Goal: Task Accomplishment & Management: Manage account settings

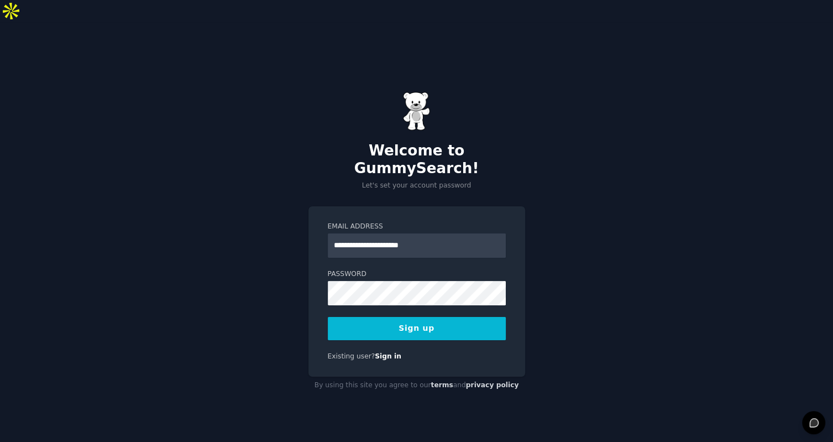
type input "**********"
click at [480, 233] on input "**********" at bounding box center [417, 245] width 178 height 24
click at [401, 269] on div "Password 8 or more characters Alphanumeric characters No common passwords Passw…" at bounding box center [417, 287] width 178 height 36
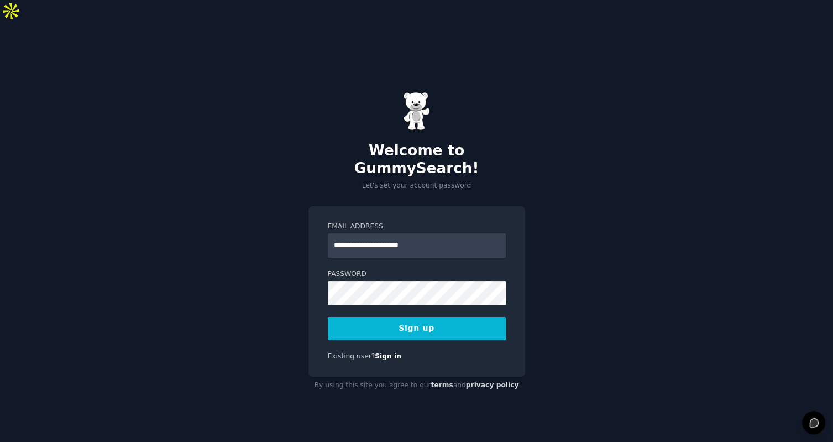
click at [442, 317] on button "Sign up" at bounding box center [417, 328] width 178 height 23
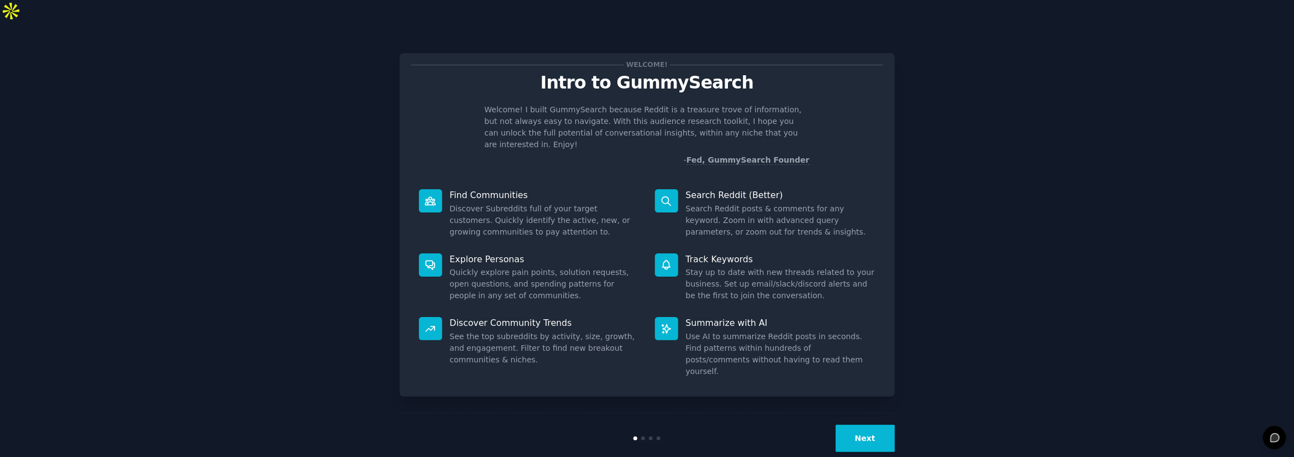
click at [832, 424] on button "Next" at bounding box center [865, 437] width 59 height 27
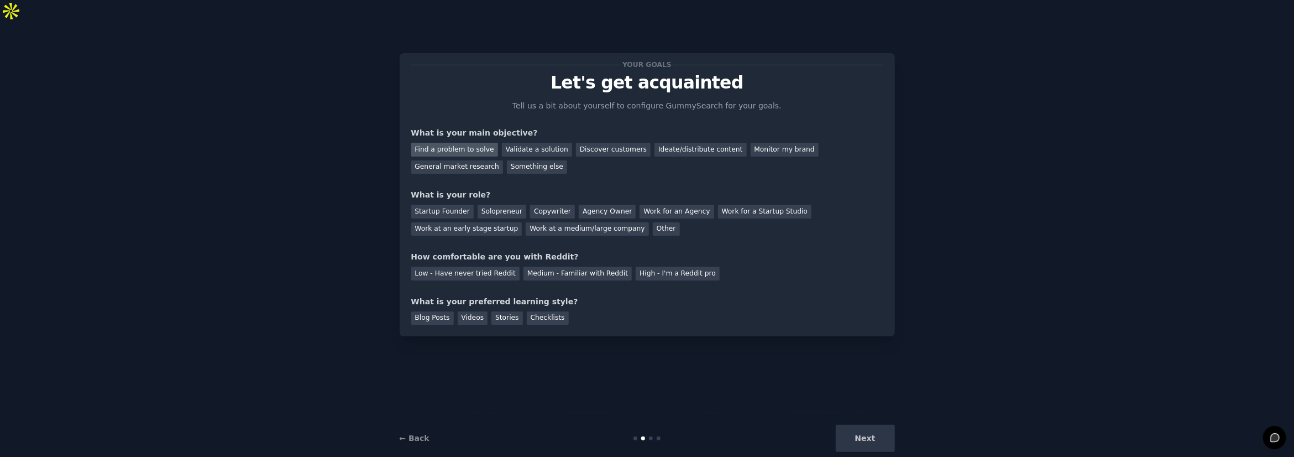
click at [476, 143] on div "Find a problem to solve" at bounding box center [454, 150] width 87 height 14
click at [525, 143] on div "Validate a solution" at bounding box center [537, 150] width 70 height 14
click at [463, 204] on div "Startup Founder" at bounding box center [442, 211] width 62 height 14
click at [530, 204] on div "Copywriter" at bounding box center [552, 211] width 45 height 14
click at [513, 204] on div "Solopreneur" at bounding box center [502, 211] width 49 height 14
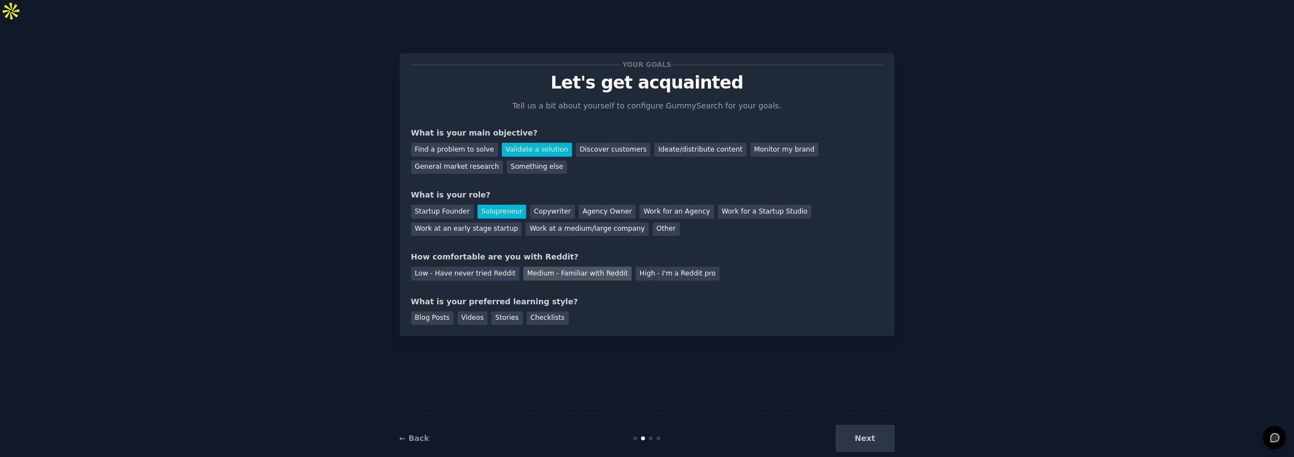
click at [610, 266] on div "Medium - Familiar with Reddit" at bounding box center [577, 273] width 108 height 14
click at [441, 311] on div "Blog Posts" at bounding box center [432, 318] width 43 height 14
click at [548, 305] on div "Your goals Let's get acquainted Tell us a bit about yourself to configure Gummy…" at bounding box center [647, 194] width 495 height 283
click at [554, 311] on div "Checklists" at bounding box center [548, 318] width 42 height 14
click at [832, 424] on button "Next" at bounding box center [865, 437] width 59 height 27
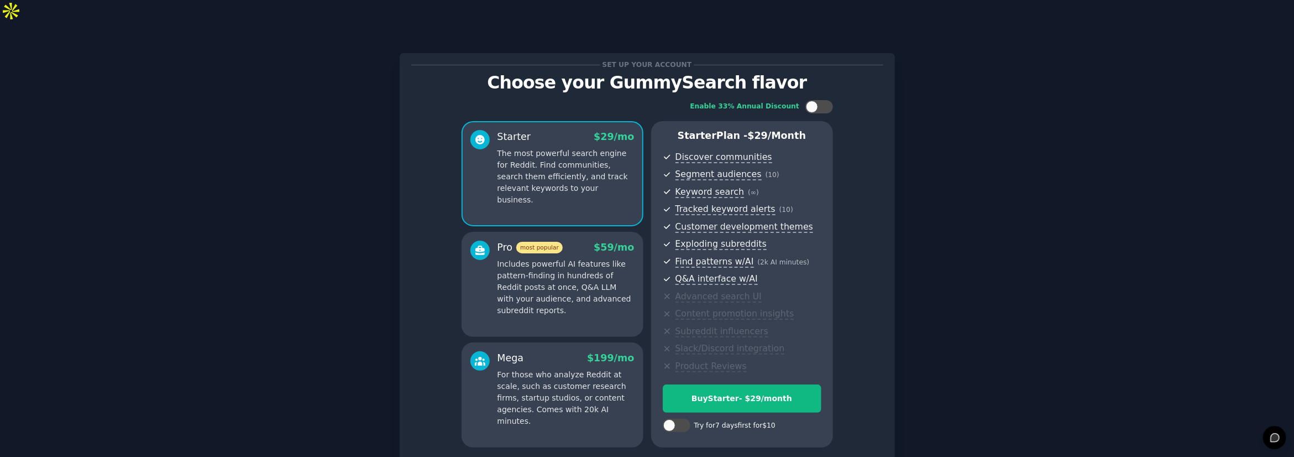
click at [676, 418] on div at bounding box center [677, 426] width 28 height 17
click at [678, 418] on div at bounding box center [677, 424] width 28 height 13
checkbox input "true"
click at [770, 392] on div "Try Starter for $10" at bounding box center [742, 398] width 158 height 12
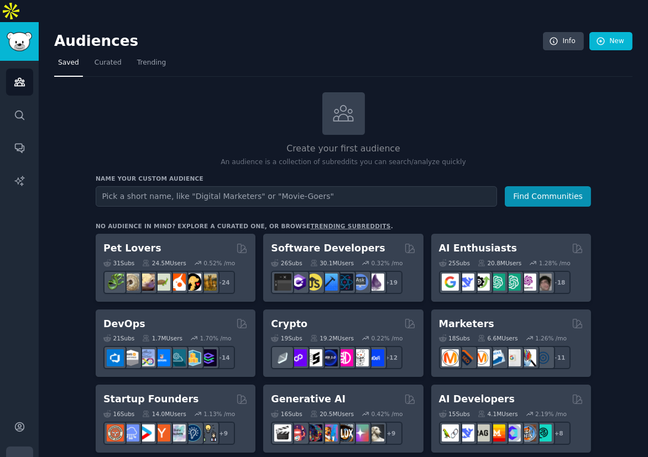
click at [17, 454] on icon "Sidebar" at bounding box center [20, 460] width 12 height 12
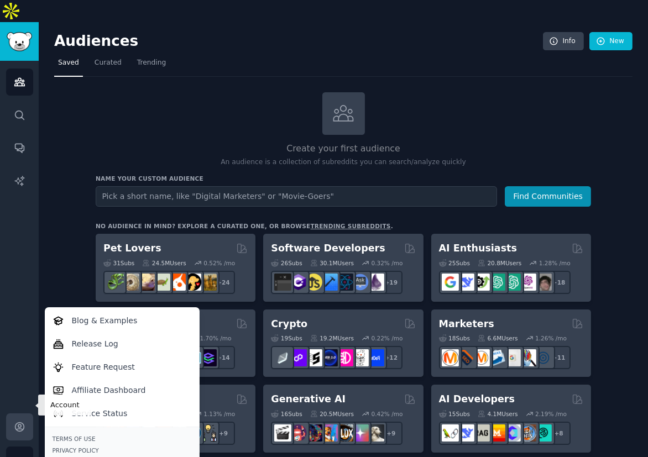
click at [16, 421] on icon "Sidebar" at bounding box center [20, 427] width 12 height 12
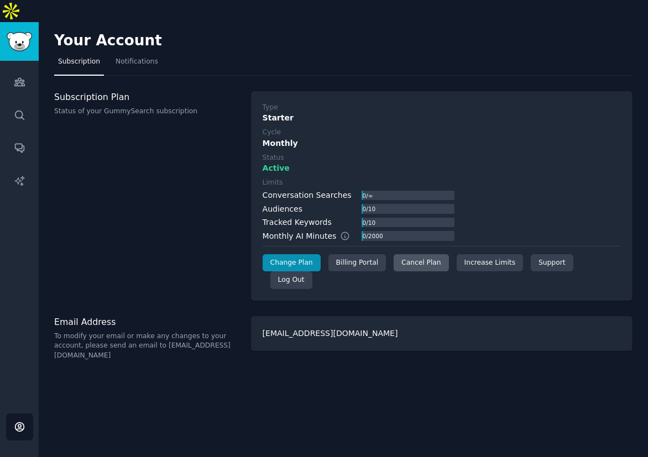
click at [422, 254] on div "Cancel Plan" at bounding box center [421, 263] width 55 height 18
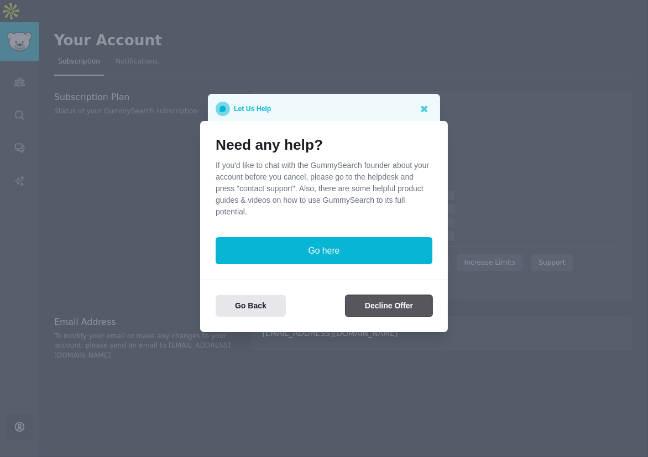
click at [409, 311] on button "Decline Offer" at bounding box center [388, 306] width 87 height 22
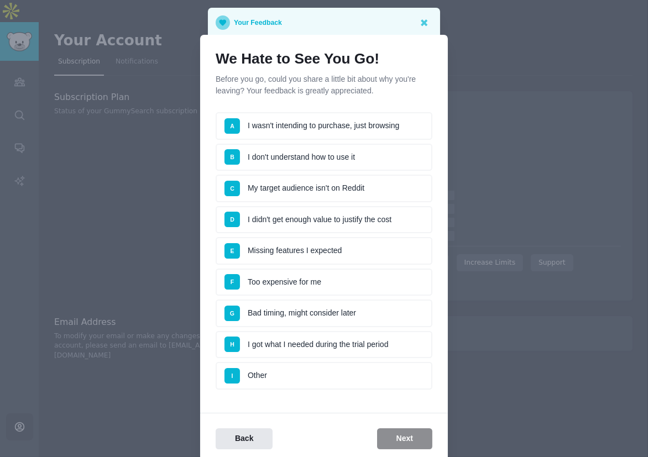
click at [421, 436] on div "Back Next" at bounding box center [324, 439] width 248 height 22
click at [345, 370] on li "I Other" at bounding box center [324, 376] width 217 height 28
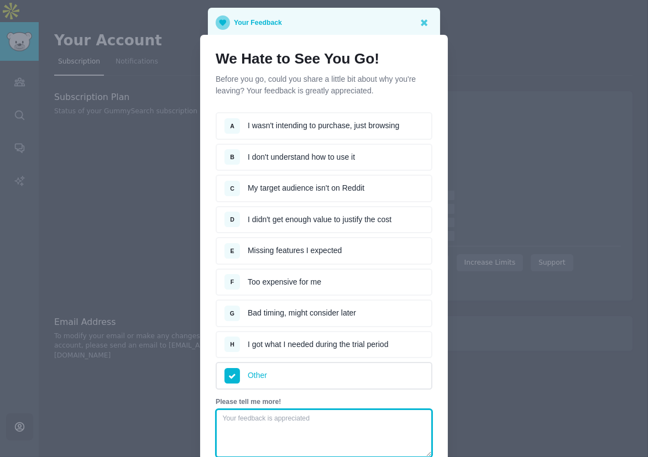
click at [362, 412] on textarea at bounding box center [324, 433] width 217 height 49
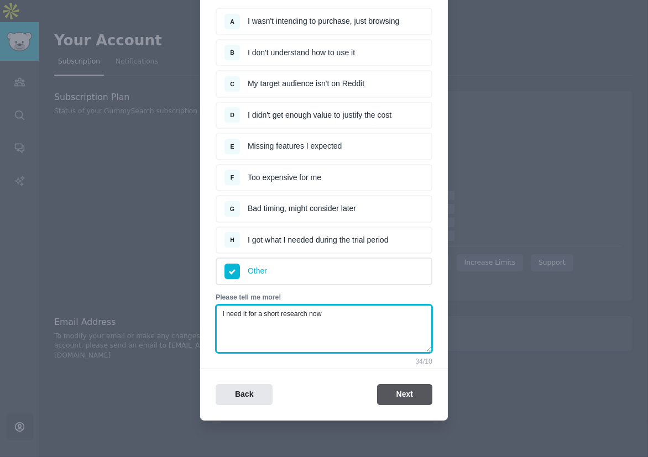
type textarea "I need it for a short research now"
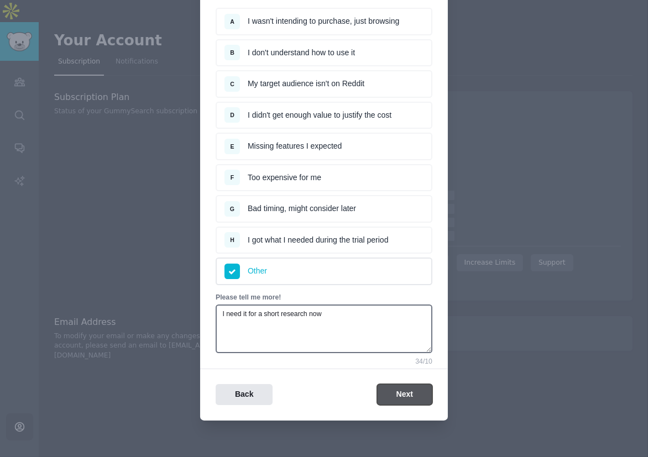
click at [400, 391] on button "Next" at bounding box center [404, 395] width 55 height 22
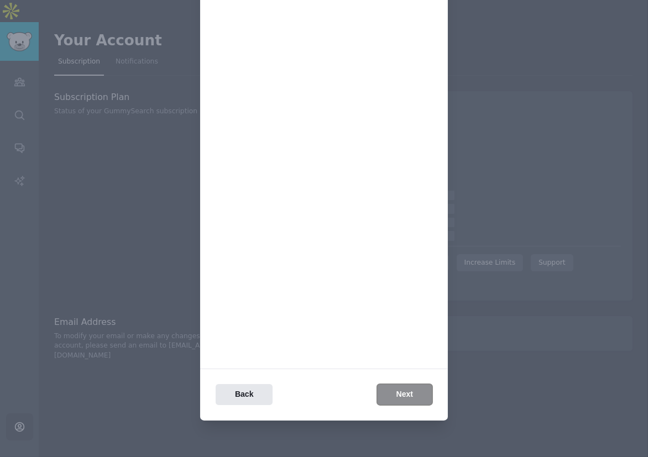
scroll to position [0, 0]
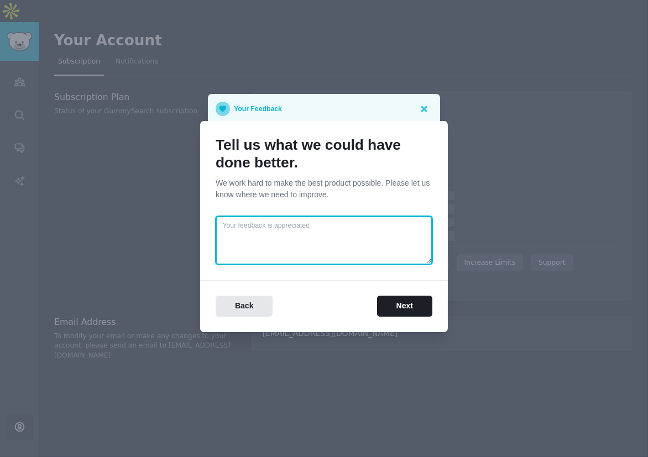
click at [350, 258] on textarea at bounding box center [324, 240] width 217 height 49
type textarea "day pass"
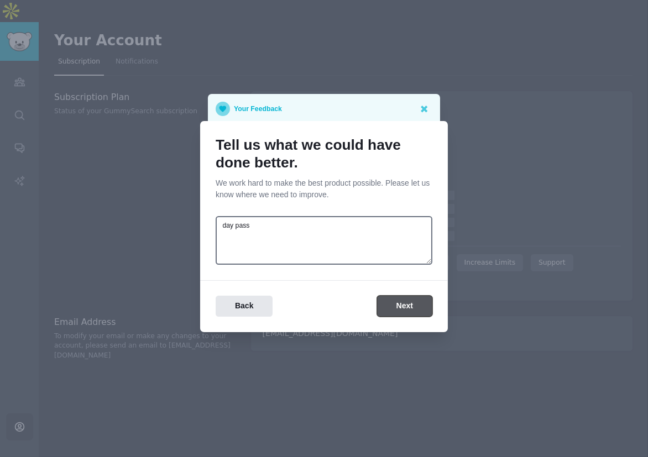
click at [396, 298] on button "Next" at bounding box center [404, 307] width 55 height 22
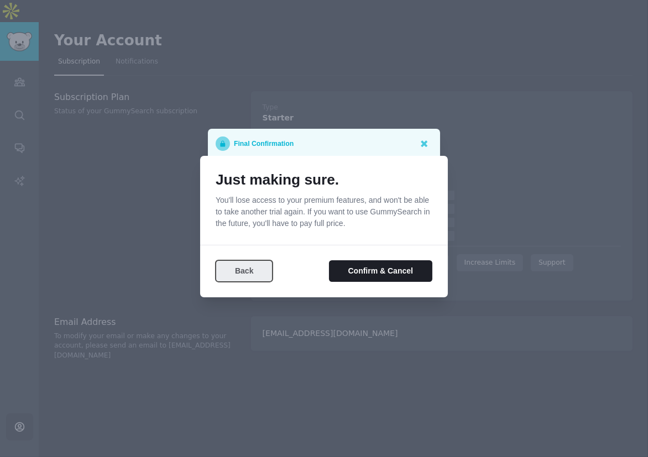
click at [231, 268] on button "Back" at bounding box center [244, 271] width 57 height 22
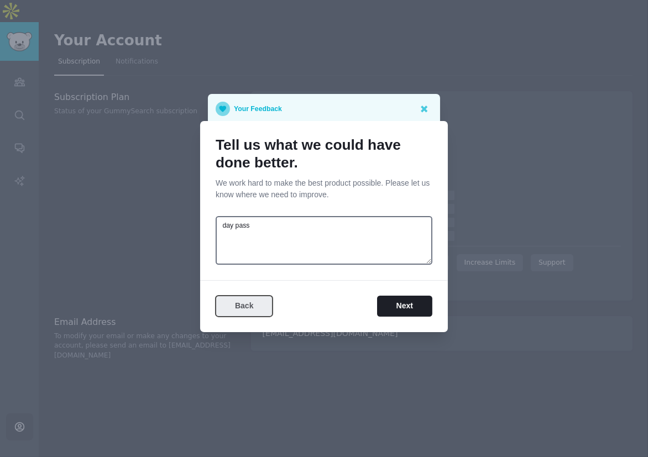
click at [245, 303] on button "Back" at bounding box center [244, 307] width 57 height 22
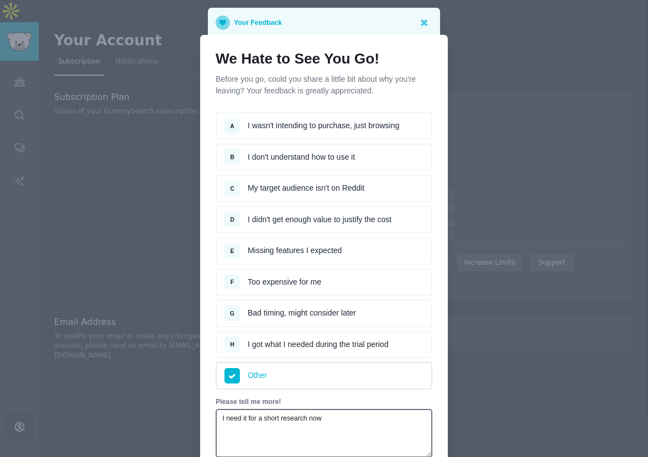
scroll to position [104, 0]
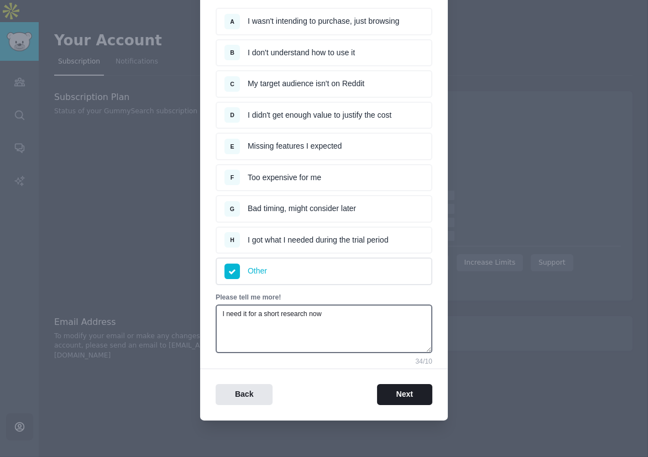
click at [233, 413] on div "We Hate to See You Go! Before you go, could you share a little bit about why yo…" at bounding box center [324, 175] width 248 height 490
click at [249, 394] on button "Back" at bounding box center [244, 395] width 57 height 22
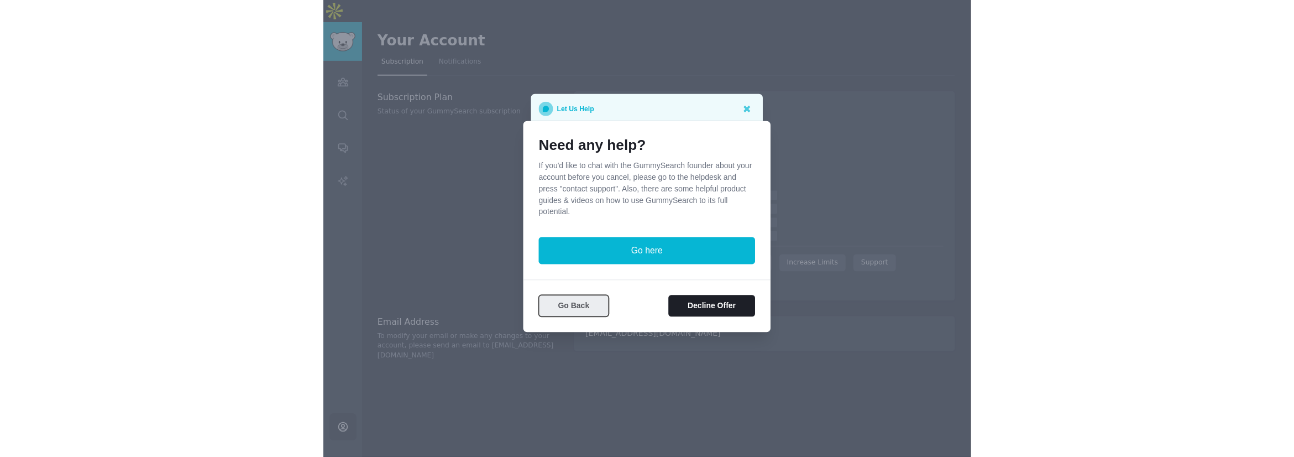
scroll to position [0, 0]
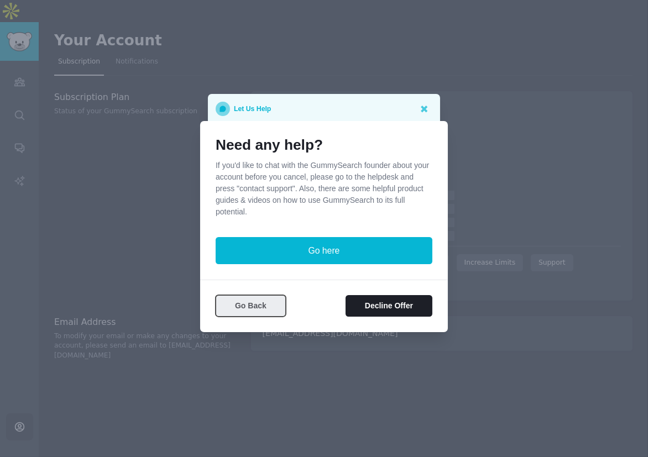
click at [261, 308] on button "Go Back" at bounding box center [251, 306] width 70 height 22
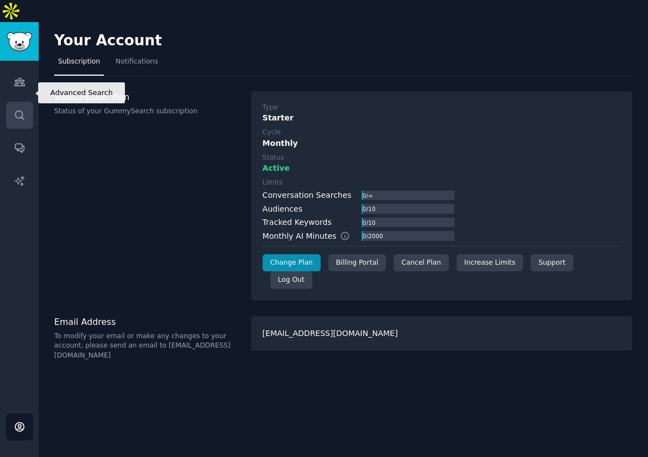
click at [24, 109] on icon "Sidebar" at bounding box center [20, 115] width 12 height 12
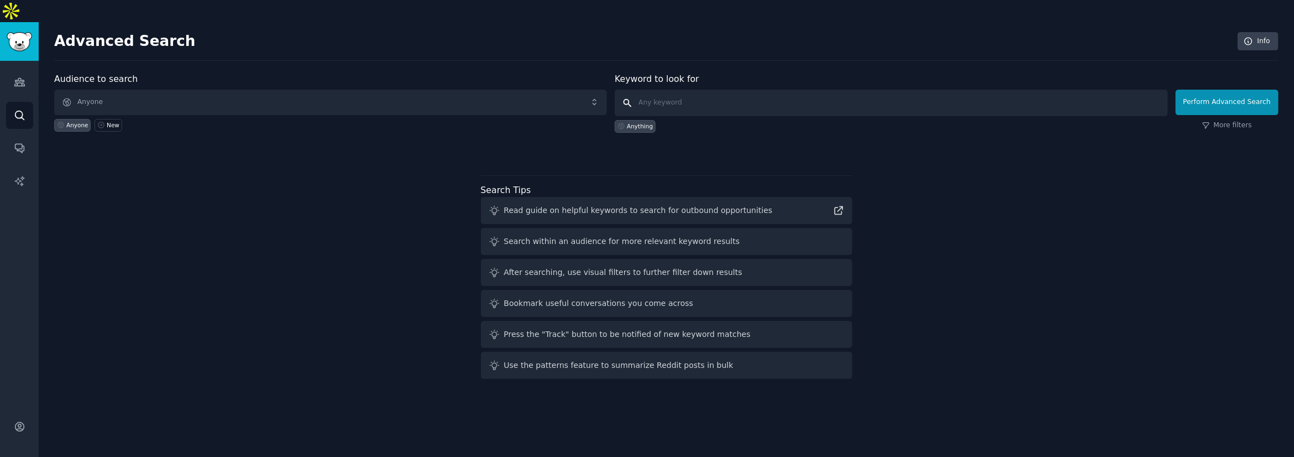
click at [647, 90] on input "text" at bounding box center [891, 103] width 553 height 27
type input "lead scoring"
click at [182, 90] on span "Anyone" at bounding box center [330, 102] width 553 height 25
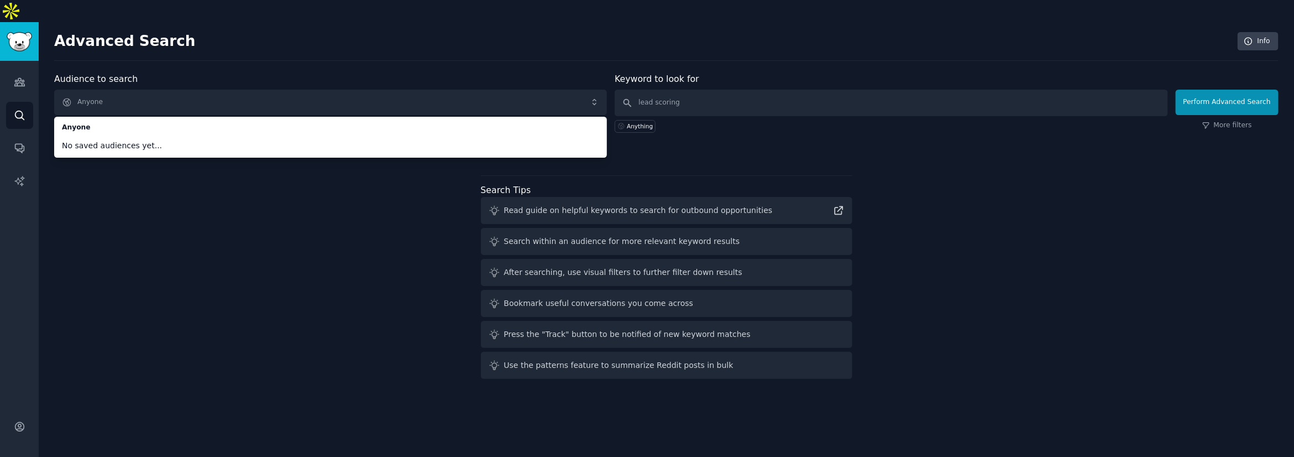
click at [166, 140] on span "No saved audiences yet..." at bounding box center [330, 146] width 537 height 12
click at [99, 205] on div "Audience to search Anyone Anyone No saved audiences yet... Anyone New Keyword t…" at bounding box center [666, 227] width 1224 height 311
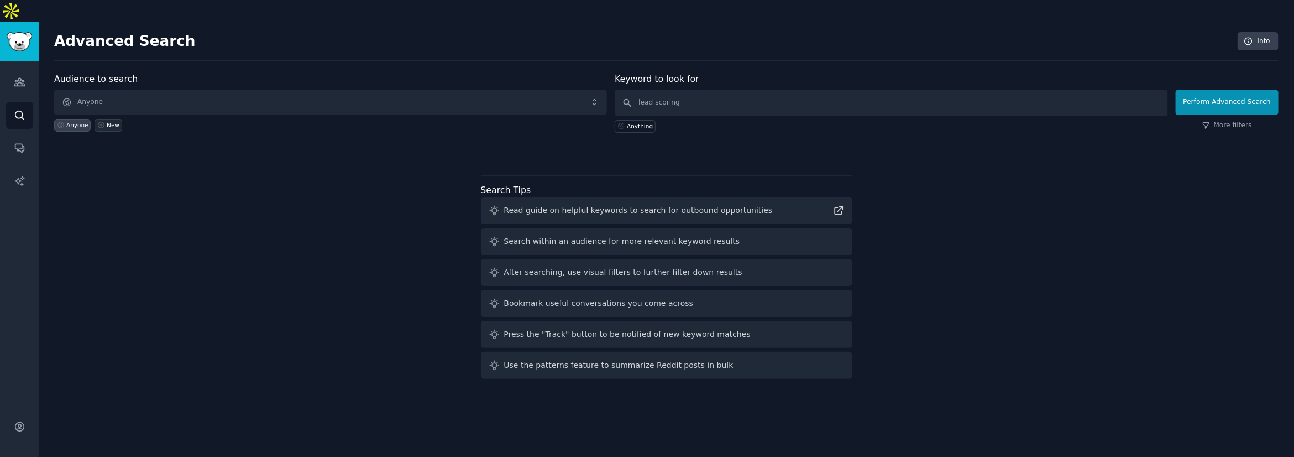
click at [101, 121] on icon at bounding box center [101, 125] width 8 height 8
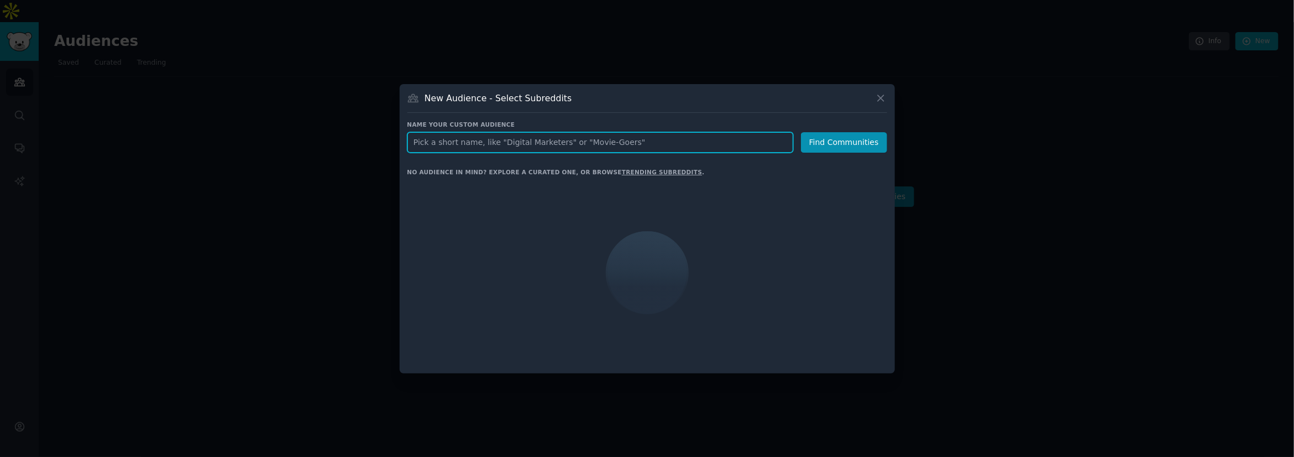
click at [526, 135] on input "text" at bounding box center [600, 142] width 386 height 20
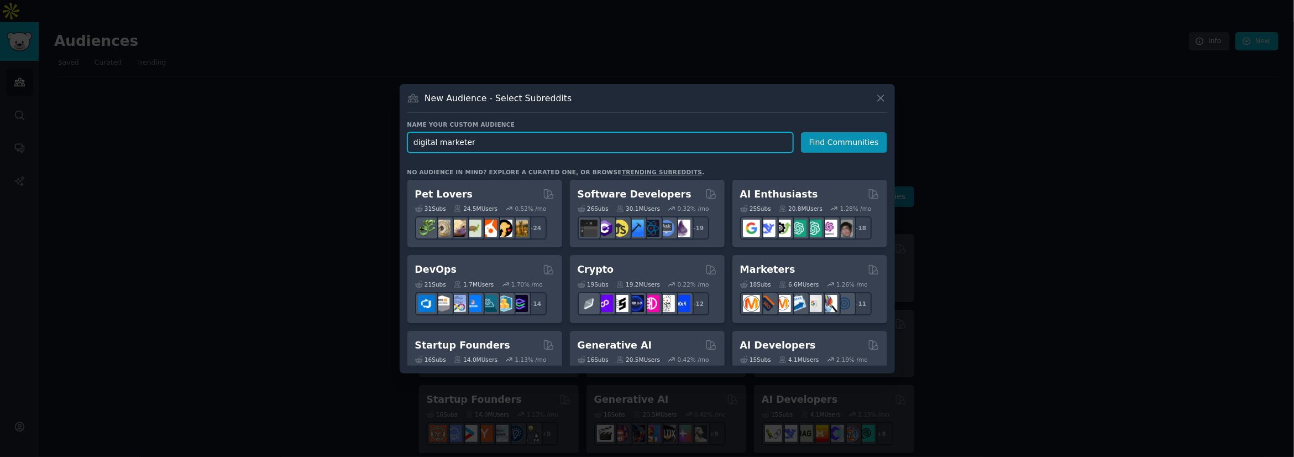
type input "digital marketers"
click button "Find Communities" at bounding box center [844, 142] width 86 height 20
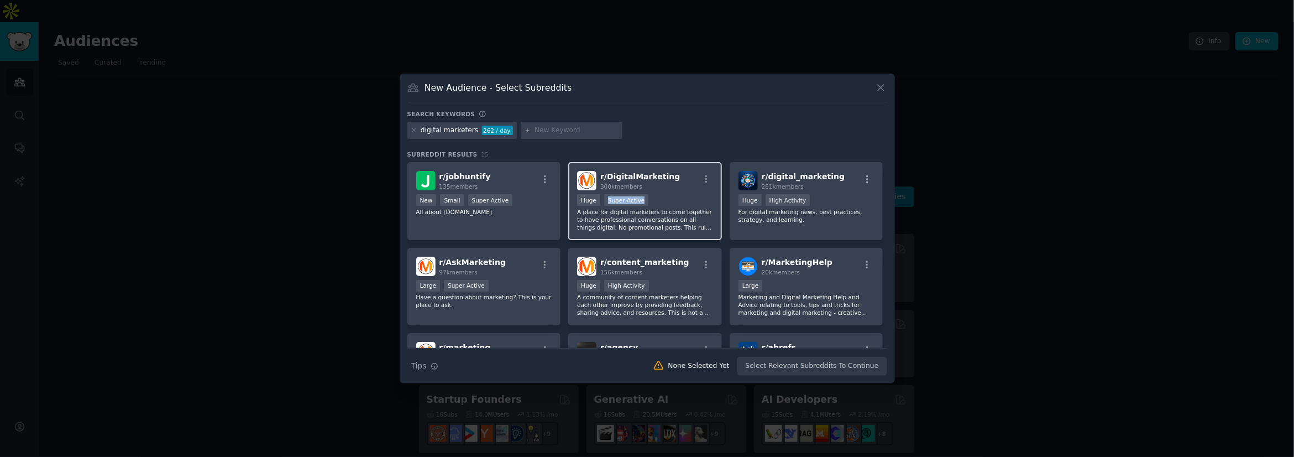
drag, startPoint x: 667, startPoint y: 196, endPoint x: 718, endPoint y: 186, distance: 51.8
click at [647, 194] on div "Huge Super Active" at bounding box center [645, 201] width 136 height 14
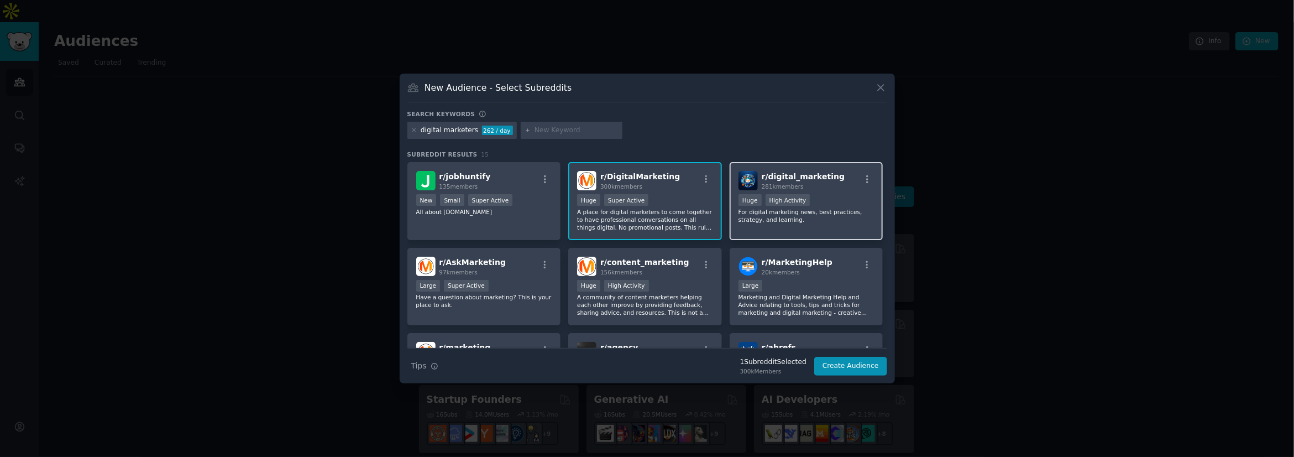
drag, startPoint x: 831, startPoint y: 196, endPoint x: 837, endPoint y: 198, distance: 6.0
click at [647, 196] on div "Huge High Activity" at bounding box center [806, 201] width 136 height 14
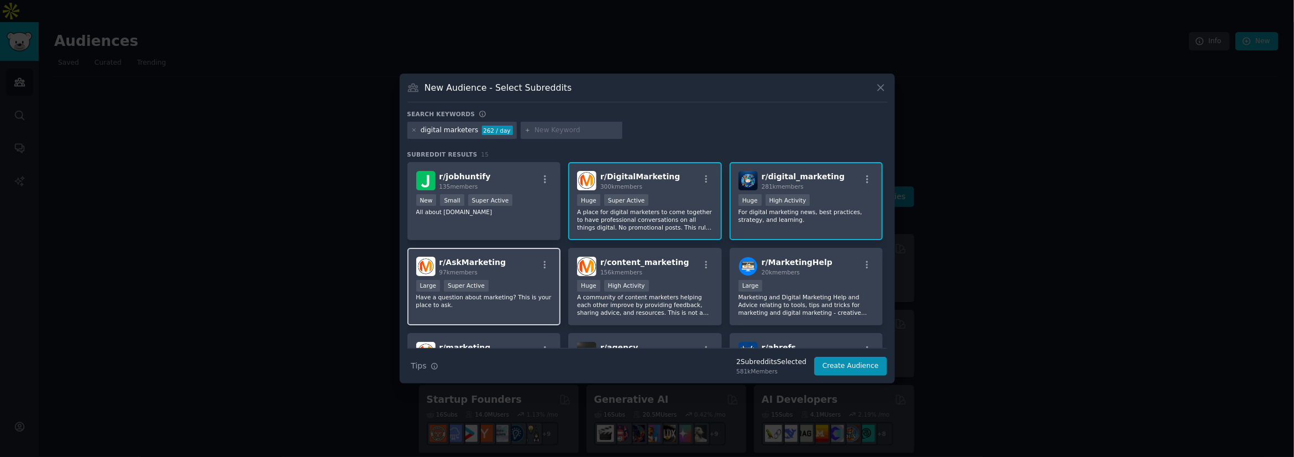
click at [549, 284] on div "Large Super Active" at bounding box center [484, 287] width 136 height 14
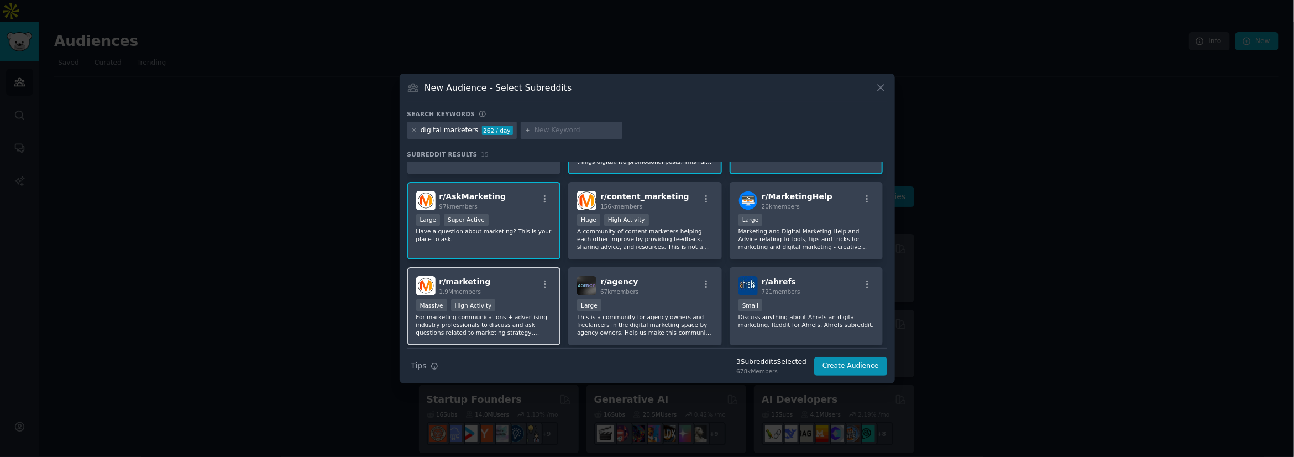
click at [548, 292] on div "r/ marketing 1.9M members" at bounding box center [484, 285] width 136 height 19
drag, startPoint x: 673, startPoint y: 311, endPoint x: 706, endPoint y: 312, distance: 33.7
click at [647, 311] on div "10,000 - 100,000 members Large This is a community for agency owners and freela…" at bounding box center [645, 317] width 136 height 37
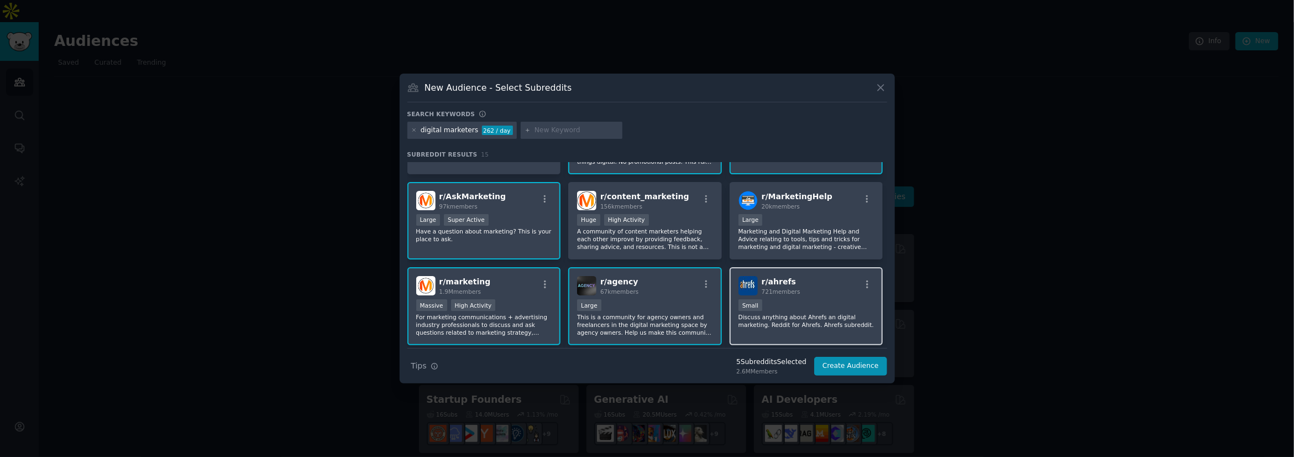
scroll to position [258, 0]
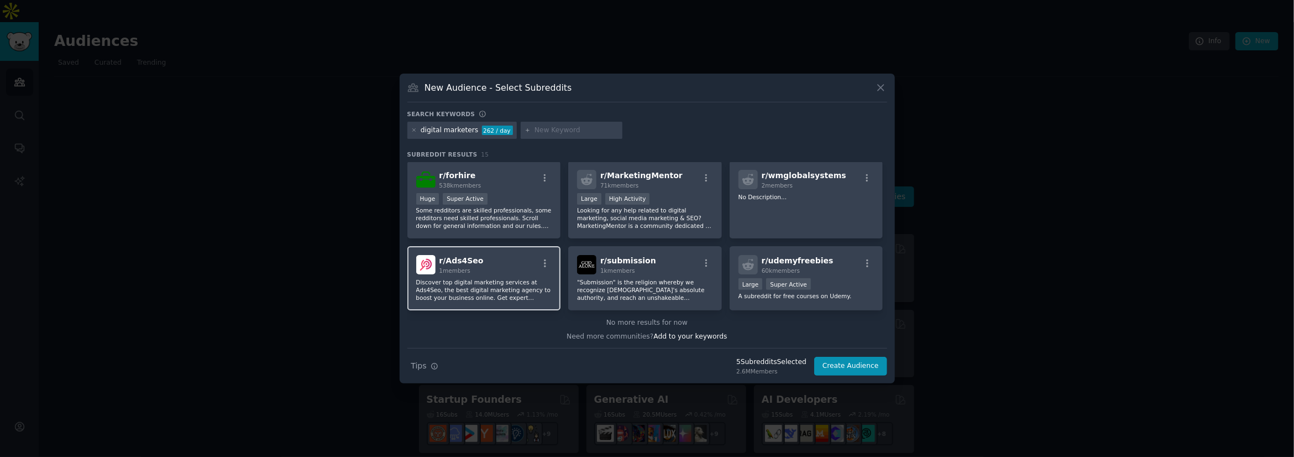
click at [496, 298] on p "Discover top digital marketing services at Ads4Seo, the best digital marketing …" at bounding box center [484, 289] width 136 height 23
click at [571, 132] on input "text" at bounding box center [576, 130] width 84 height 10
type input "outreach"
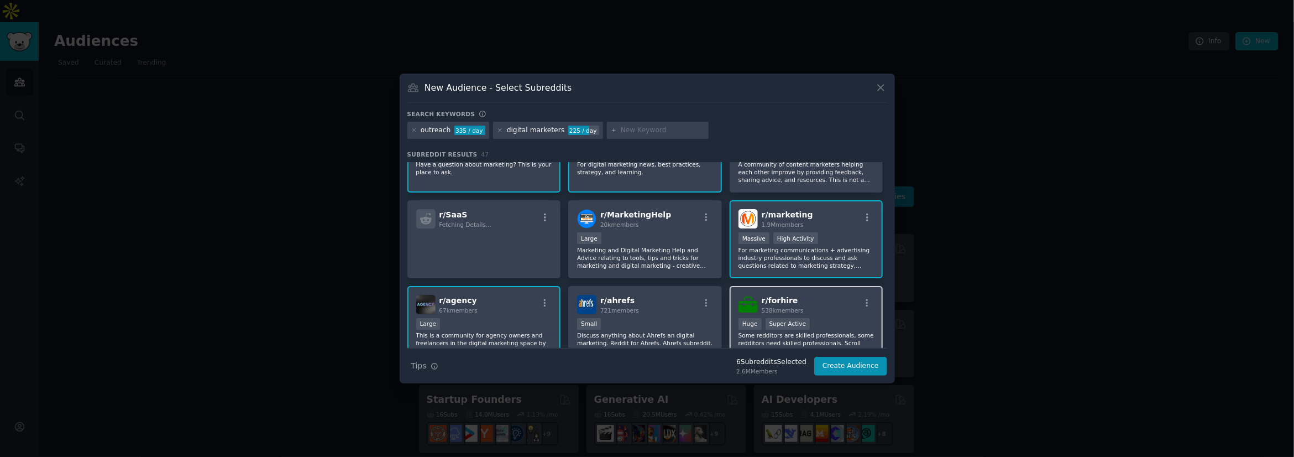
scroll to position [331, 0]
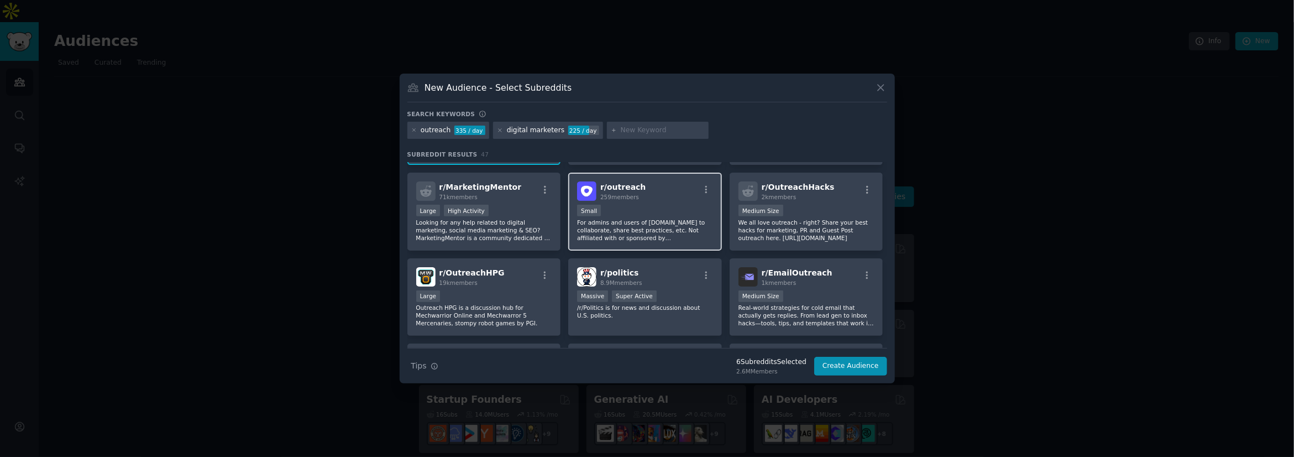
click at [647, 202] on div "r/ outreach 259 members Small For admins and users of outreach.io to collaborat…" at bounding box center [645, 211] width 154 height 78
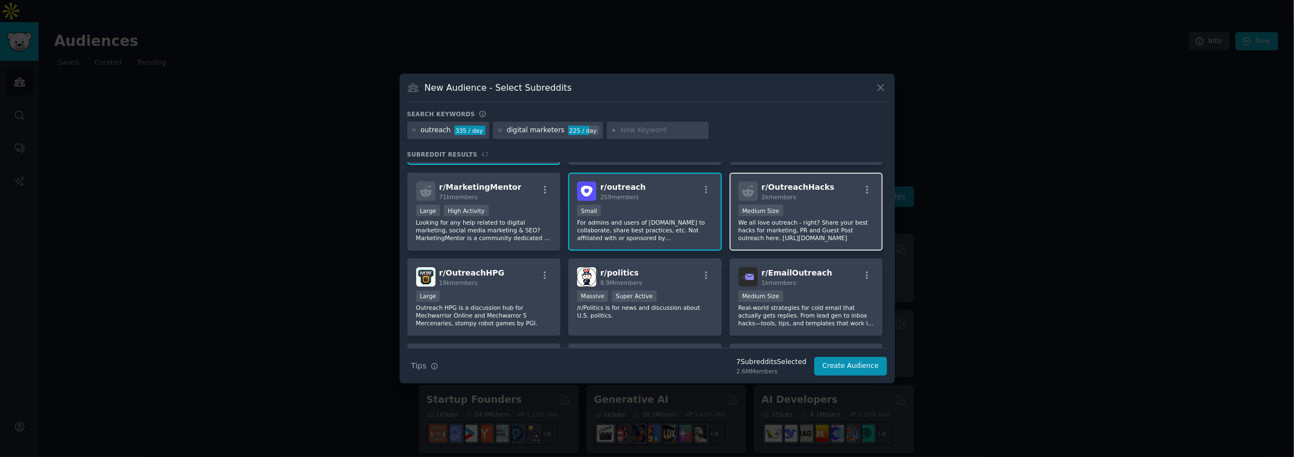
click at [647, 204] on div "1000 - 10,000 members Medium Size" at bounding box center [806, 211] width 136 height 14
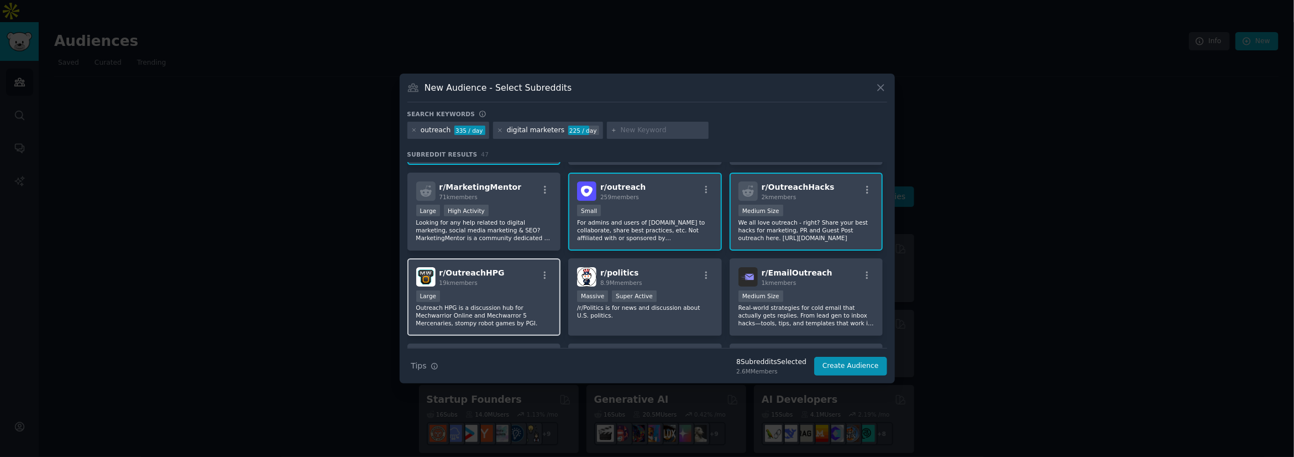
click at [470, 298] on div "Large" at bounding box center [484, 297] width 136 height 14
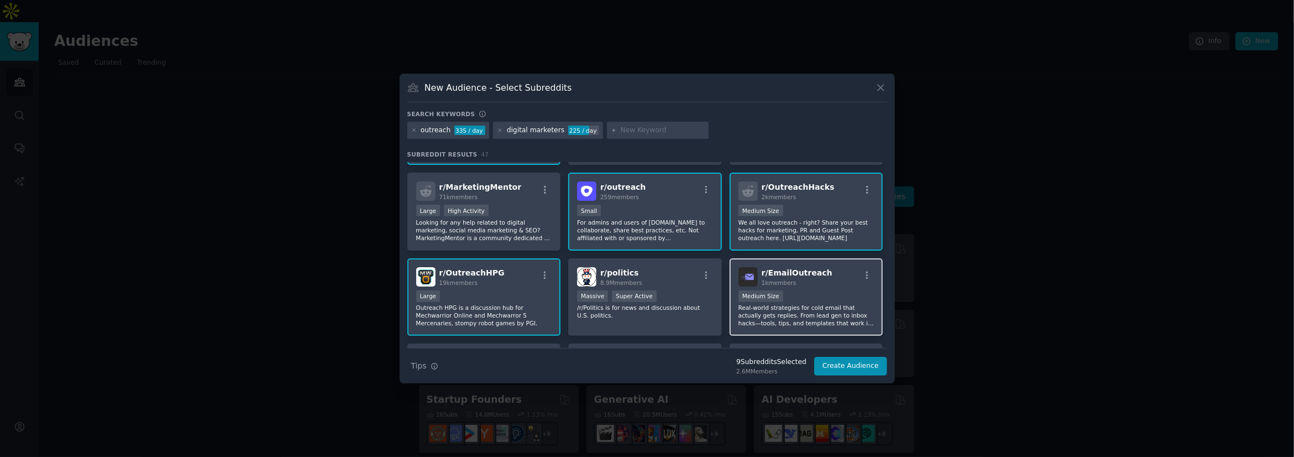
click at [647, 263] on div "r/ EmailOutreach 1k members Medium Size Real-world strategies for cold email th…" at bounding box center [807, 297] width 154 height 78
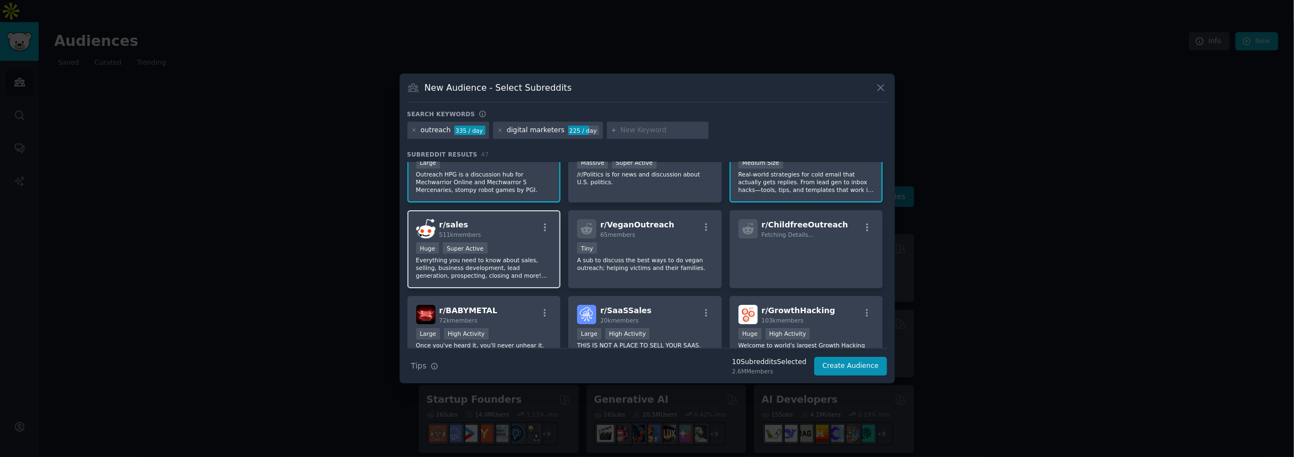
click at [526, 250] on div "Huge Super Active" at bounding box center [484, 249] width 136 height 14
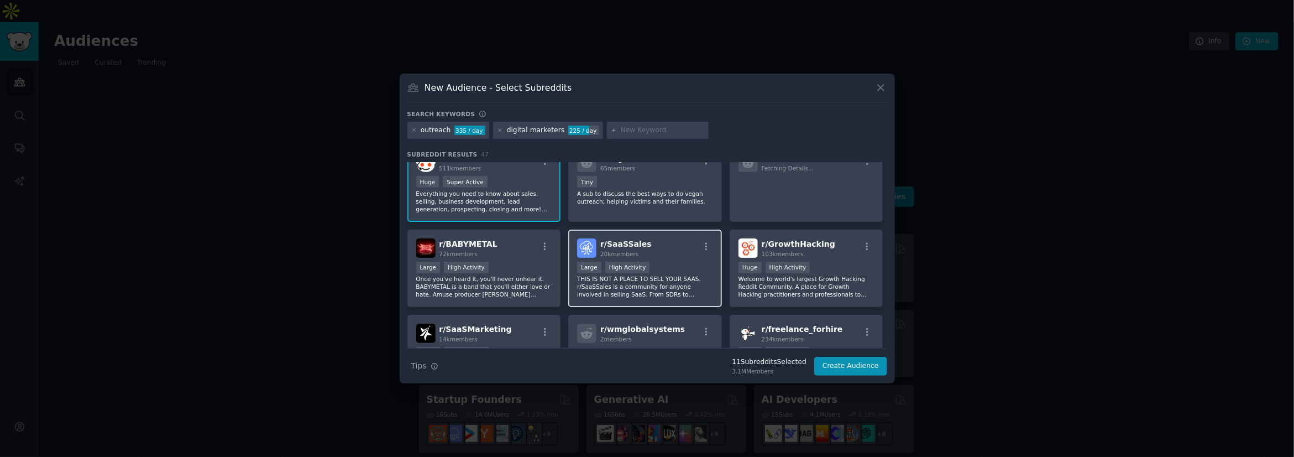
click at [647, 277] on p "THIS IS NOT A PLACE TO SELL YOUR SAAS. r/SaaSSales is a community for anyone in…" at bounding box center [645, 286] width 136 height 23
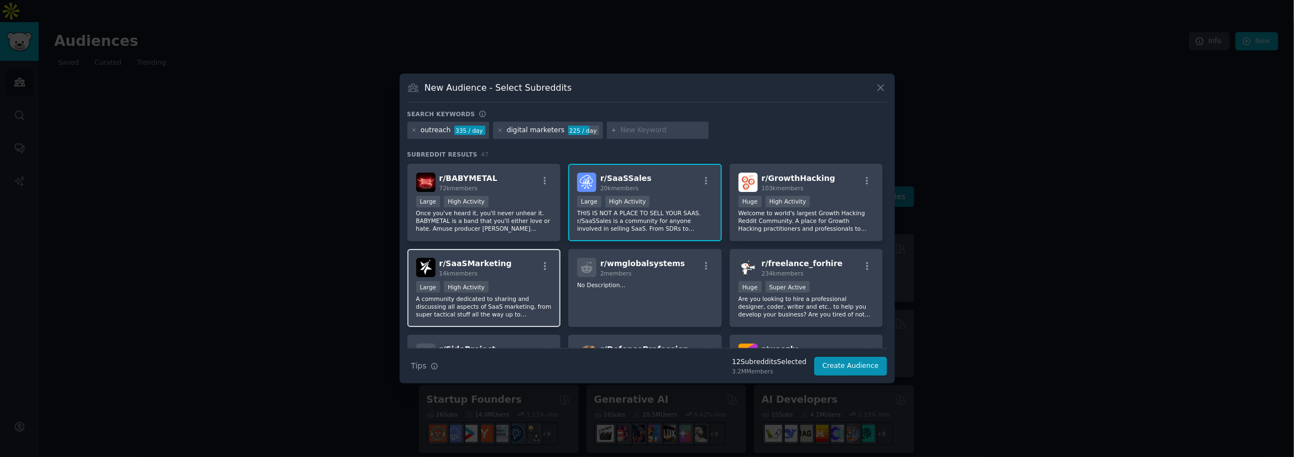
click at [524, 277] on div "r/ SaaSMarketing 14k members Large High Activity A community dedicated to shari…" at bounding box center [484, 288] width 154 height 78
click at [647, 192] on div "r/ GrowthHacking 103k members 100,000 - 1,000,000 members Huge High Activity We…" at bounding box center [807, 203] width 154 height 78
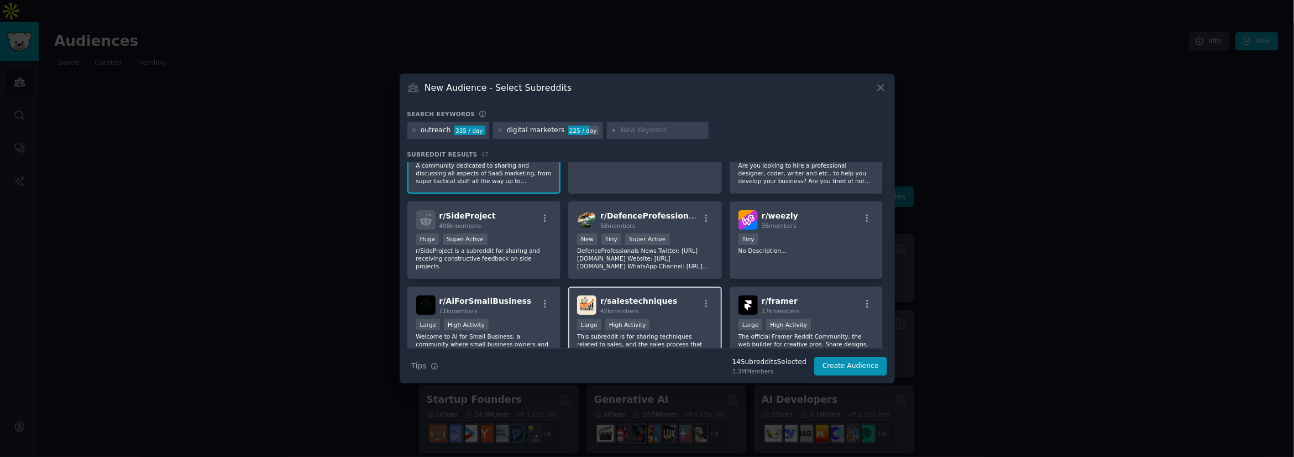
click at [647, 306] on div "r/ salestechniques 42k members" at bounding box center [645, 304] width 136 height 19
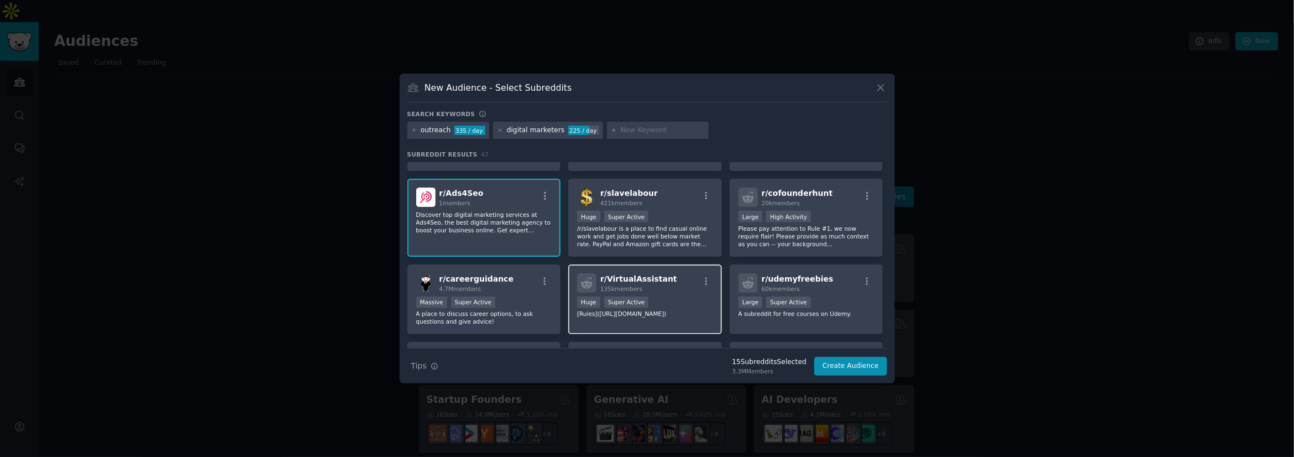
scroll to position [1140, 0]
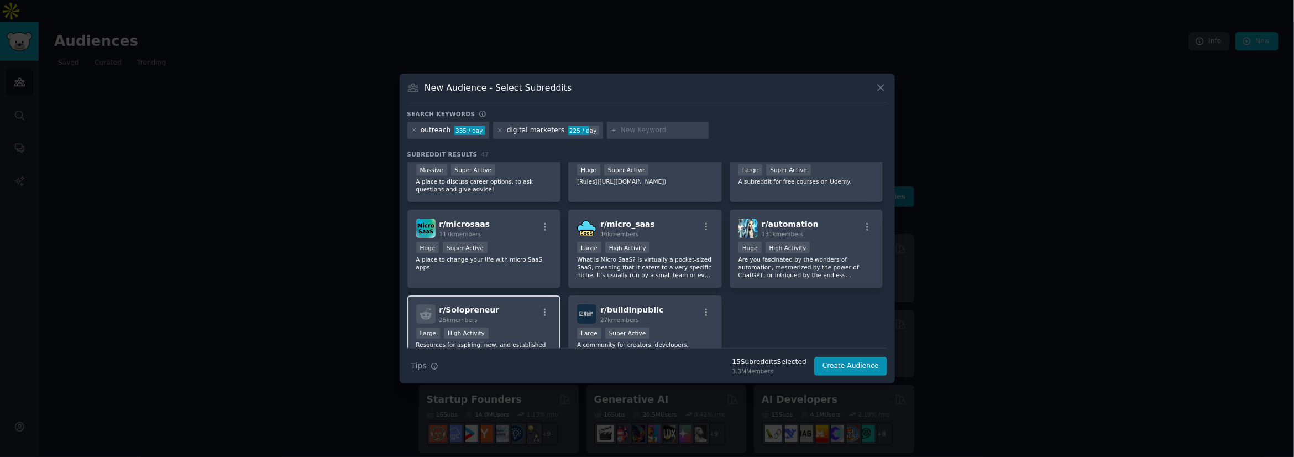
drag, startPoint x: 483, startPoint y: 320, endPoint x: 483, endPoint y: 313, distance: 6.6
click at [483, 320] on div "r/ Solopreneur 25k members Large High Activity Resources for aspiring, new, and…" at bounding box center [484, 334] width 154 height 78
click at [531, 227] on div "r/ microsaas 117k members" at bounding box center [484, 227] width 136 height 19
click at [633, 134] on input "text" at bounding box center [663, 130] width 84 height 10
type input "gtm"
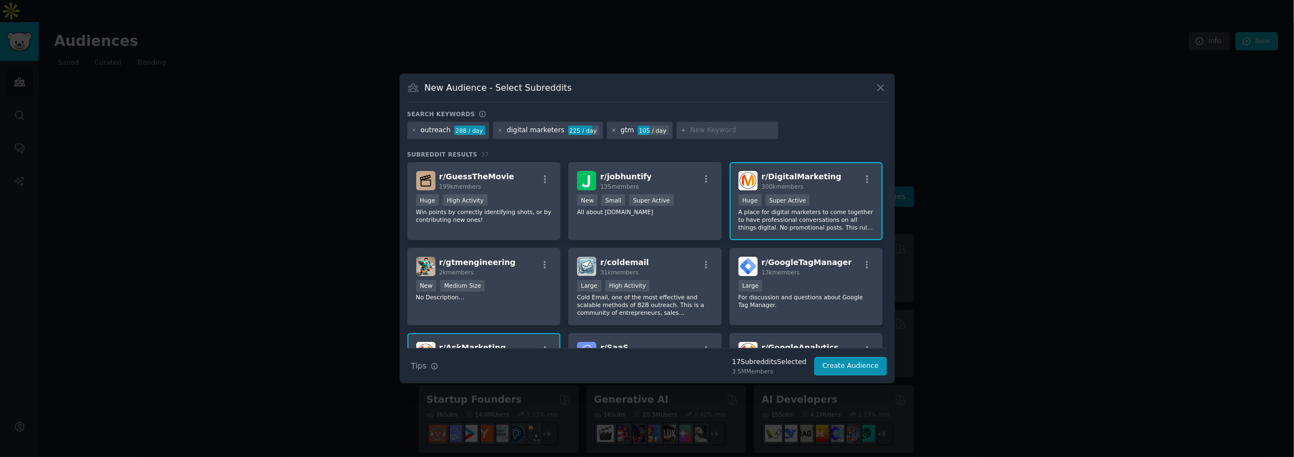
click at [611, 129] on icon at bounding box center [614, 130] width 6 height 6
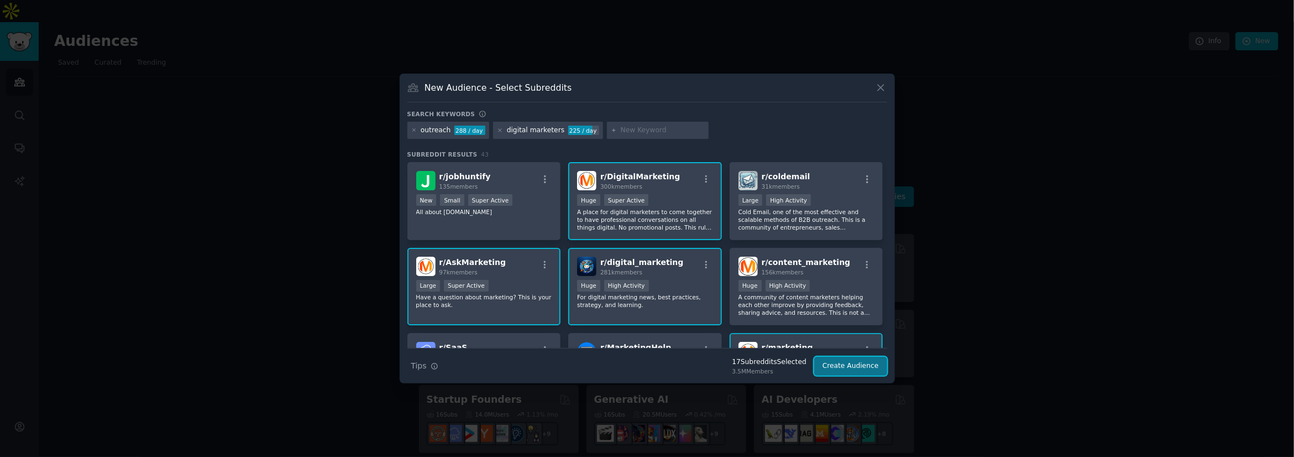
click at [647, 360] on button "Create Audience" at bounding box center [850, 365] width 73 height 19
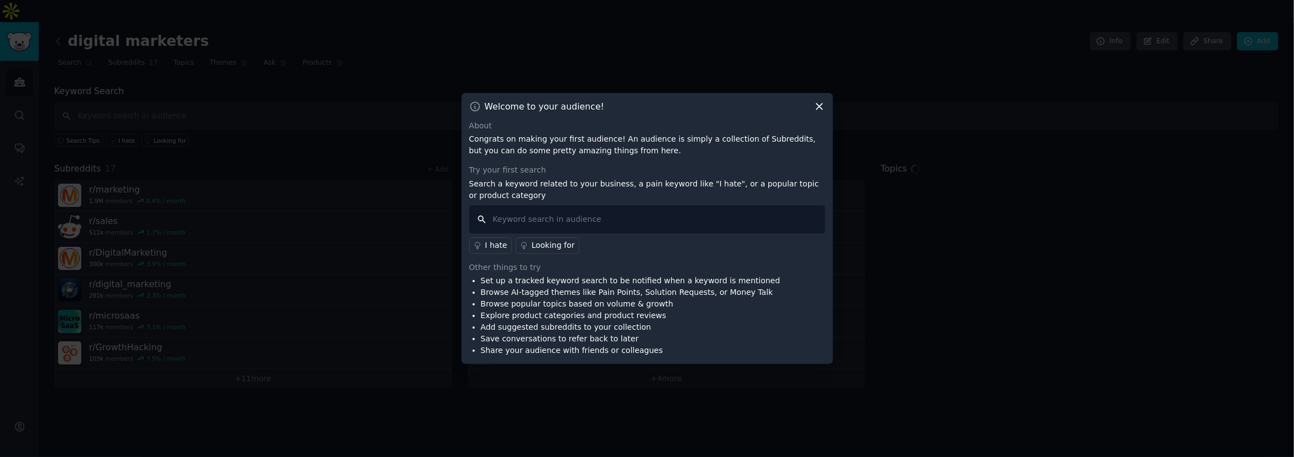
click at [643, 214] on input "text" at bounding box center [647, 219] width 356 height 28
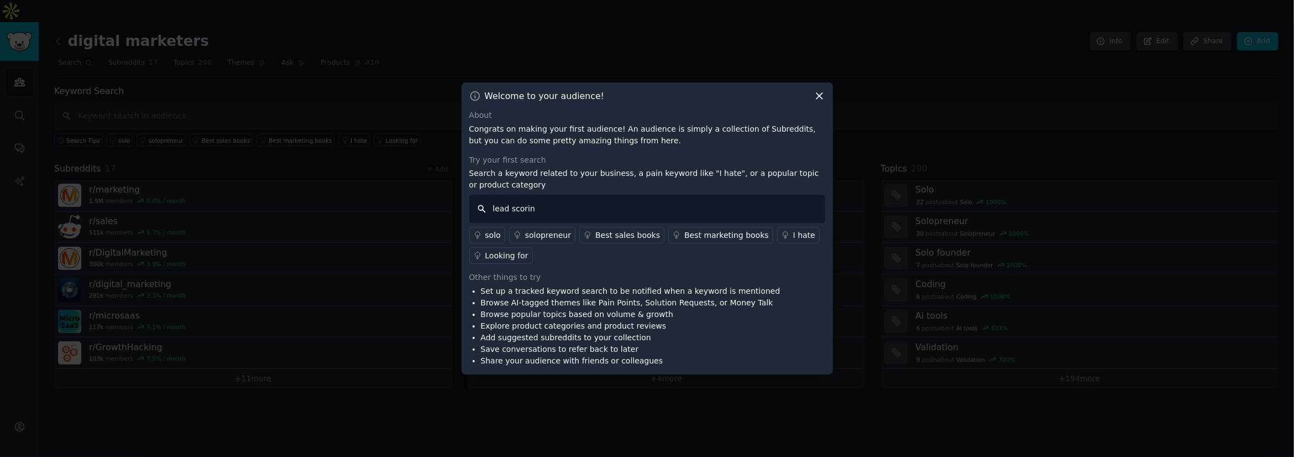
type input "lead scoring"
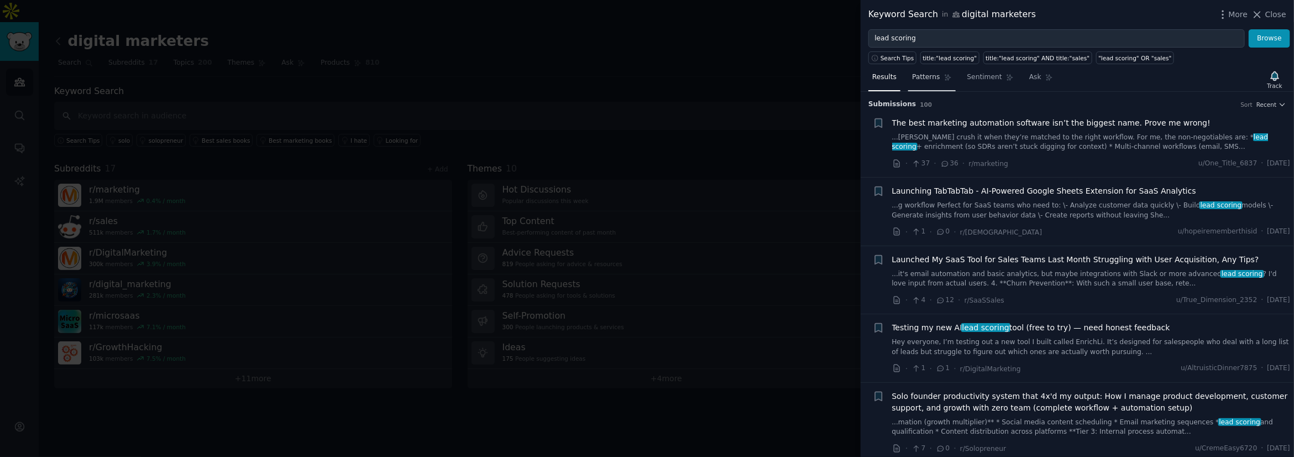
click at [647, 76] on span "Patterns" at bounding box center [926, 77] width 28 height 10
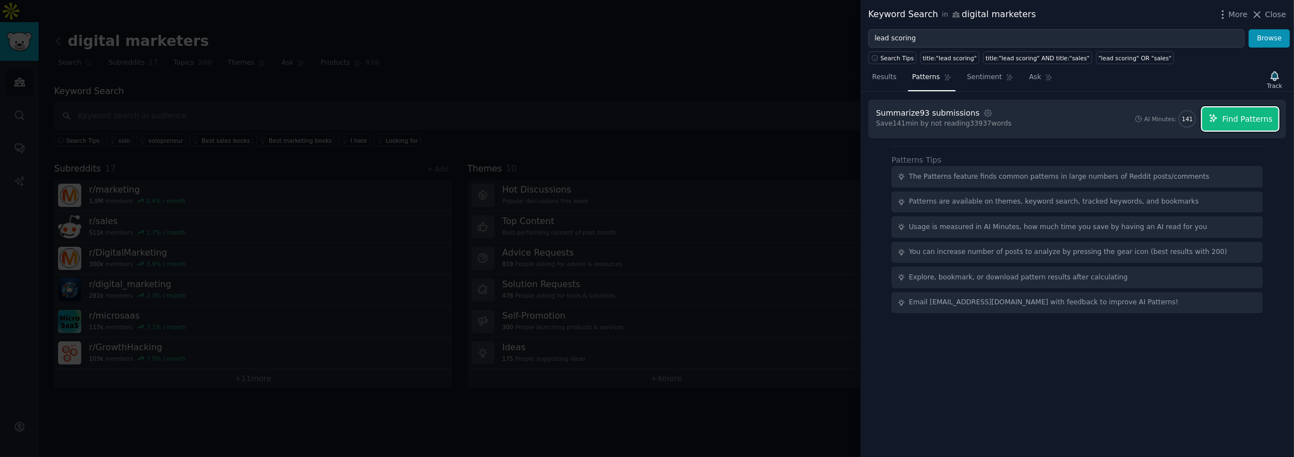
click at [647, 113] on span "Find Patterns" at bounding box center [1248, 119] width 50 height 12
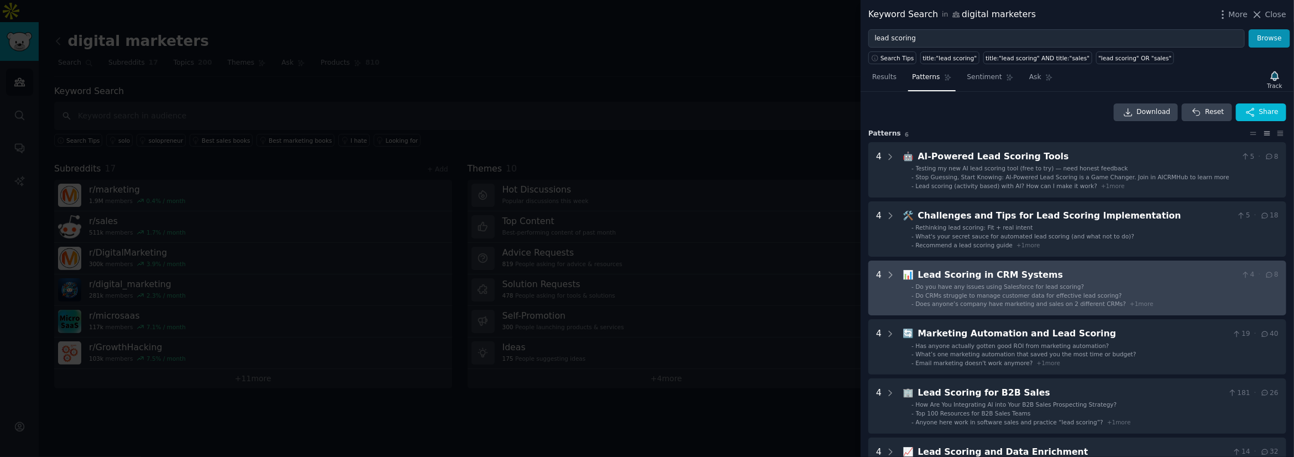
scroll to position [221, 0]
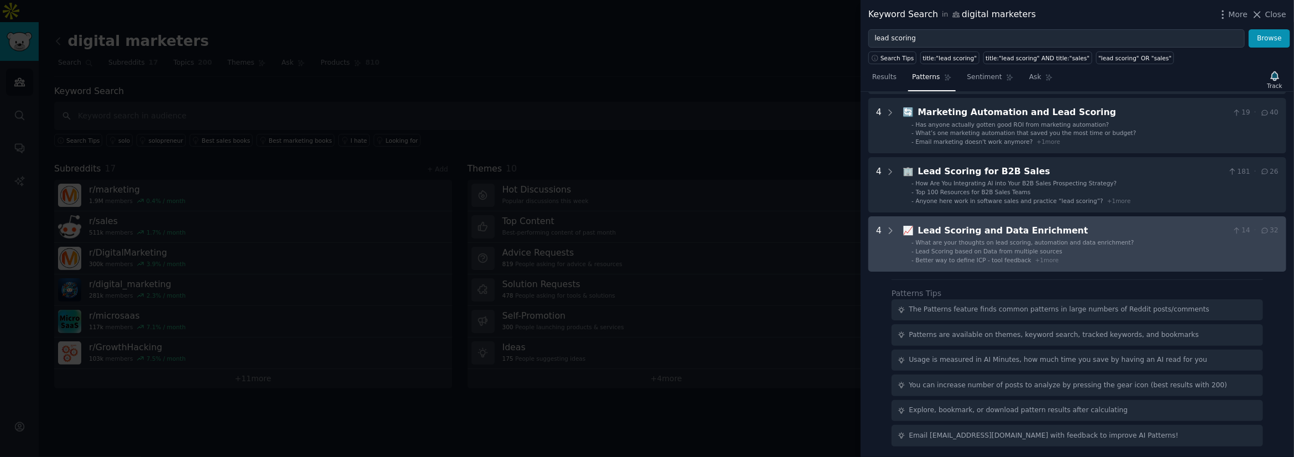
click at [647, 232] on div "Lead Scoring and Data Enrichment" at bounding box center [1073, 231] width 310 height 14
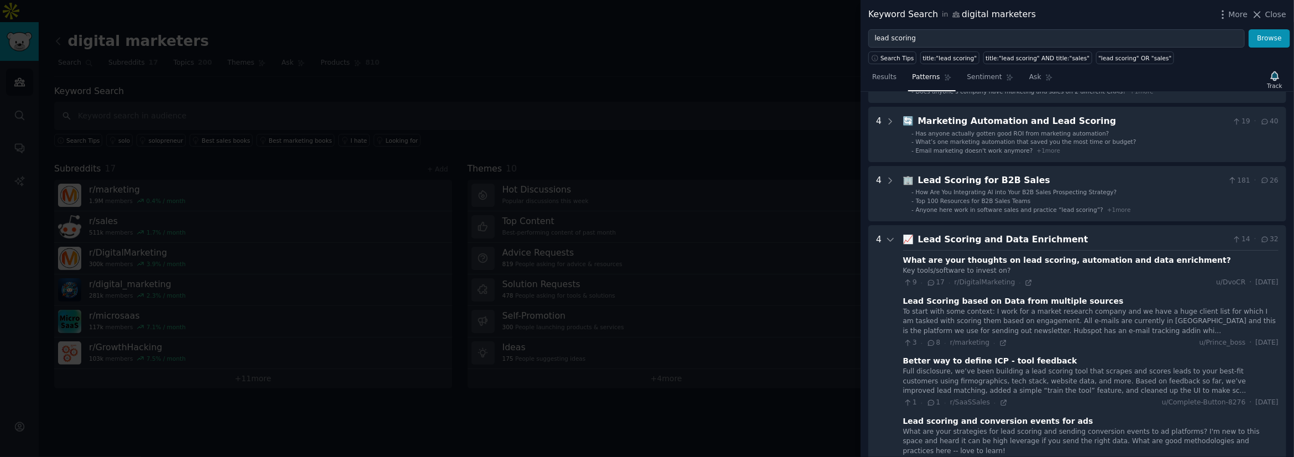
scroll to position [0, 0]
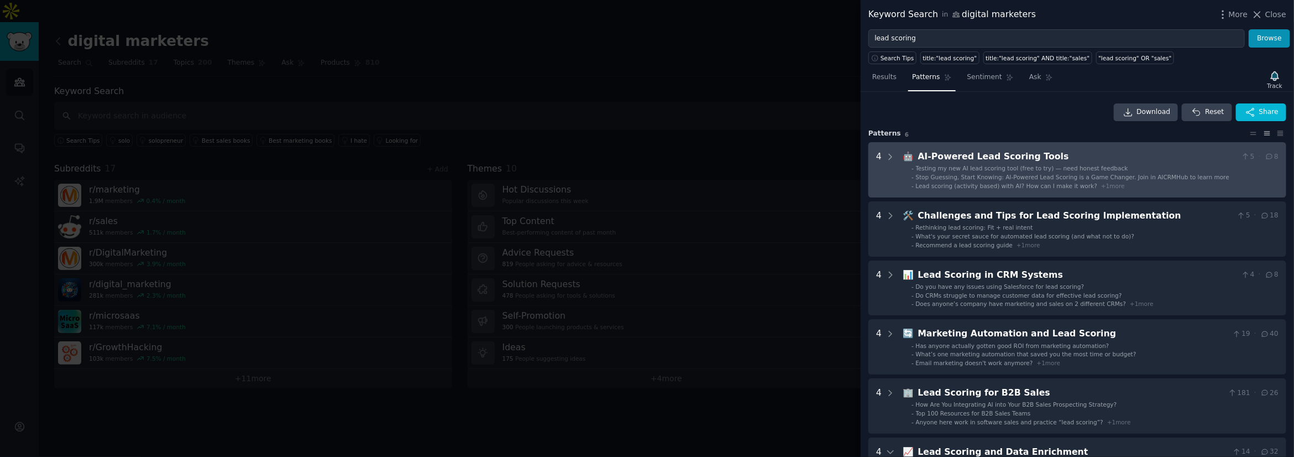
click at [647, 167] on span "Testing my new AI lead scoring tool (free to try) — need honest feedback" at bounding box center [1022, 168] width 212 height 7
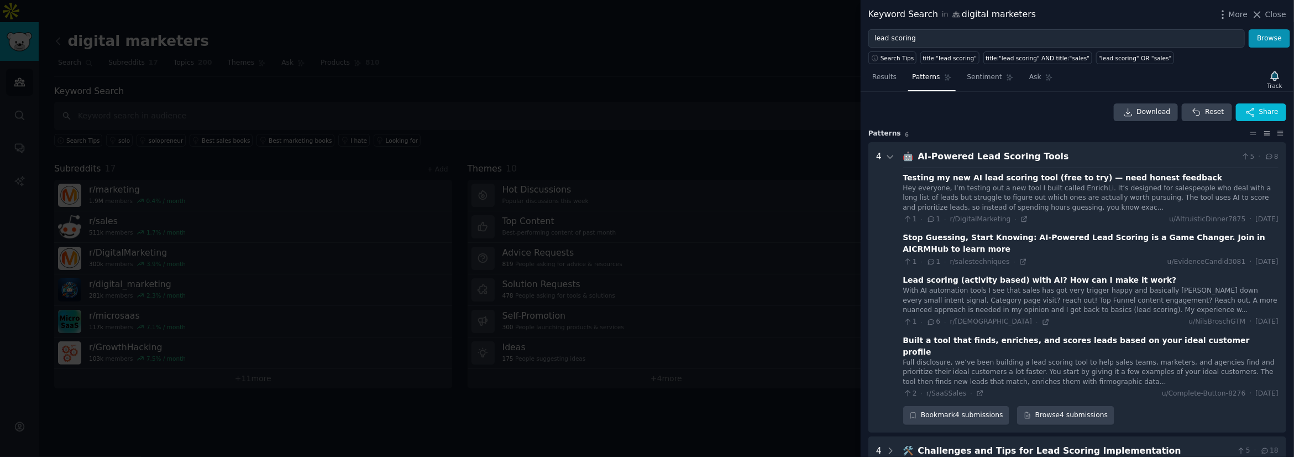
scroll to position [50, 0]
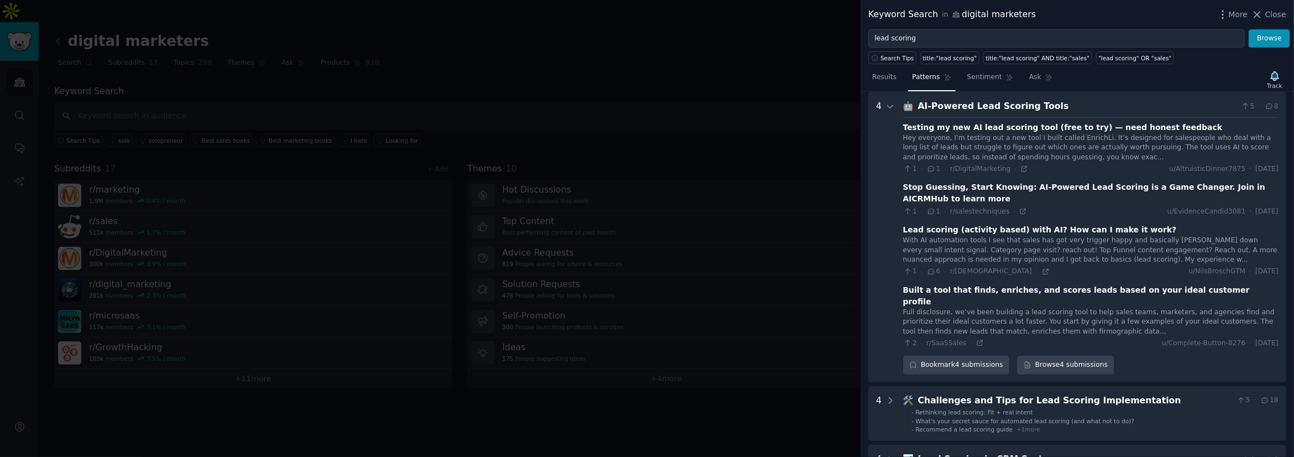
click at [647, 123] on div "Testing my new AI lead scoring tool (free to try) — need honest feedback" at bounding box center [1062, 128] width 319 height 12
click at [647, 124] on div "Testing my new AI lead scoring tool (free to try) — need honest feedback" at bounding box center [1062, 128] width 319 height 12
click at [647, 139] on div "Hey everyone, I’m testing out a new tool I built called EnrichLi. It’s designed…" at bounding box center [1090, 147] width 375 height 29
click at [647, 166] on icon at bounding box center [1024, 169] width 8 height 8
click at [647, 271] on icon at bounding box center [1046, 272] width 8 height 8
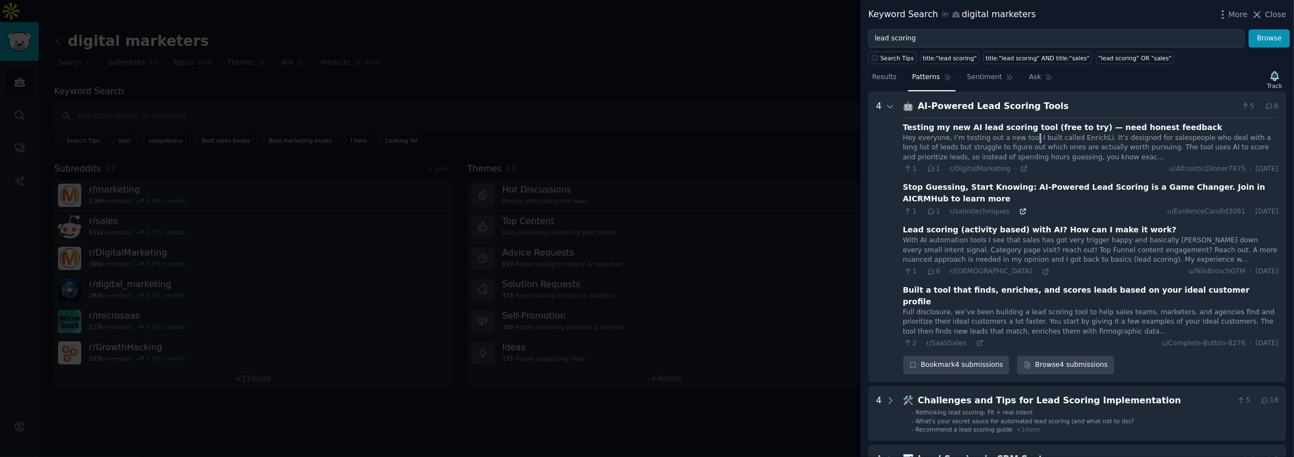
click at [647, 212] on icon at bounding box center [1023, 211] width 8 height 8
click at [647, 167] on icon at bounding box center [1024, 169] width 8 height 8
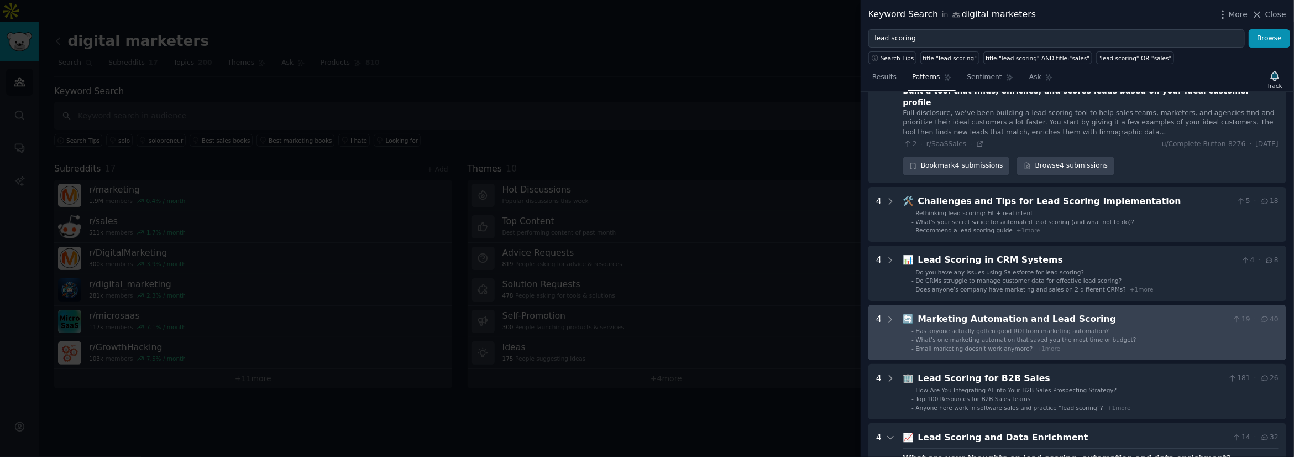
click at [647, 344] on li "- Email marketing doesn't work anymore? + 1 more" at bounding box center [1094, 348] width 367 height 8
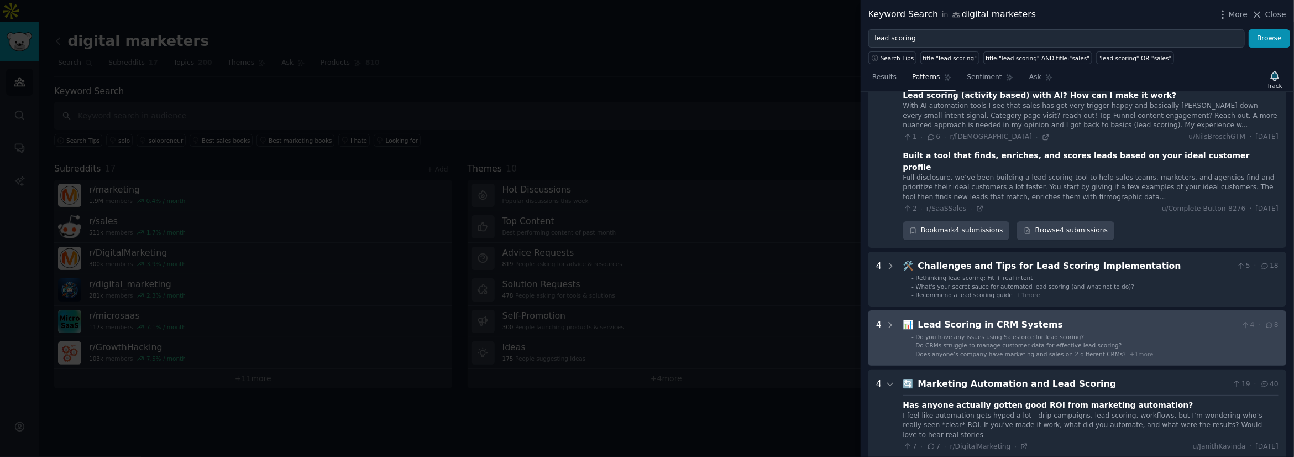
scroll to position [118, 0]
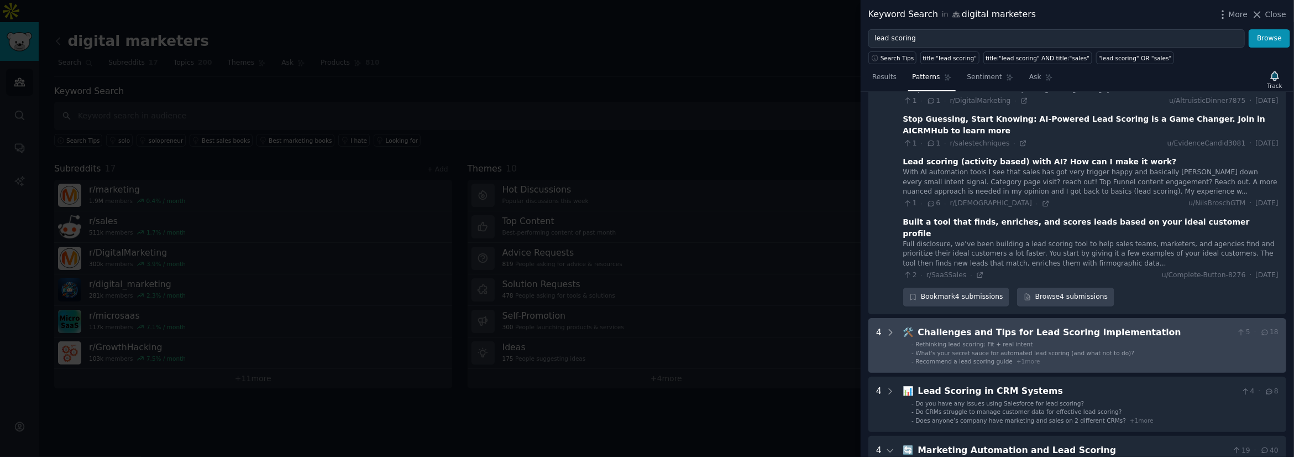
click at [647, 326] on div "Challenges and Tips for Lead Scoring Implementation" at bounding box center [1075, 333] width 314 height 14
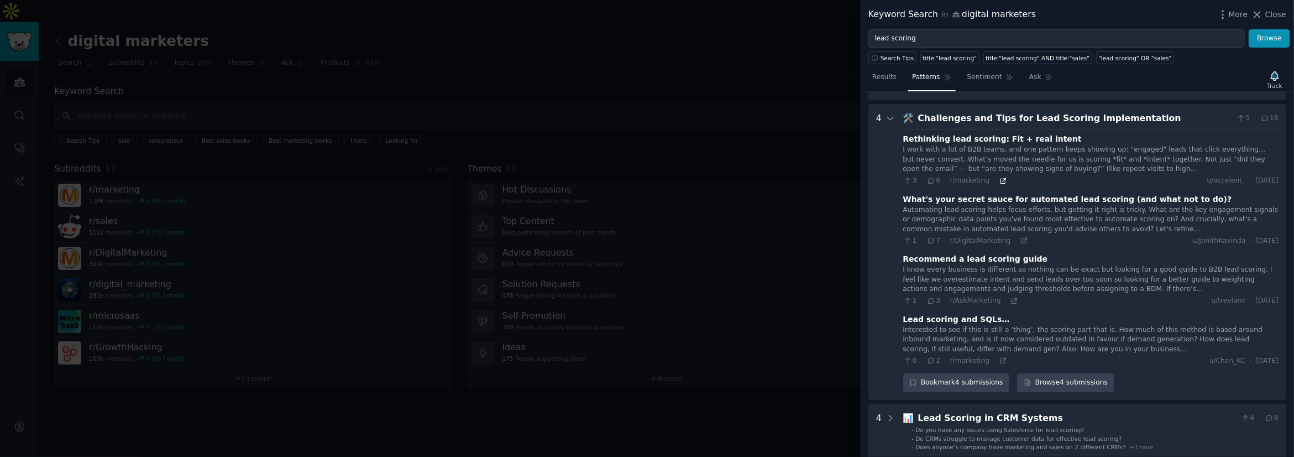
click at [647, 178] on icon at bounding box center [1002, 180] width 5 height 5
click at [647, 297] on icon at bounding box center [1014, 301] width 8 height 8
click at [647, 356] on icon at bounding box center [1003, 360] width 8 height 8
click at [647, 113] on icon at bounding box center [890, 118] width 10 height 10
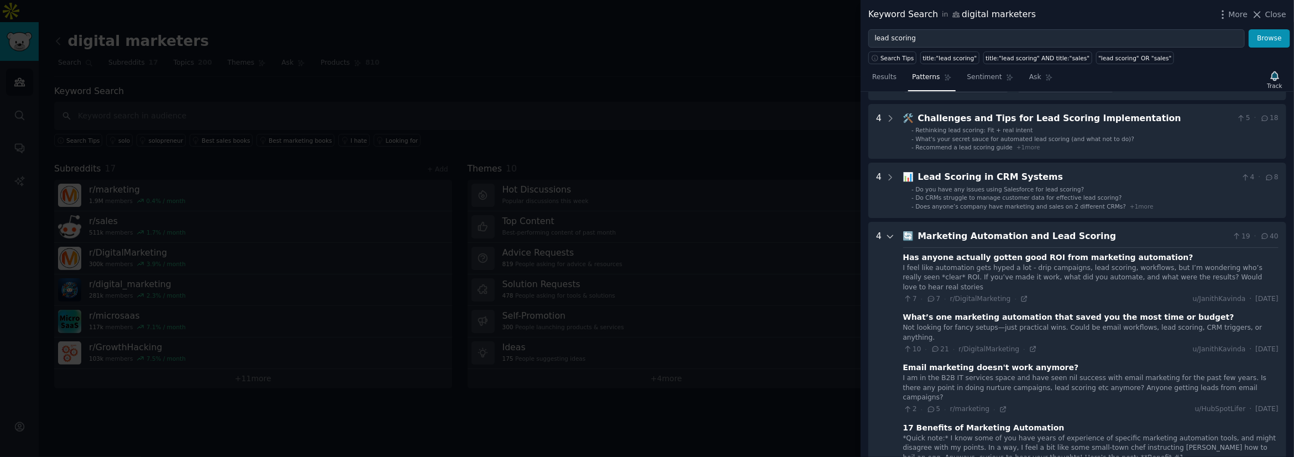
click at [647, 232] on icon at bounding box center [890, 237] width 10 height 10
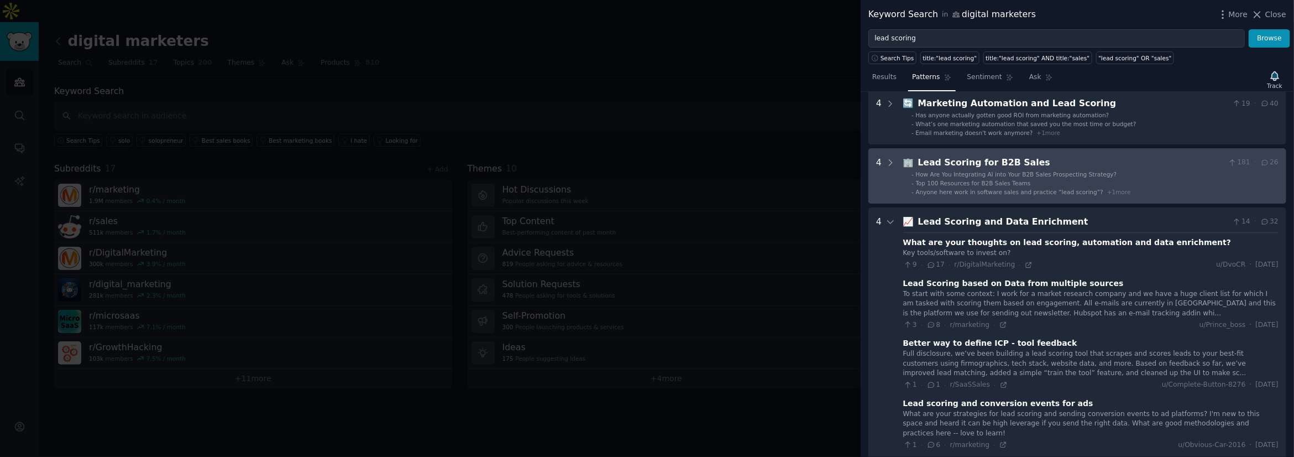
scroll to position [531, 0]
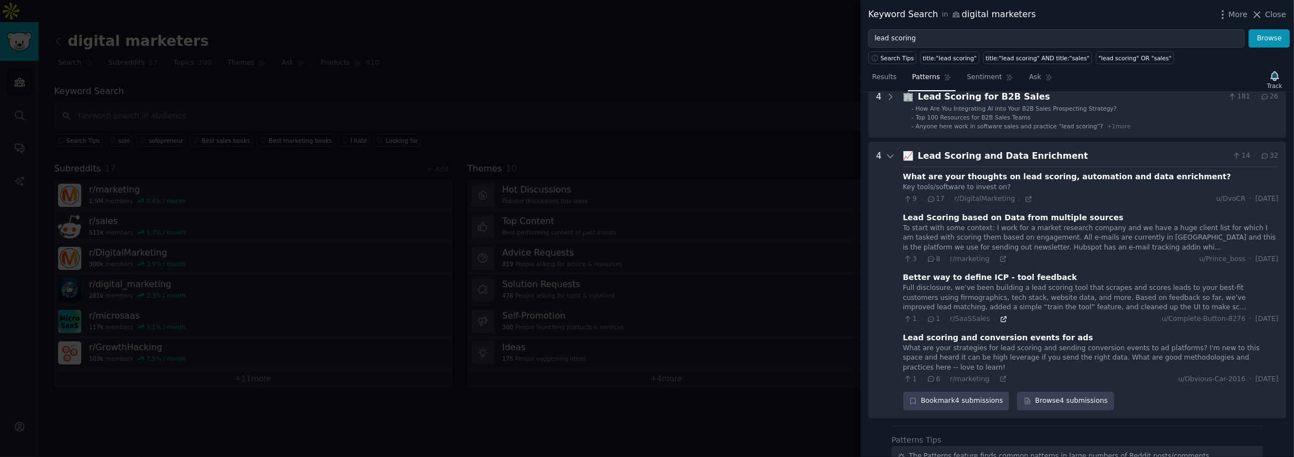
click at [647, 316] on icon at bounding box center [1003, 318] width 5 height 5
click at [647, 141] on Enrichment "4 📈 Lead Scoring and Data Enrichment 14 · 32 What are your thoughts on lead sco…" at bounding box center [1077, 279] width 418 height 276
click at [647, 155] on icon at bounding box center [891, 156] width 6 height 3
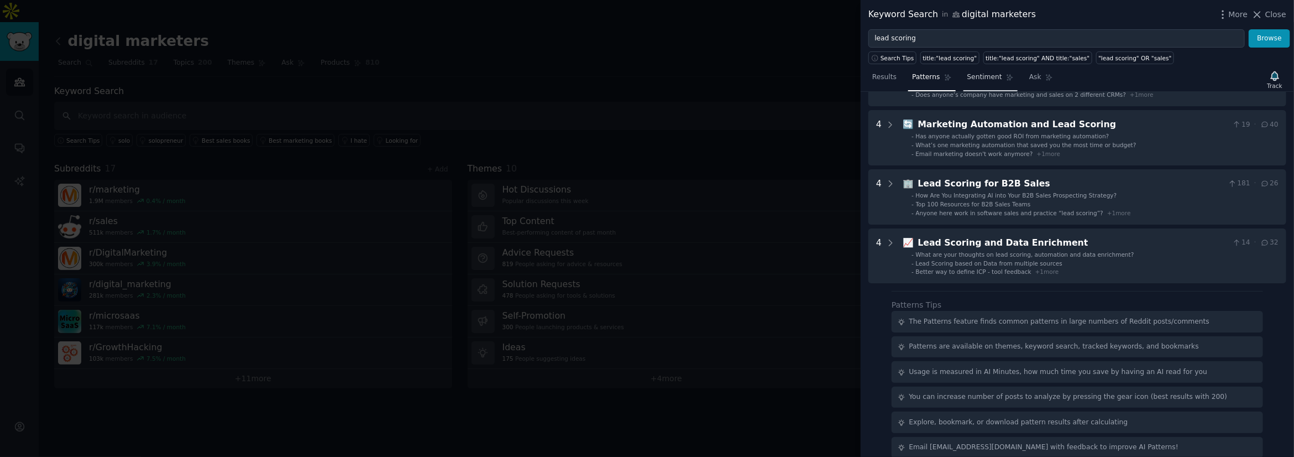
click at [647, 81] on span "Sentiment" at bounding box center [984, 77] width 35 height 10
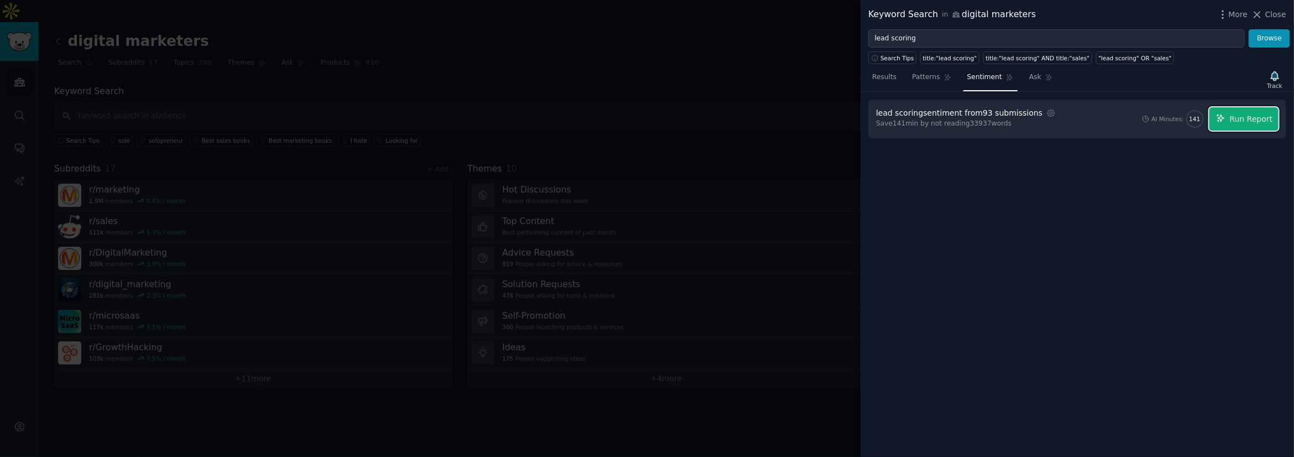
click at [647, 122] on span "Run Report" at bounding box center [1251, 119] width 43 height 12
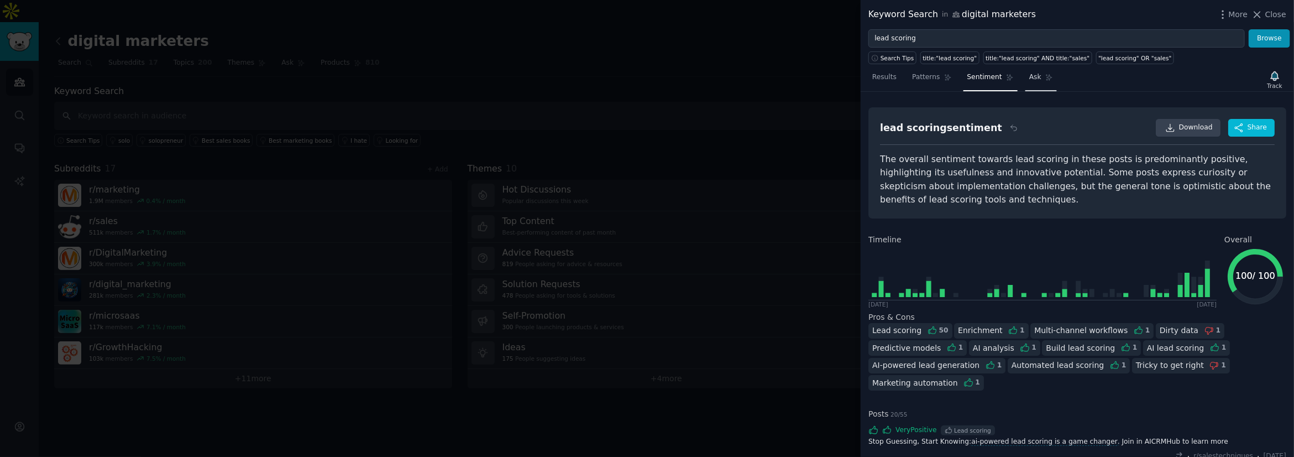
click at [647, 82] on link "Ask" at bounding box center [1041, 80] width 32 height 23
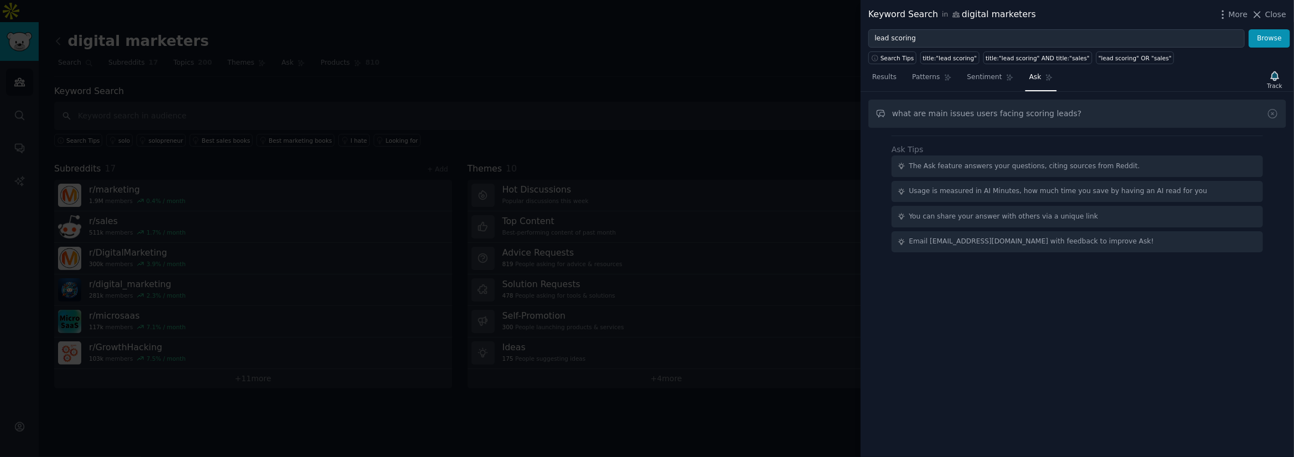
type input "what are main issues users facing scoring leads?"
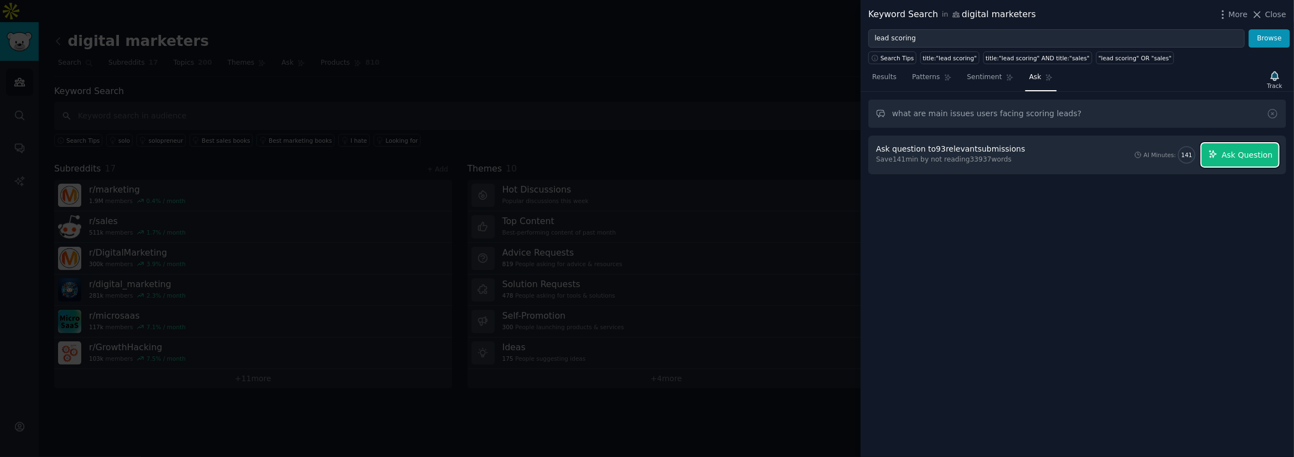
click at [647, 165] on button "Ask Question" at bounding box center [1240, 154] width 77 height 23
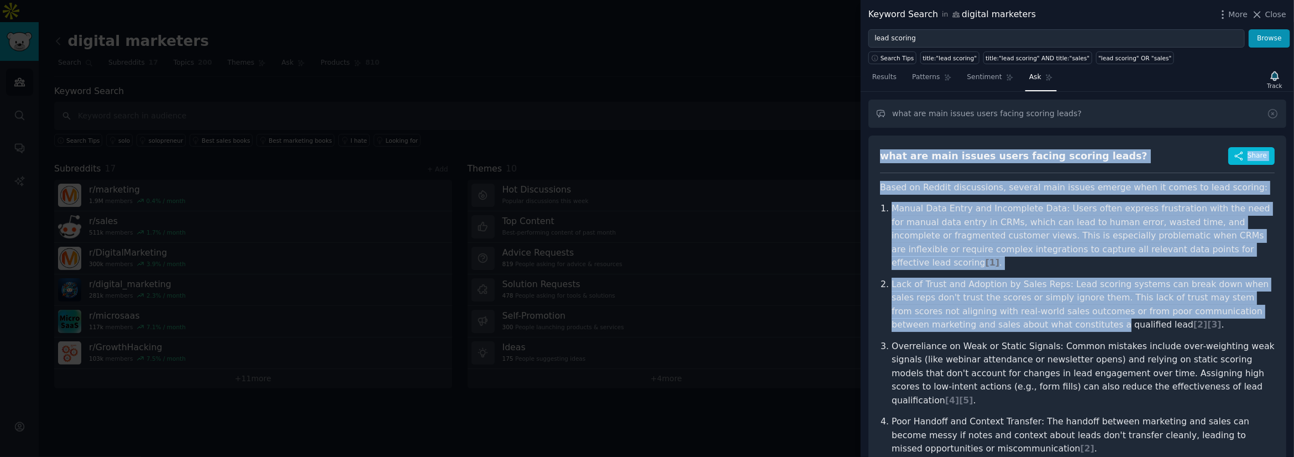
scroll to position [133, 0]
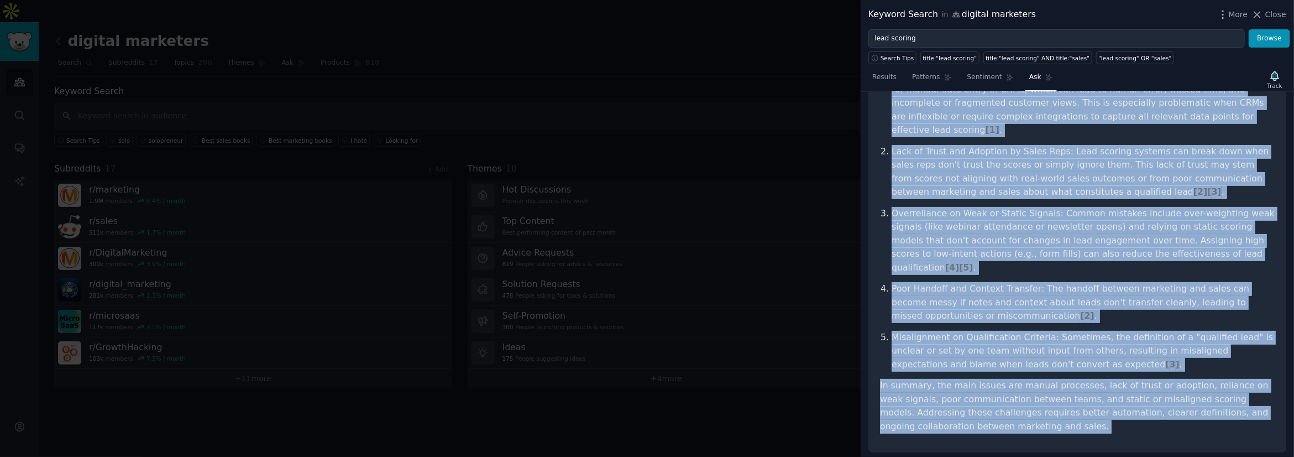
drag, startPoint x: 887, startPoint y: 153, endPoint x: 1109, endPoint y: 422, distance: 349.8
copy div "what are main issues users facing scoring leads? Share Based on Reddit discussi…"
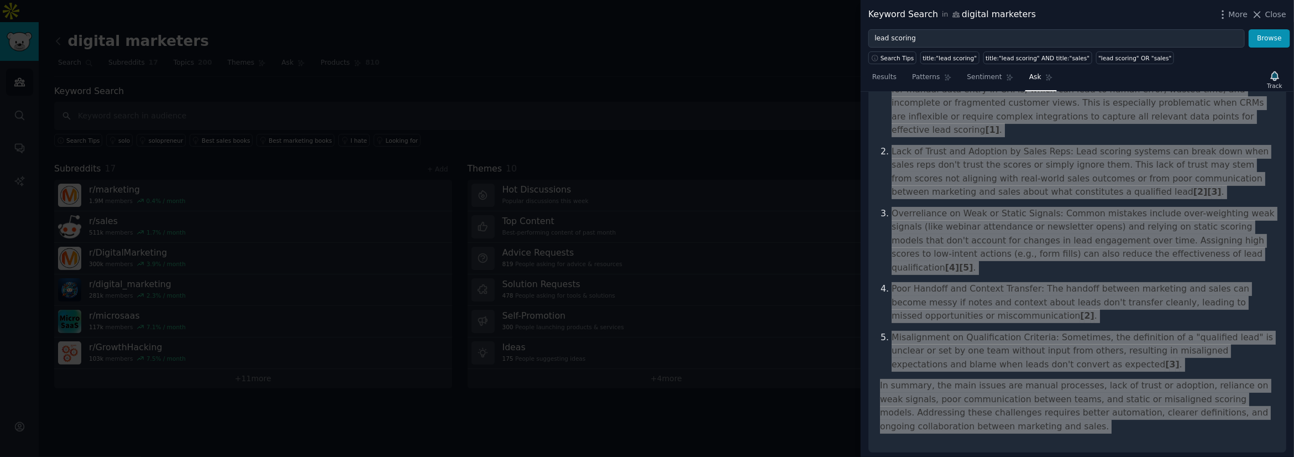
scroll to position [0, 0]
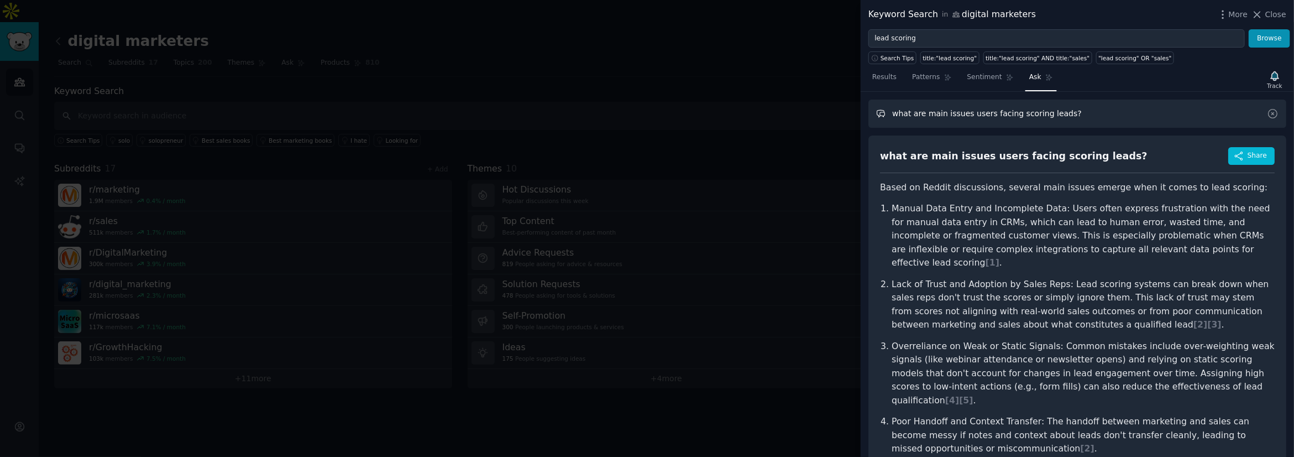
click at [647, 107] on input "what are main issues users facing scoring leads?" at bounding box center [1077, 113] width 418 height 28
drag, startPoint x: 1102, startPoint y: 107, endPoint x: 1013, endPoint y: 109, distance: 89.0
click at [647, 109] on input "what are main issues users facing scoring leads?" at bounding box center [1077, 113] width 418 height 28
click at [647, 114] on input "what are main issues users facing scoring leads?" at bounding box center [1077, 113] width 418 height 28
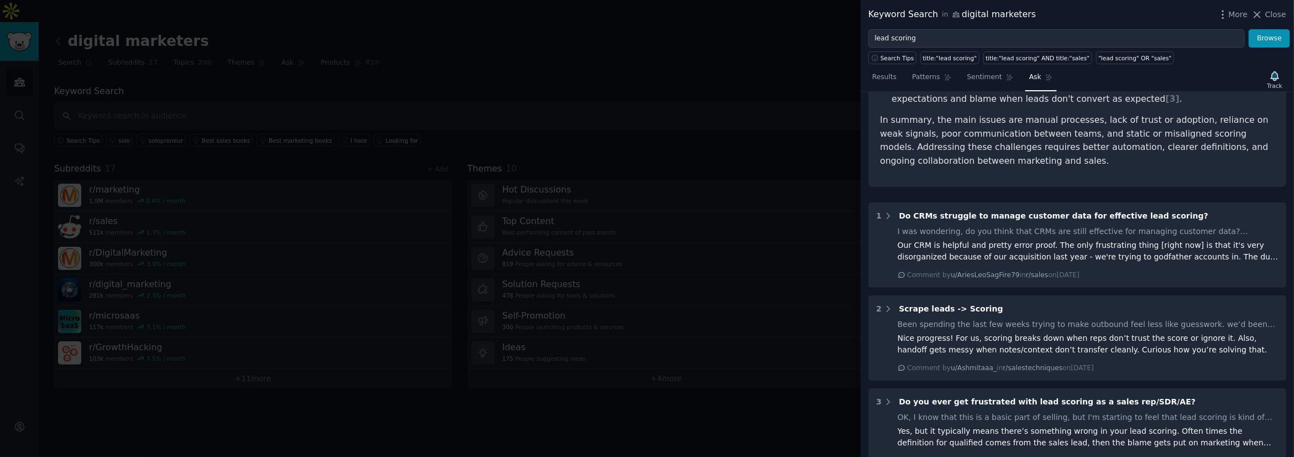
scroll to position [743, 0]
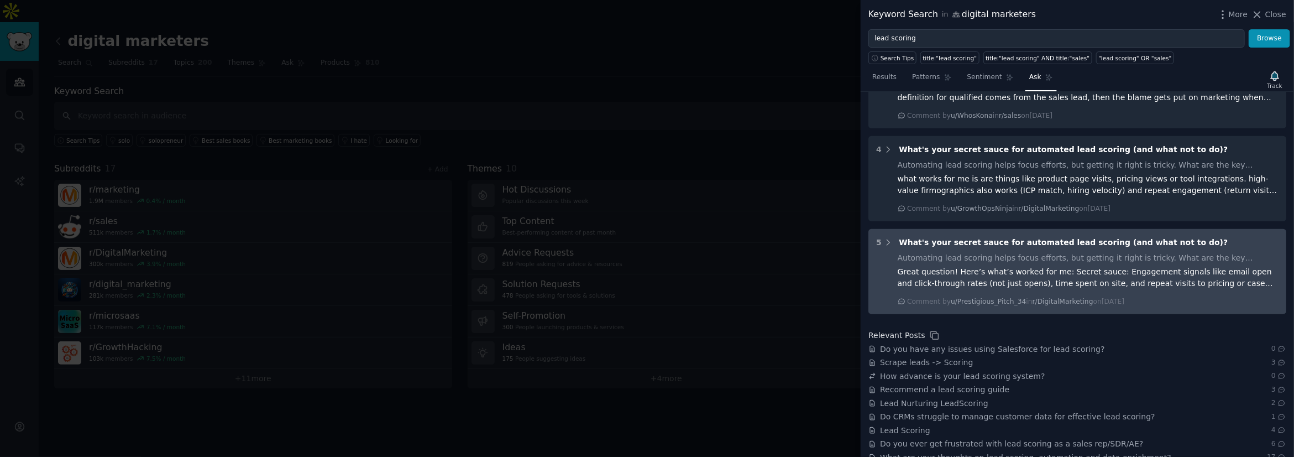
click at [647, 266] on div "Great question! Here’s what’s worked for me: Secret sauce: Engagement signals l…" at bounding box center [1088, 277] width 381 height 23
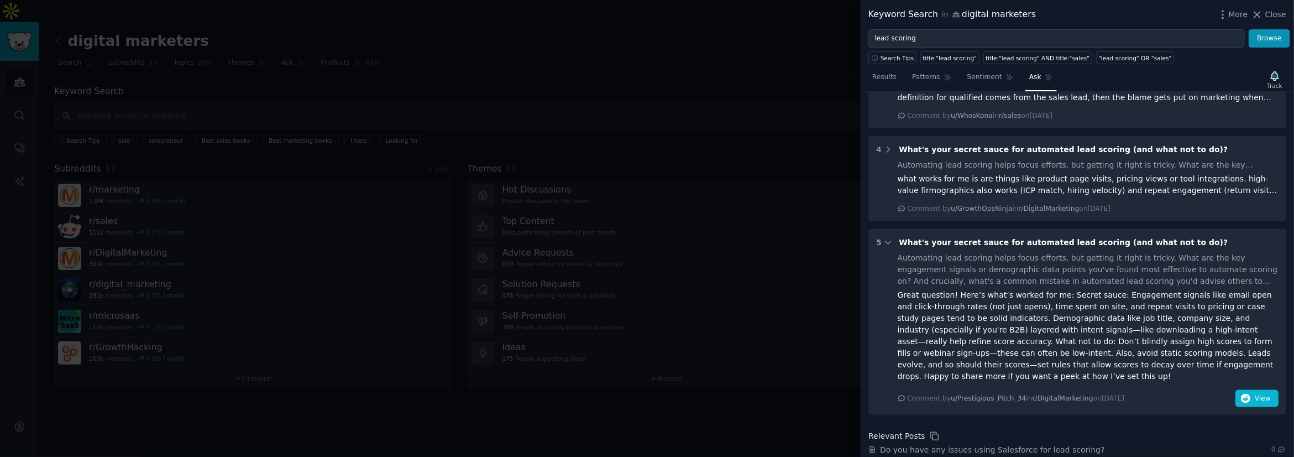
click at [647, 53] on div at bounding box center [647, 228] width 1294 height 457
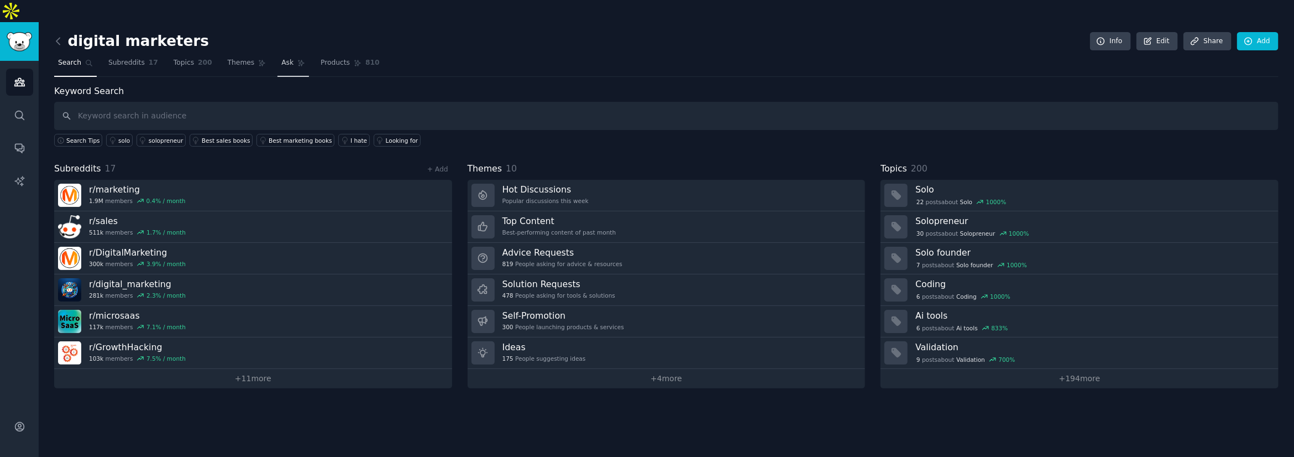
click at [287, 58] on span "Ask" at bounding box center [287, 63] width 12 height 10
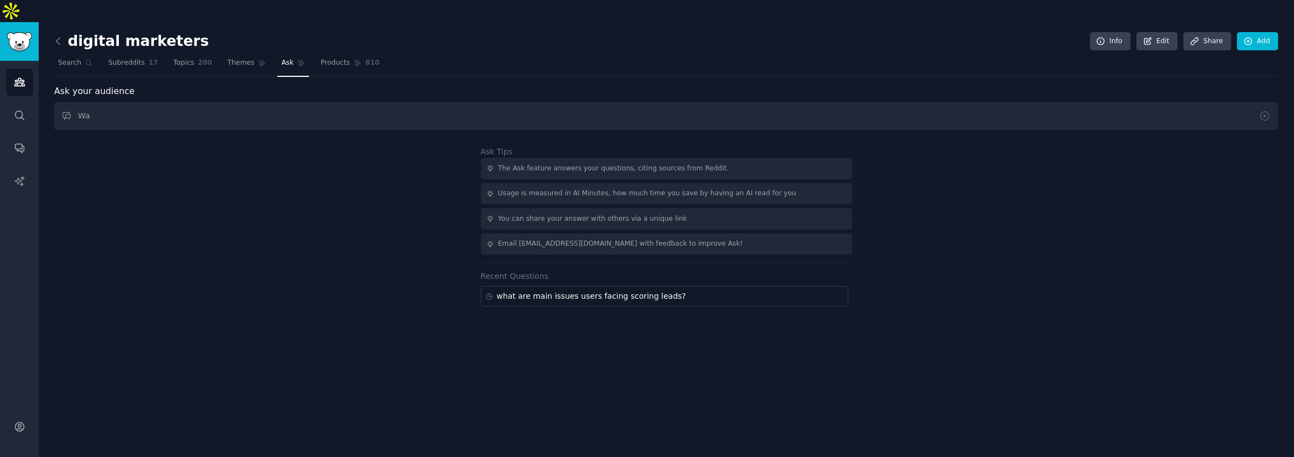
type input "W"
type input "what prospect scoring tools are used?"
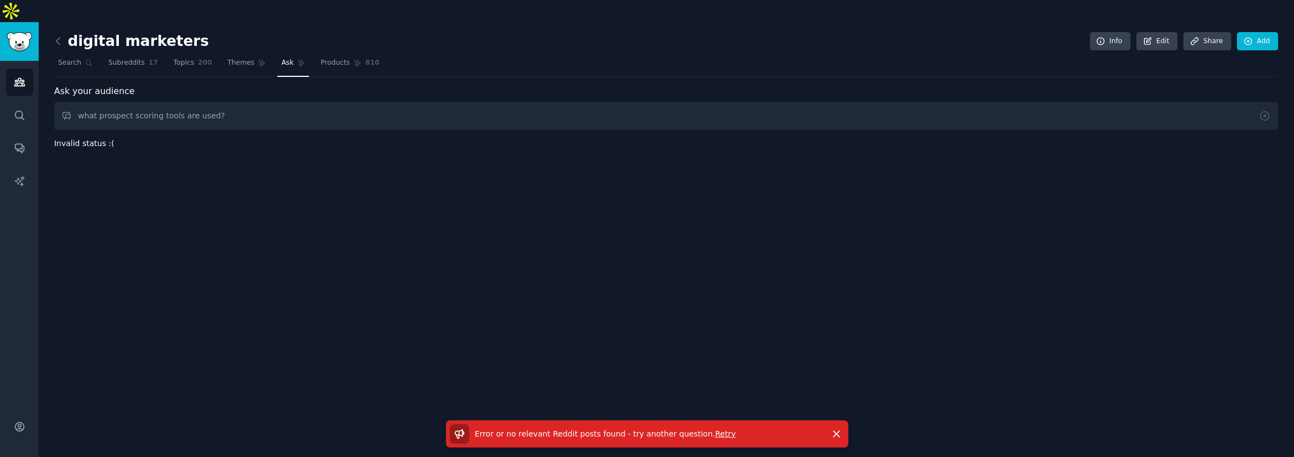
click at [647, 432] on span "Retry" at bounding box center [725, 433] width 20 height 9
click at [134, 54] on link "Subreddits 17" at bounding box center [132, 65] width 57 height 23
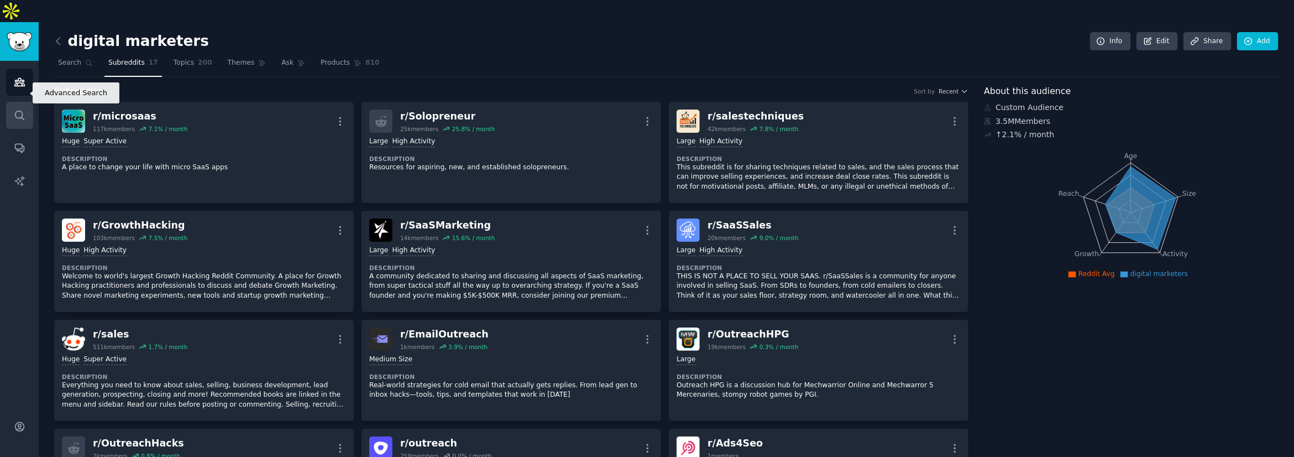
click at [29, 102] on link "Search" at bounding box center [19, 115] width 27 height 27
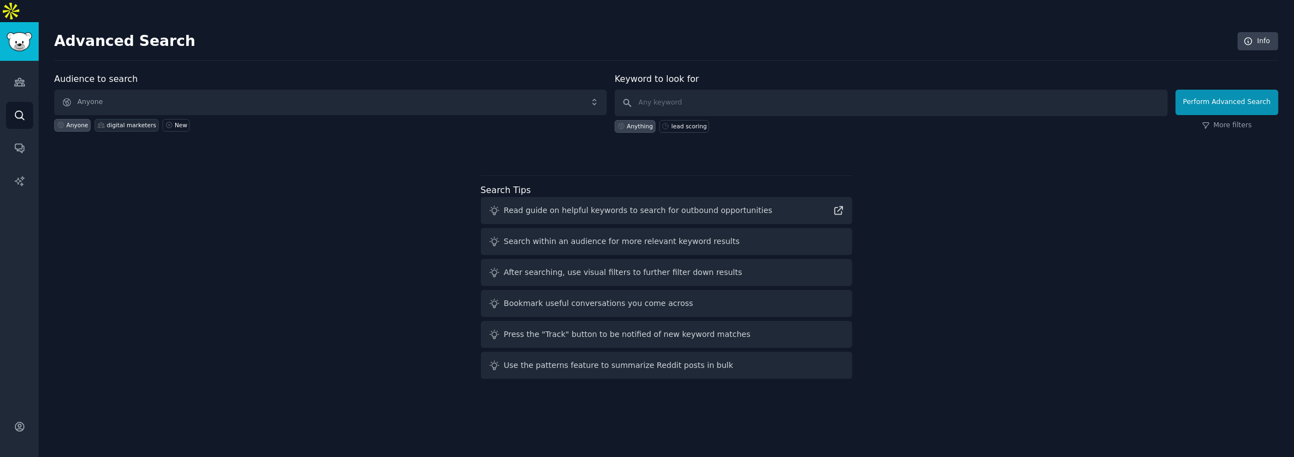
click at [122, 121] on div "digital marketers" at bounding box center [131, 125] width 49 height 8
click at [53, 101] on div "Advanced Search Info Audience to search digital marketers Anyone digital market…" at bounding box center [666, 250] width 1255 height 457
click at [82, 121] on div "Anyone" at bounding box center [77, 125] width 22 height 8
click at [647, 90] on input "text" at bounding box center [891, 103] width 553 height 27
type input "qualify leads"
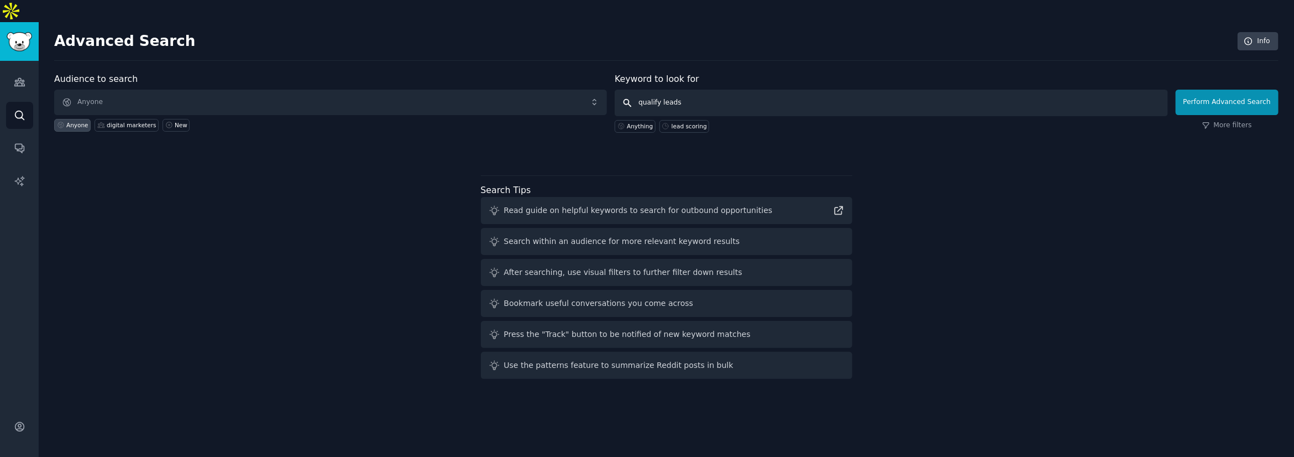
click button "Perform Advanced Search" at bounding box center [1227, 102] width 103 height 25
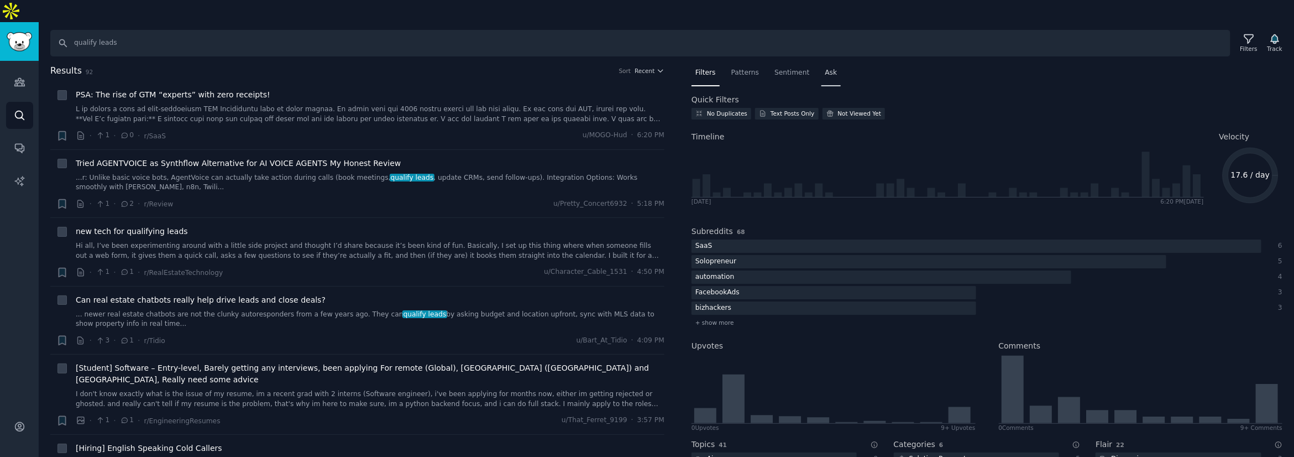
click at [647, 68] on span "Ask" at bounding box center [831, 73] width 12 height 10
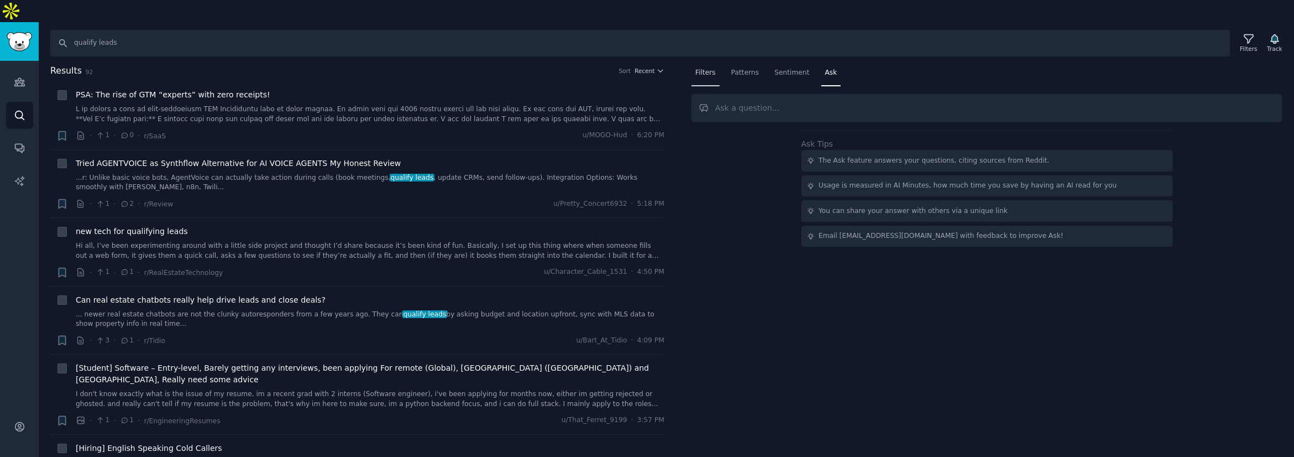
click at [647, 68] on span "Filters" at bounding box center [705, 73] width 20 height 10
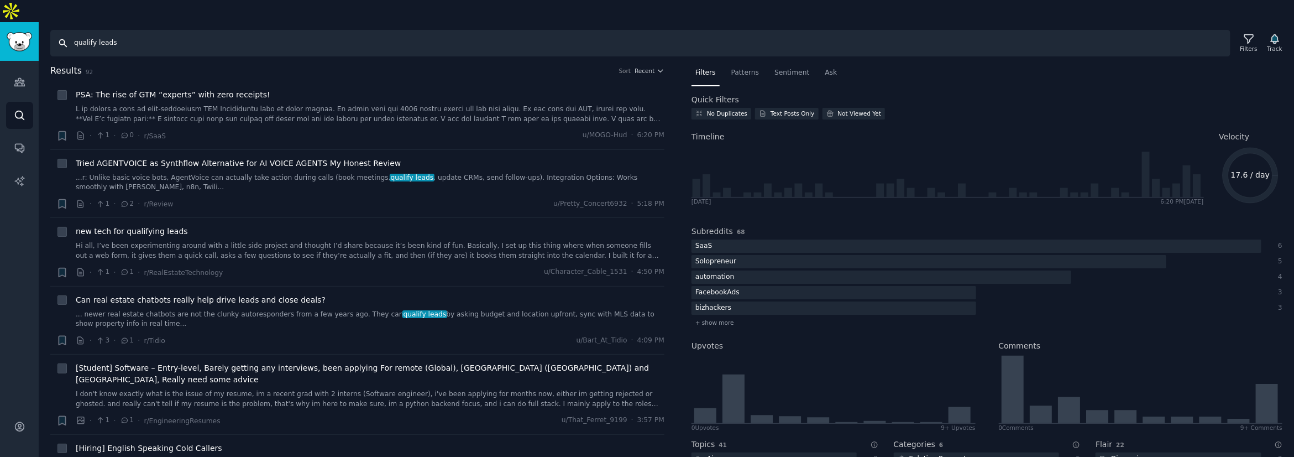
click at [159, 30] on input "qualify leads" at bounding box center [640, 43] width 1180 height 27
type input "prospect scoring"
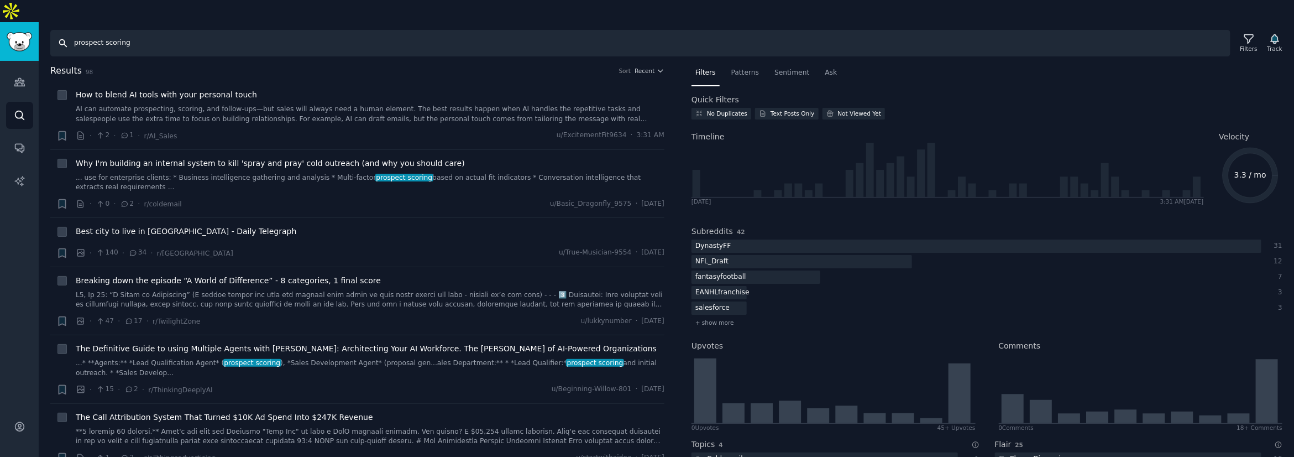
click at [143, 30] on input "prospect scoring" at bounding box center [640, 43] width 1180 height 27
click at [41, 64] on div "Results 98 Sort Recent + How to blend AI tools with your personal touch AI can …" at bounding box center [666, 271] width 1255 height 415
click at [26, 69] on link "Audiences" at bounding box center [19, 82] width 27 height 27
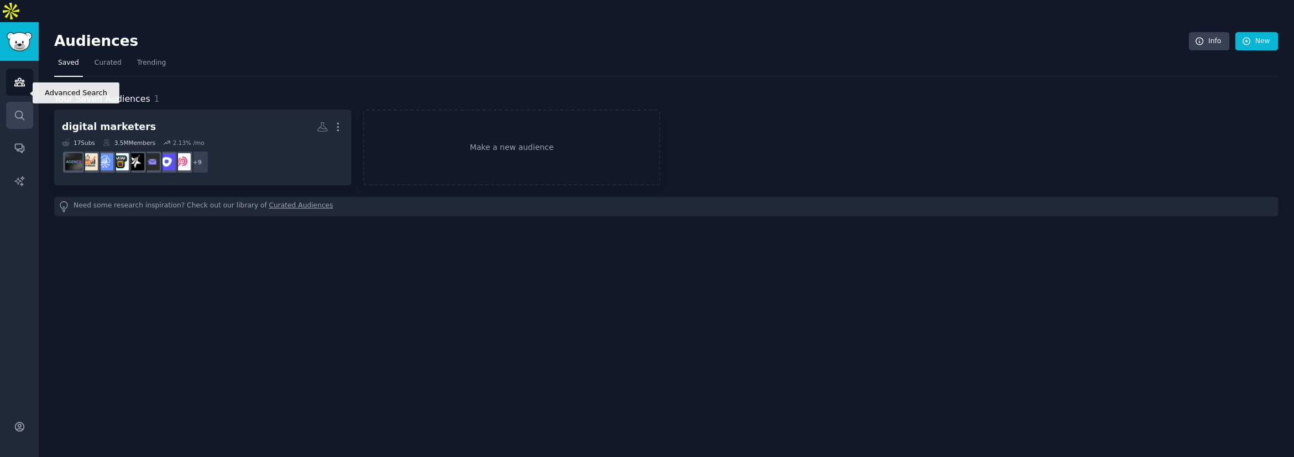
click at [11, 102] on link "Search" at bounding box center [19, 115] width 27 height 27
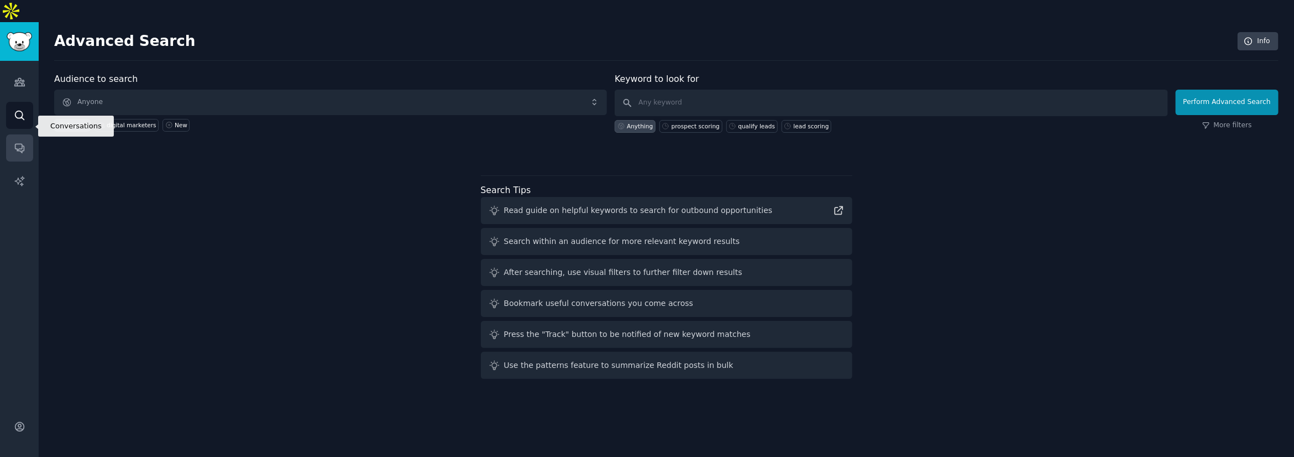
click at [25, 134] on link "Conversations" at bounding box center [19, 147] width 27 height 27
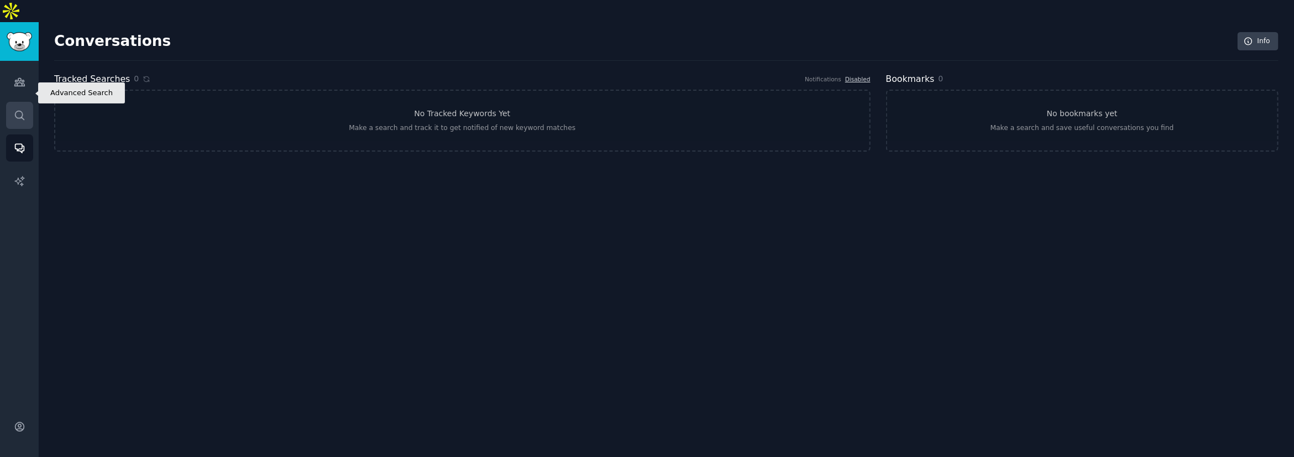
click at [18, 109] on icon "Sidebar" at bounding box center [20, 115] width 12 height 12
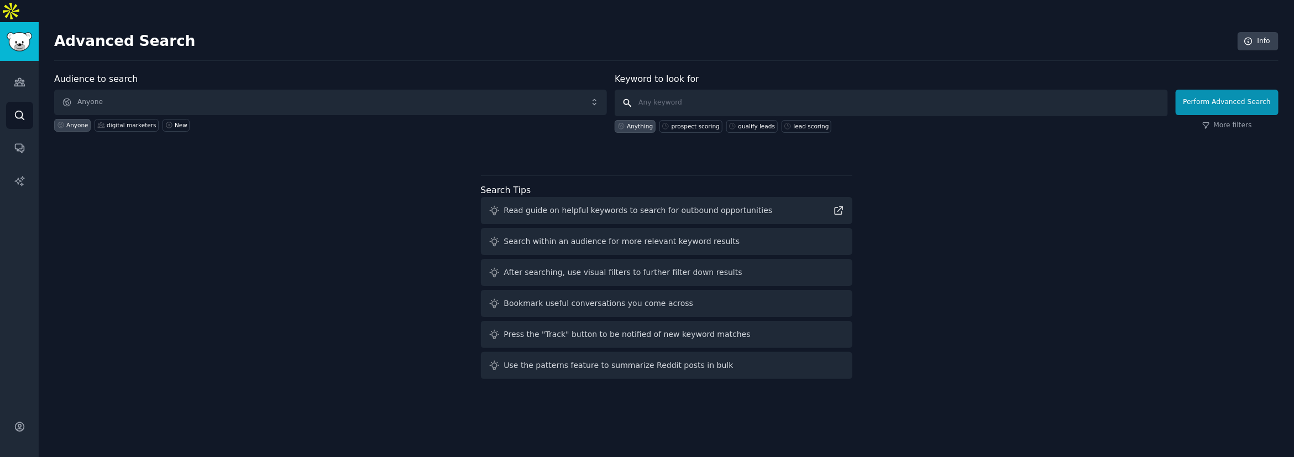
click at [647, 90] on input "text" at bounding box center [891, 103] width 553 height 27
drag, startPoint x: 1239, startPoint y: 80, endPoint x: 730, endPoint y: 57, distance: 509.0
click at [647, 90] on button "Perform Advanced Search" at bounding box center [1227, 102] width 103 height 25
click at [647, 90] on input "text" at bounding box center [891, 103] width 553 height 27
type input "lead score."
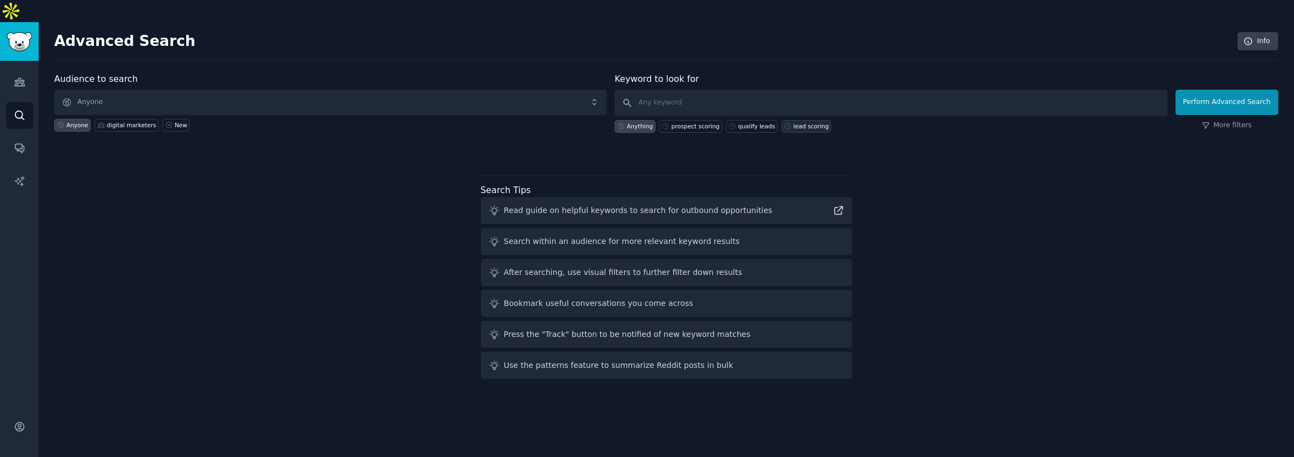
click at [647, 122] on div "lead scoring" at bounding box center [811, 126] width 35 height 8
click at [647, 90] on input "lead scoring" at bounding box center [891, 103] width 553 height 27
drag, startPoint x: 790, startPoint y: 102, endPoint x: 800, endPoint y: 102, distance: 9.4
click at [647, 122] on div "lead scoring" at bounding box center [811, 126] width 35 height 8
type input "lead scoring"
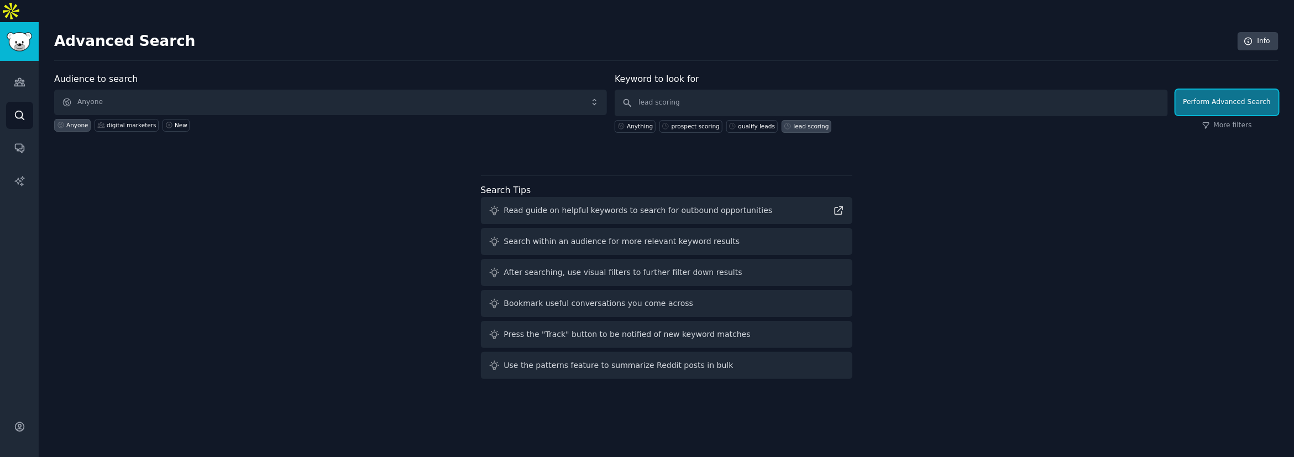
click at [647, 90] on button "Perform Advanced Search" at bounding box center [1227, 102] width 103 height 25
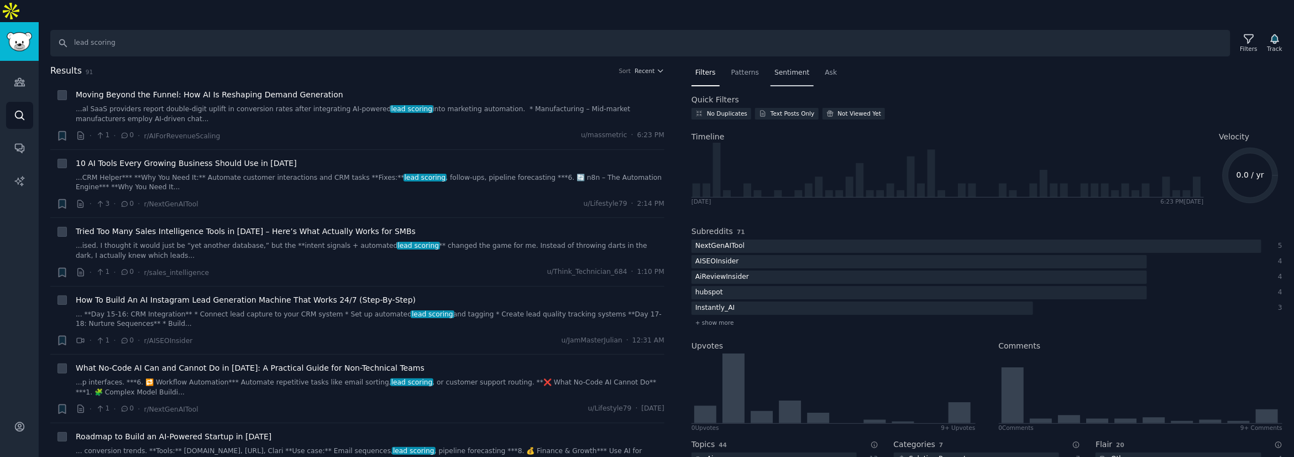
click at [647, 68] on span "Sentiment" at bounding box center [791, 73] width 35 height 10
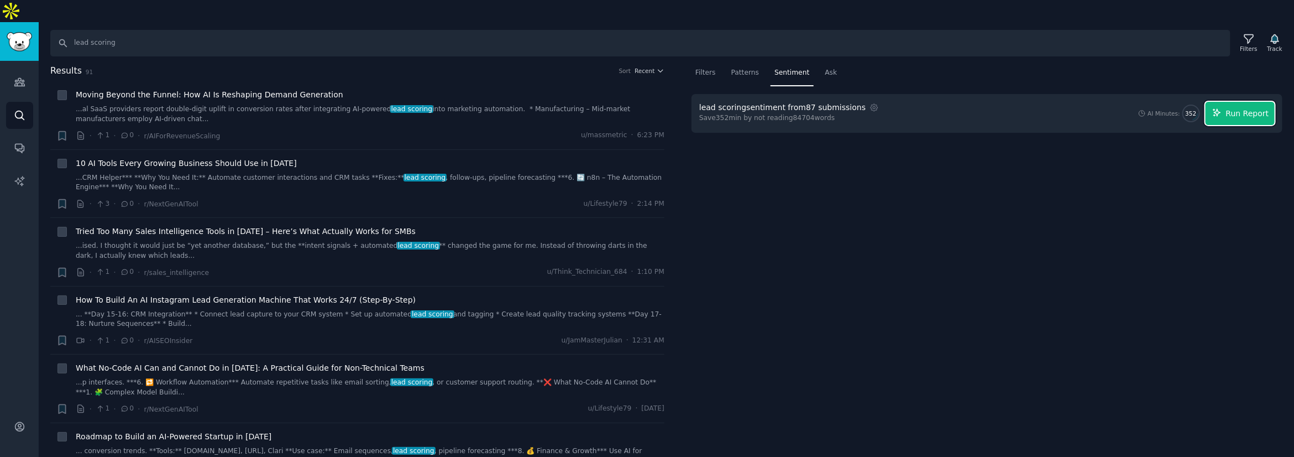
click at [647, 108] on span "Run Report" at bounding box center [1247, 114] width 43 height 12
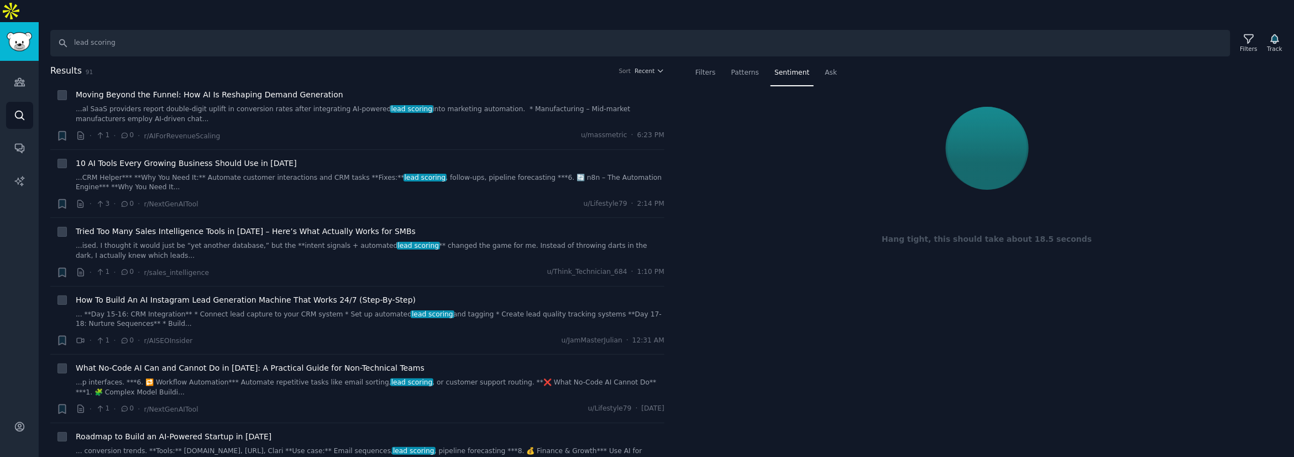
click at [647, 165] on div at bounding box center [986, 148] width 575 height 93
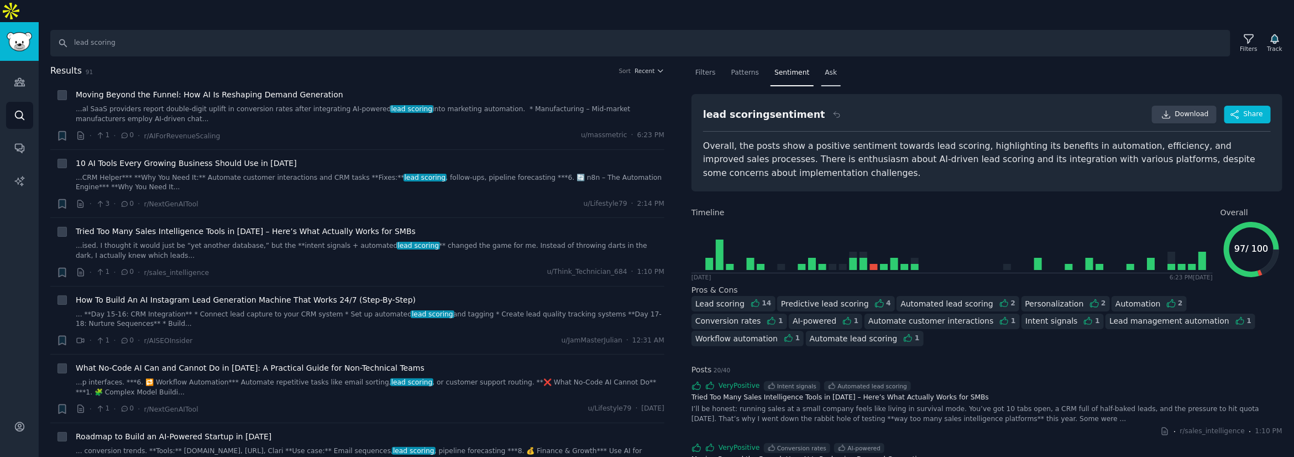
click at [647, 64] on div "Ask" at bounding box center [831, 75] width 20 height 23
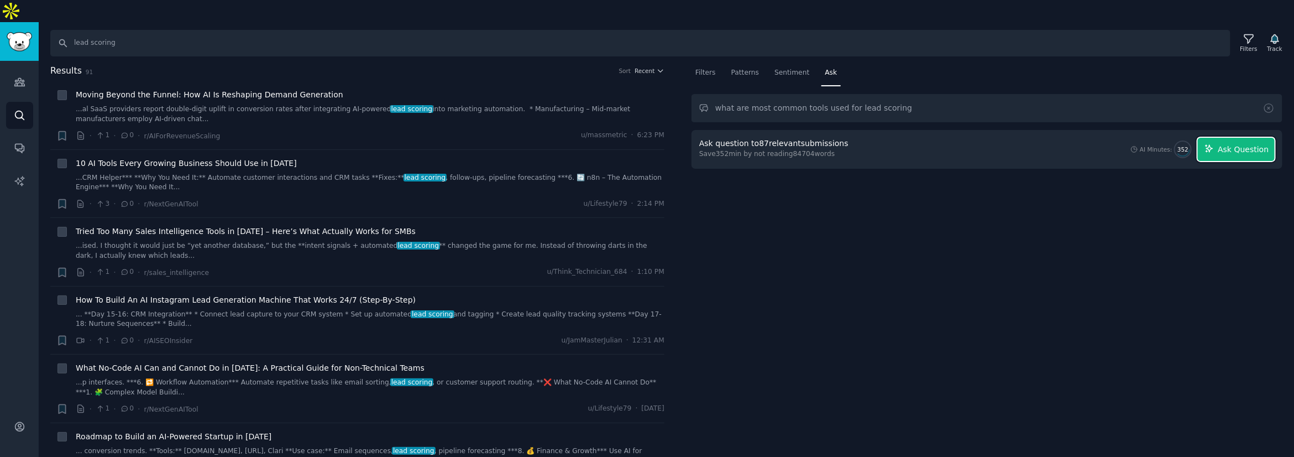
click at [647, 144] on span "Ask Question" at bounding box center [1243, 150] width 51 height 12
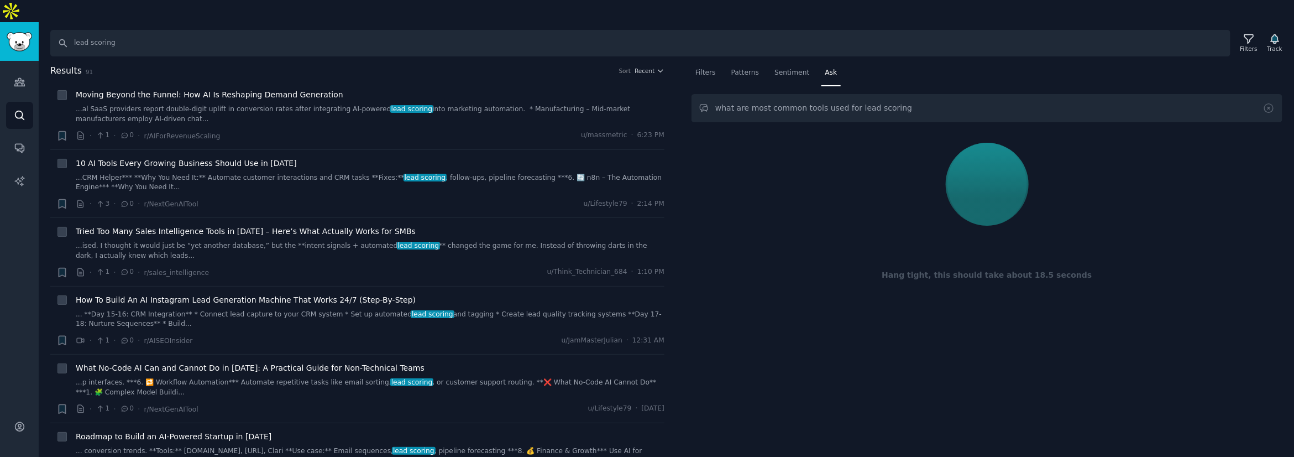
scroll to position [265, 0]
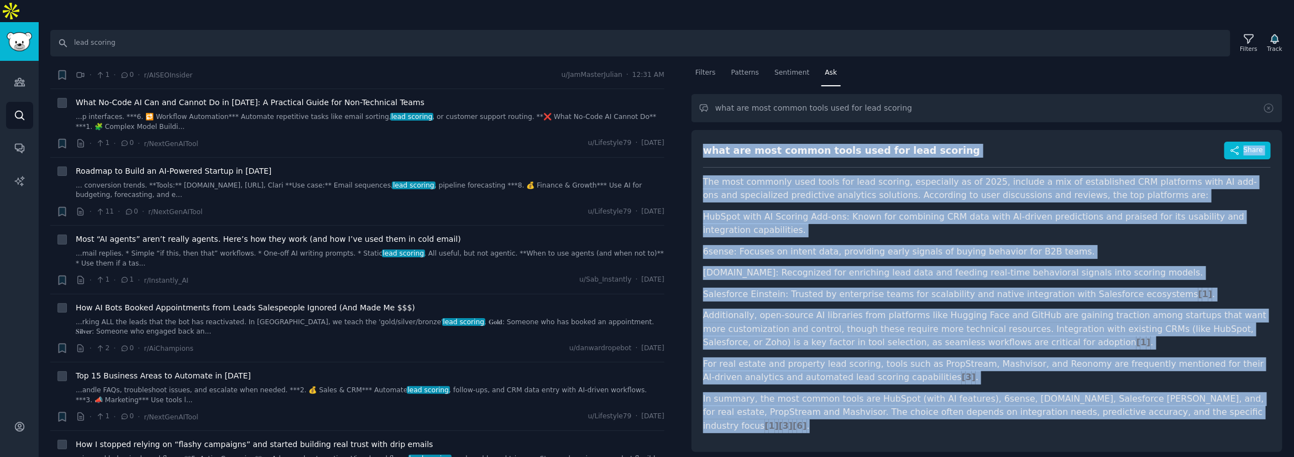
drag, startPoint x: 700, startPoint y: 125, endPoint x: 793, endPoint y: 413, distance: 302.6
click at [647, 413] on div "what are most common tools used for lead scoring Share The most commonly used t…" at bounding box center [986, 291] width 591 height 322
copy div "what are most common tools used for lead scoring Share The most commonly used t…"
click at [647, 94] on input "what are most common tools used for lead scoring" at bounding box center [986, 108] width 591 height 28
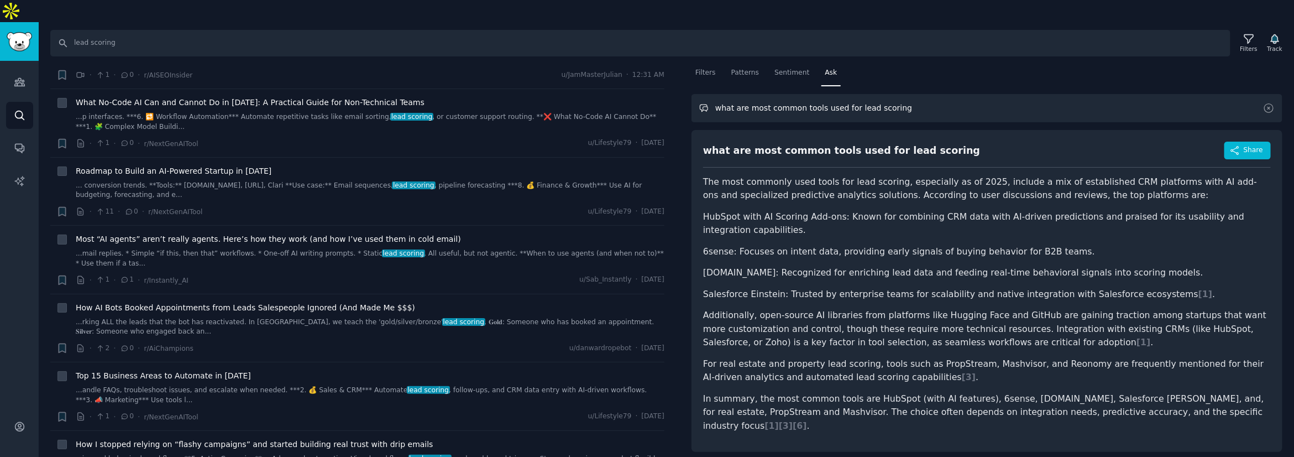
click at [647, 94] on input "what are most common tools used for lead scoring" at bounding box center [986, 108] width 591 height 28
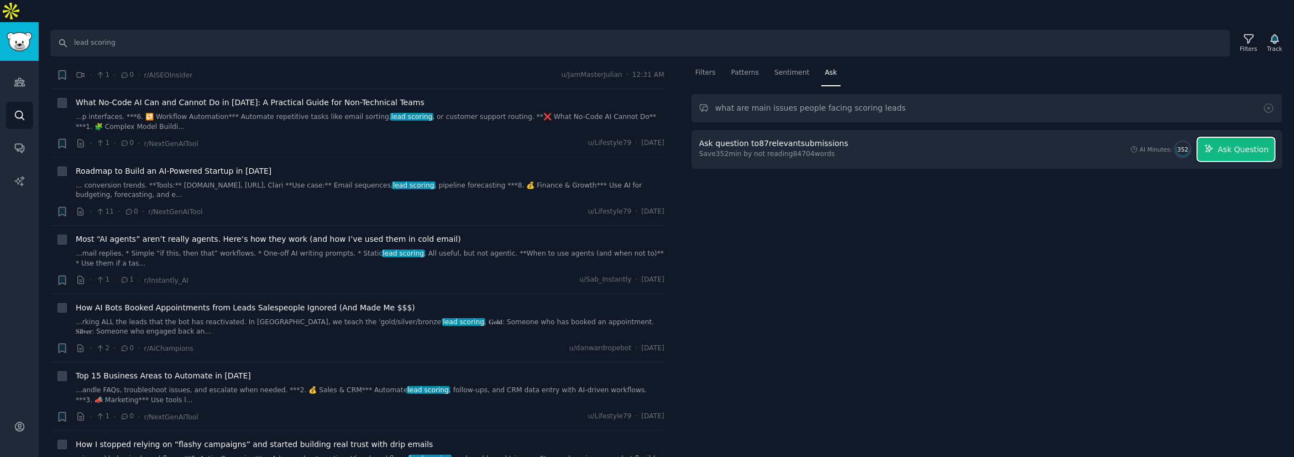
click at [647, 144] on span "Ask Question" at bounding box center [1243, 150] width 51 height 12
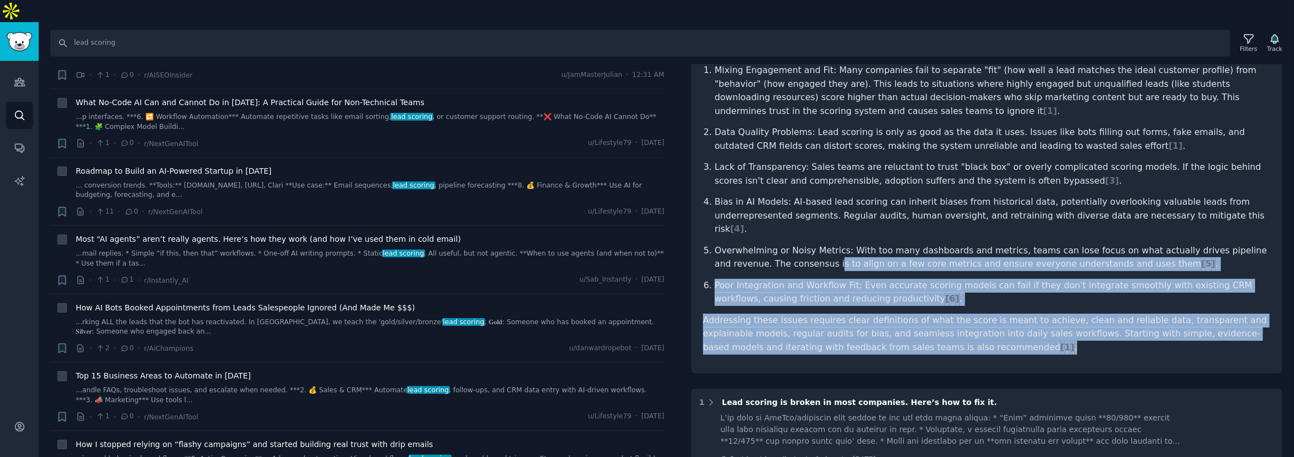
scroll to position [0, 0]
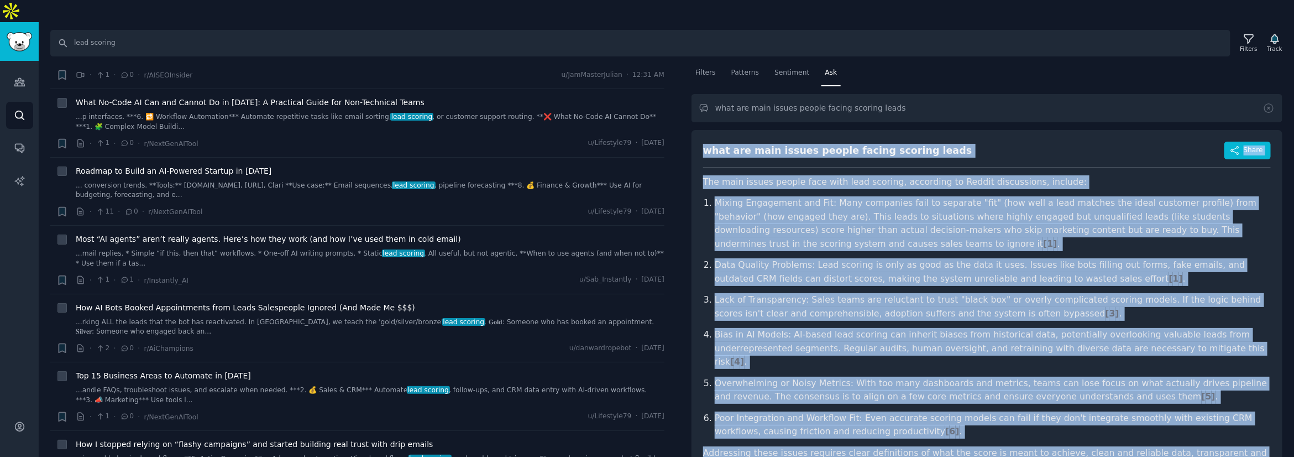
drag, startPoint x: 1049, startPoint y: 316, endPoint x: 704, endPoint y: 128, distance: 393.2
click at [647, 130] on div "what are main issues people facing scoring leads Share The main issues people f…" at bounding box center [986, 318] width 591 height 376
copy div "what are main issues people facing scoring leads Share The main issues people f…"
click at [647, 293] on p "Lack of Transparency: Sales teams are reluctant to trust "black box" or overly …" at bounding box center [993, 306] width 556 height 27
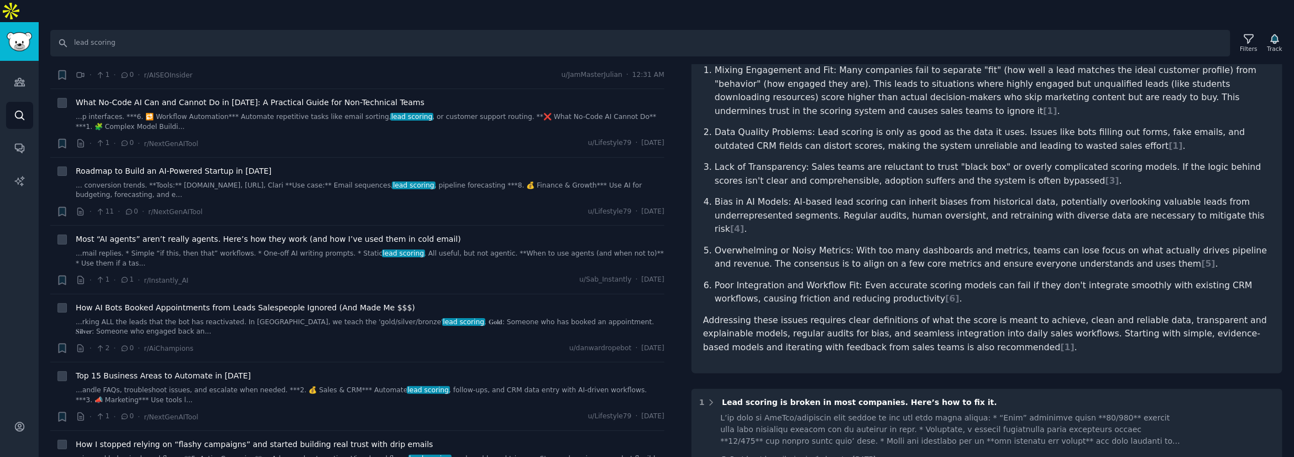
scroll to position [199, 0]
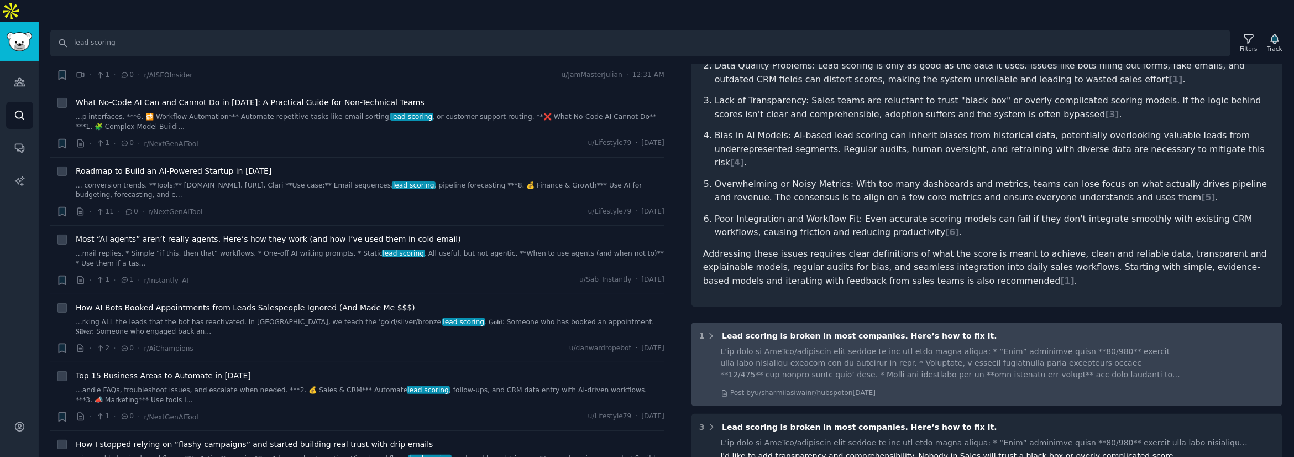
drag, startPoint x: 868, startPoint y: 307, endPoint x: 802, endPoint y: 290, distance: 68.0
click at [647, 322] on div "1 Lead scoring is broken in most companies. Here’s how to fix it. Post by u/sha…" at bounding box center [986, 363] width 591 height 83
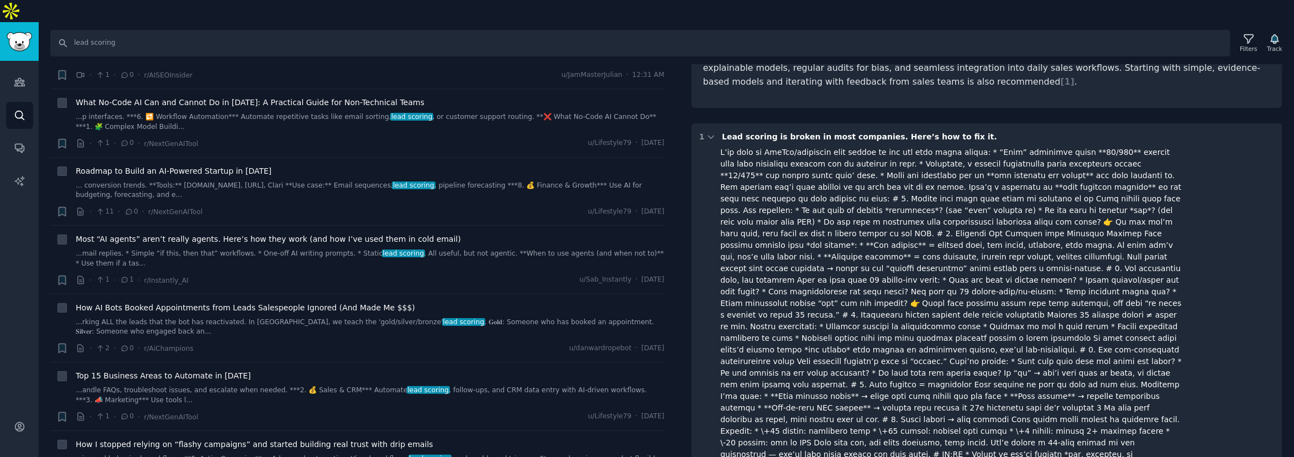
scroll to position [464, 0]
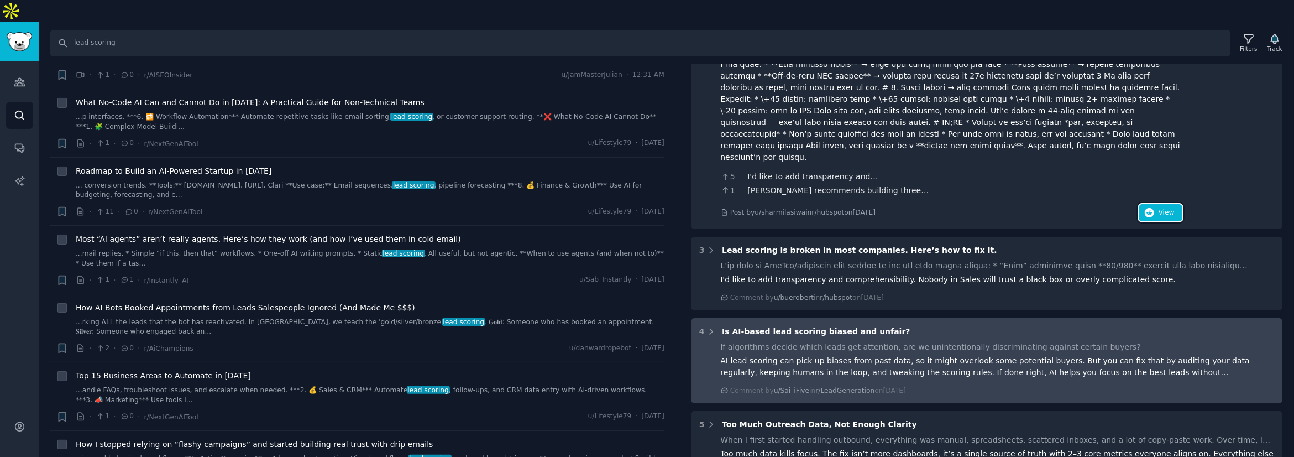
scroll to position [929, 0]
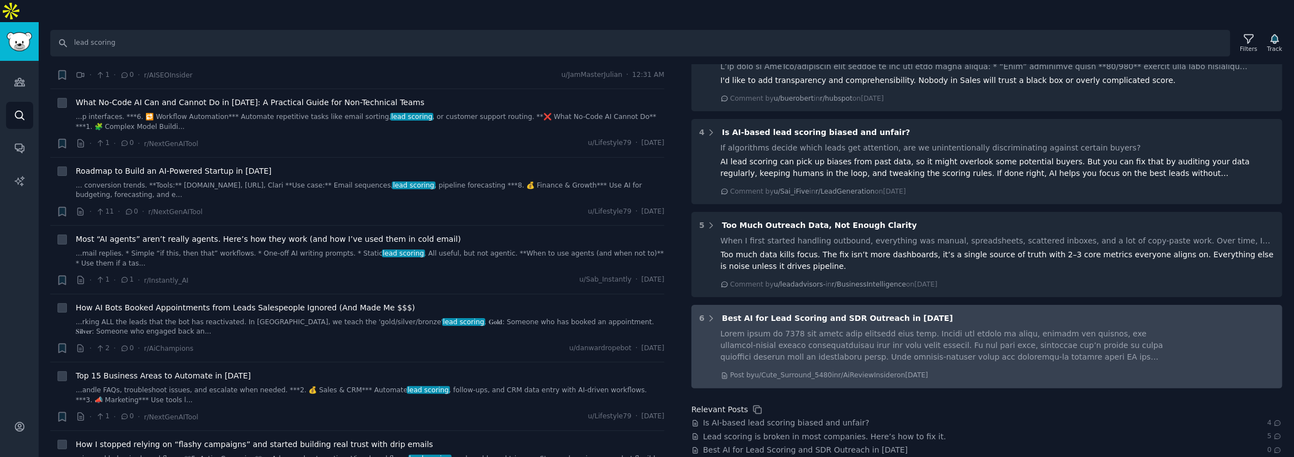
click at [647, 312] on div "6 Best AI for Lead Scoring and SDR Outreach in 2025" at bounding box center [986, 318] width 575 height 12
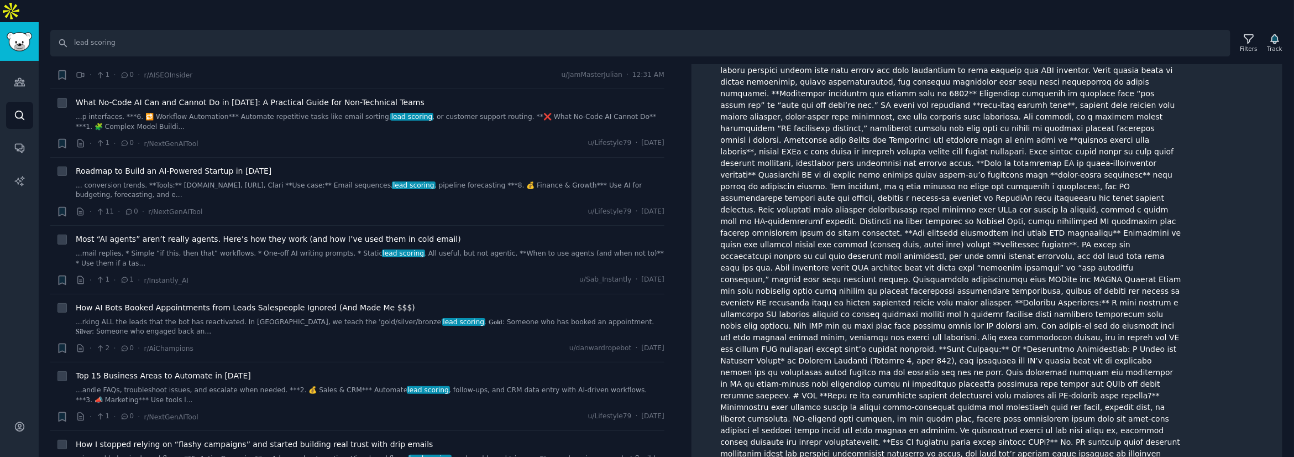
scroll to position [4011, 0]
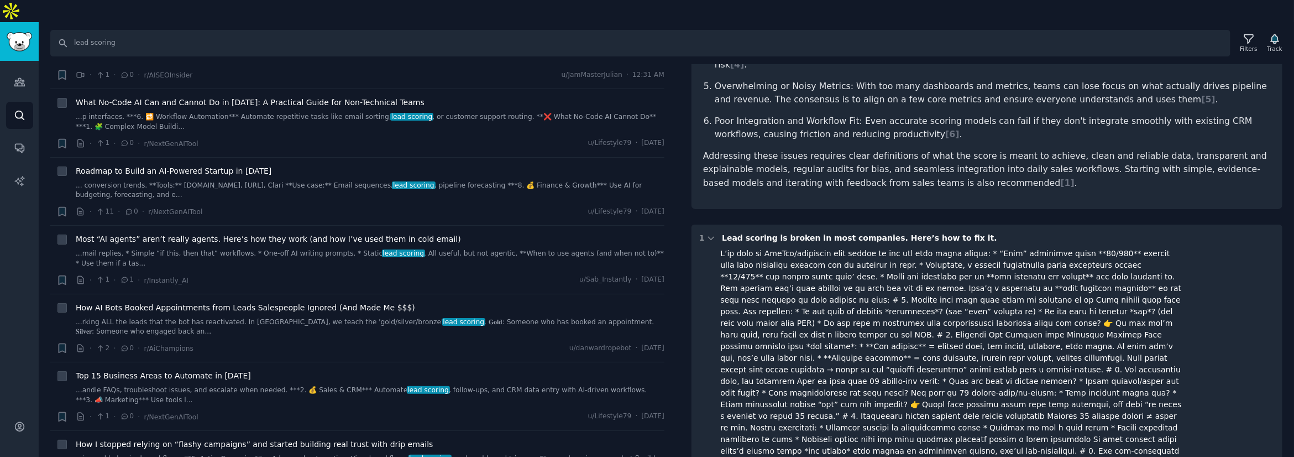
scroll to position [0, 0]
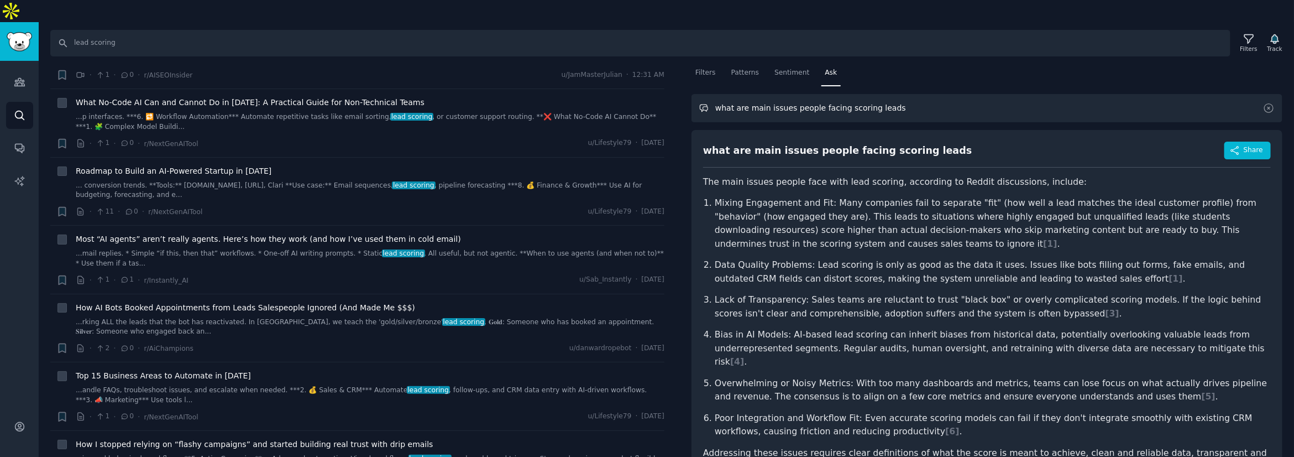
click at [647, 94] on input "what are main issues people facing scoring leads" at bounding box center [986, 108] width 591 height 28
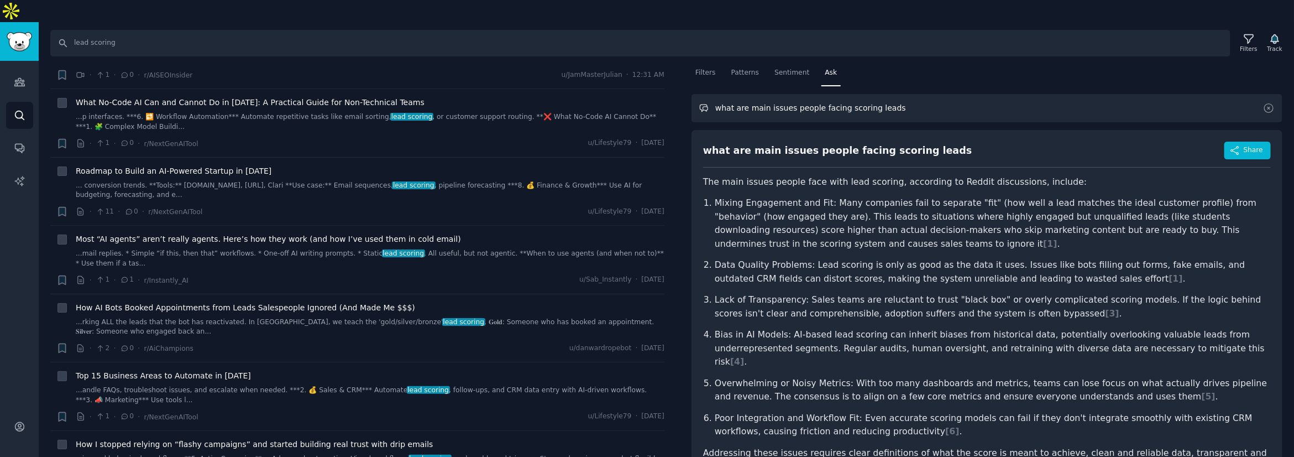
click at [647, 94] on input "what are main issues people facing scoring leads" at bounding box center [986, 108] width 591 height 28
type input "is lead fitti"
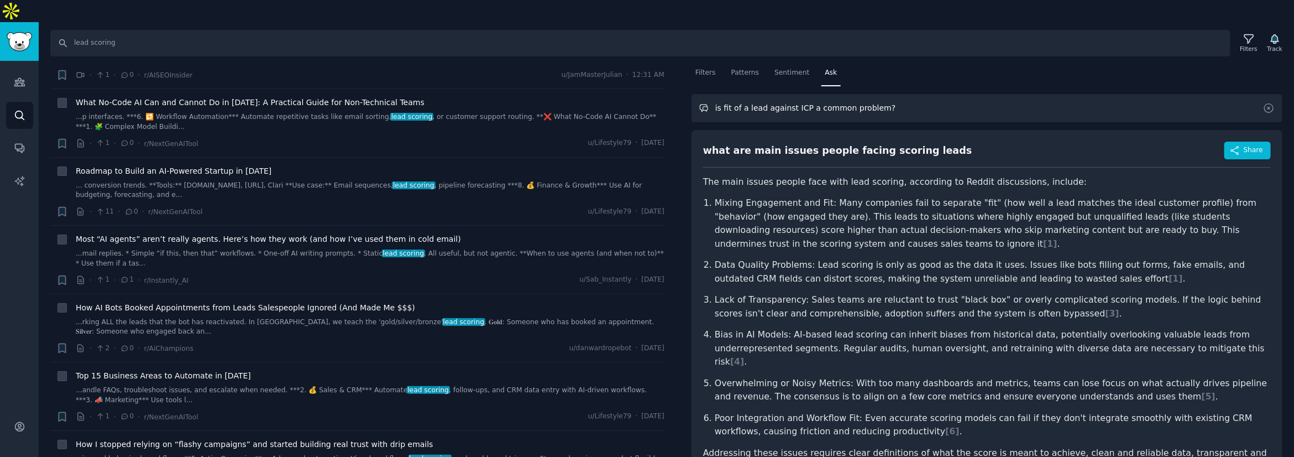
type input "is fit of a lead against ICP a common problem?"
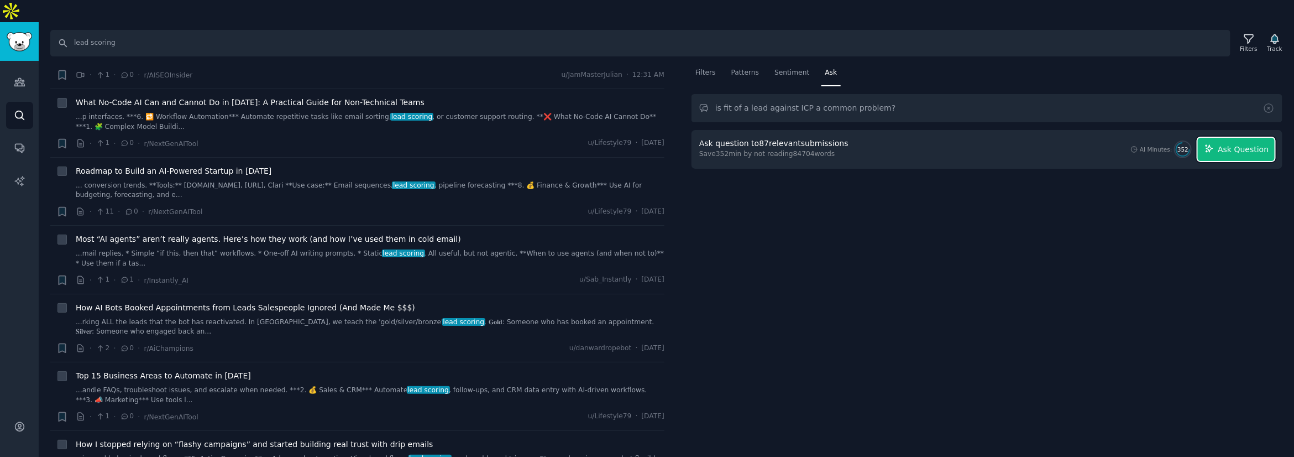
click at [647, 138] on button "Ask Question" at bounding box center [1236, 149] width 77 height 23
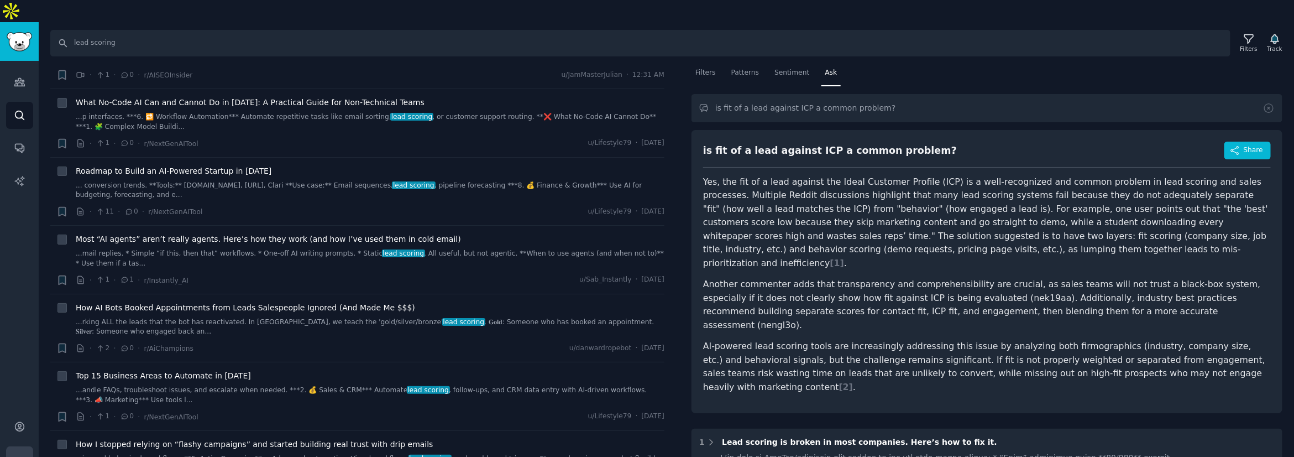
click at [30, 446] on button "More" at bounding box center [19, 459] width 27 height 27
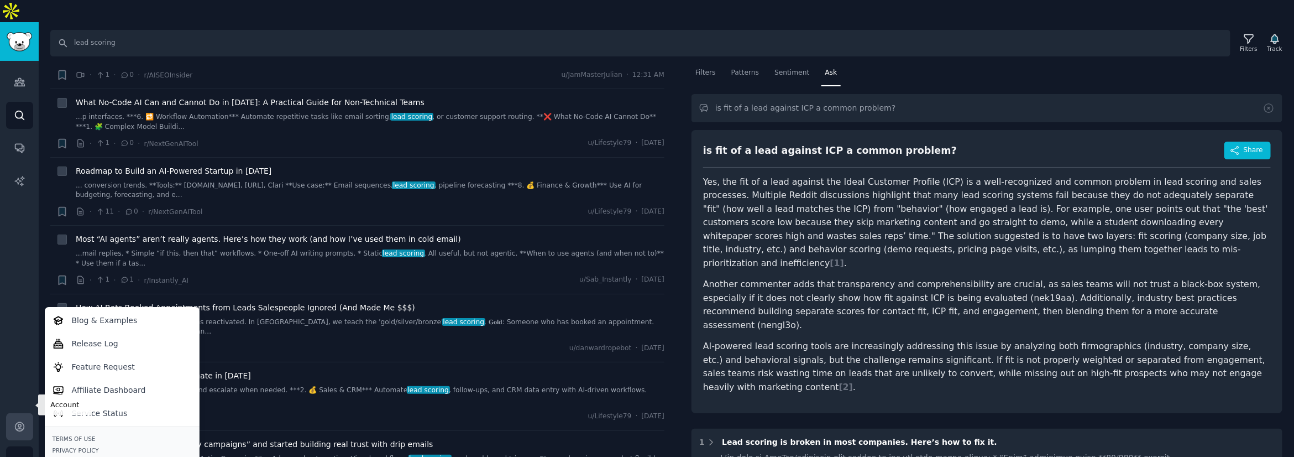
click at [25, 413] on link "Account" at bounding box center [19, 426] width 27 height 27
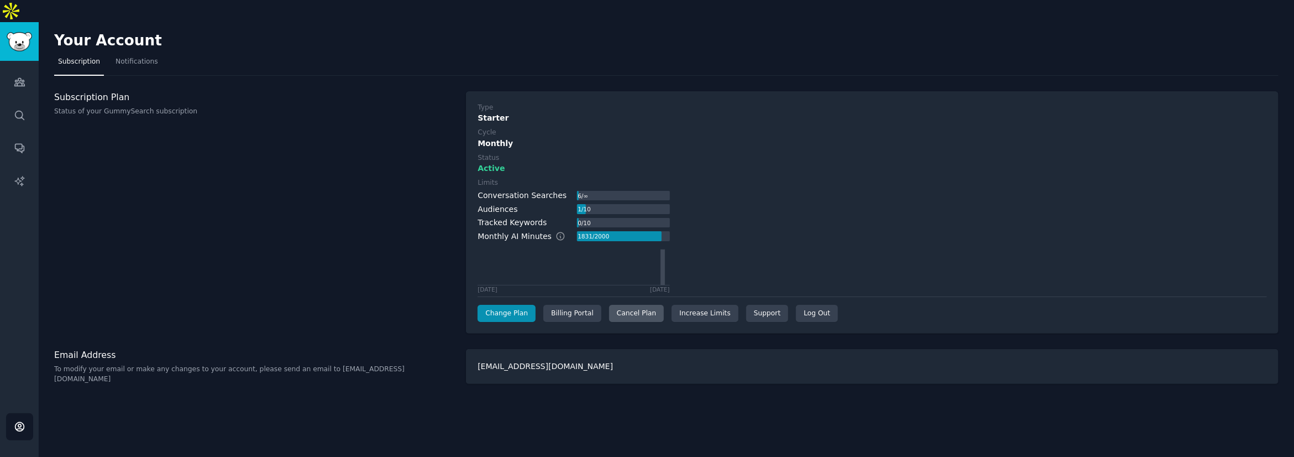
click at [647, 305] on div "Cancel Plan" at bounding box center [636, 314] width 55 height 18
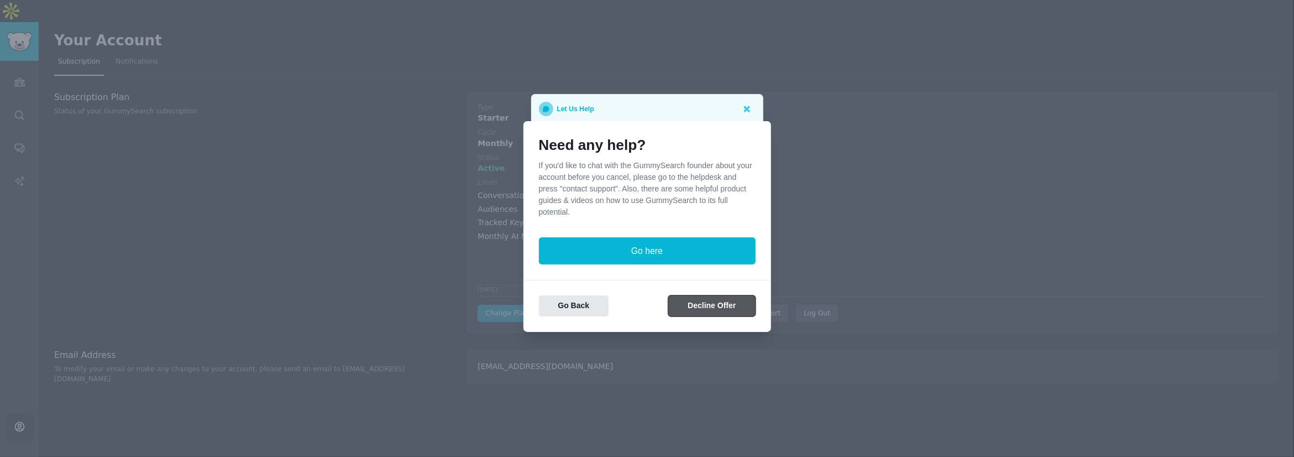
click at [647, 300] on button "Decline Offer" at bounding box center [711, 306] width 87 height 22
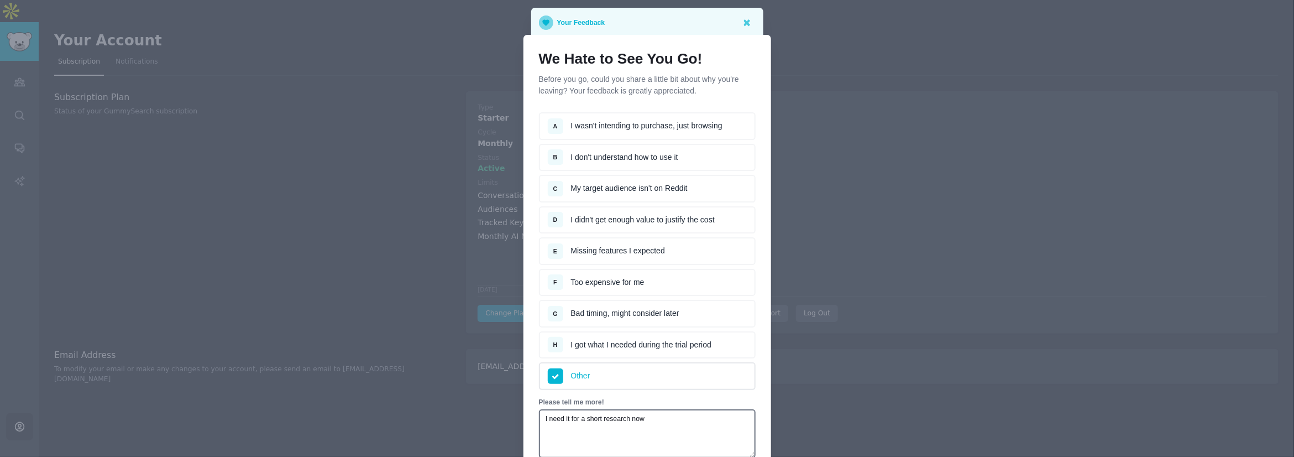
click at [626, 345] on li "H I got what I needed during the trial period" at bounding box center [647, 345] width 217 height 28
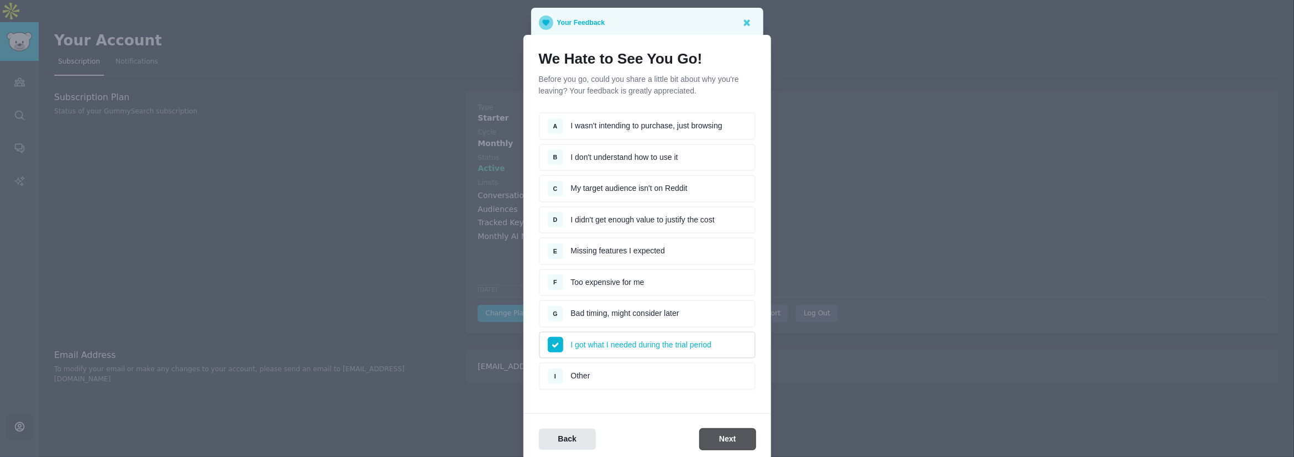
click at [647, 443] on button "Next" at bounding box center [727, 439] width 55 height 22
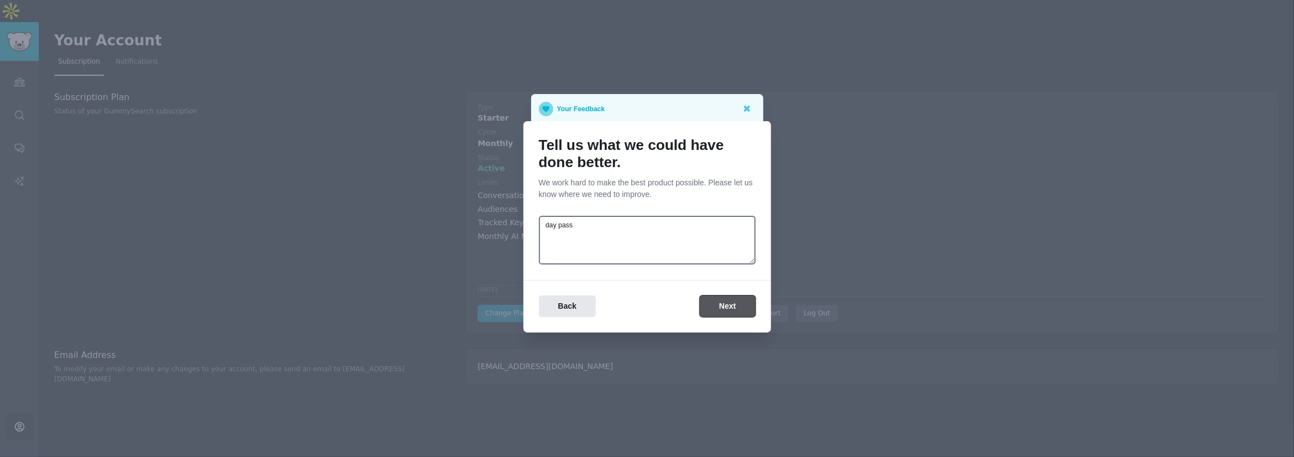
click at [647, 304] on button "Next" at bounding box center [727, 306] width 55 height 22
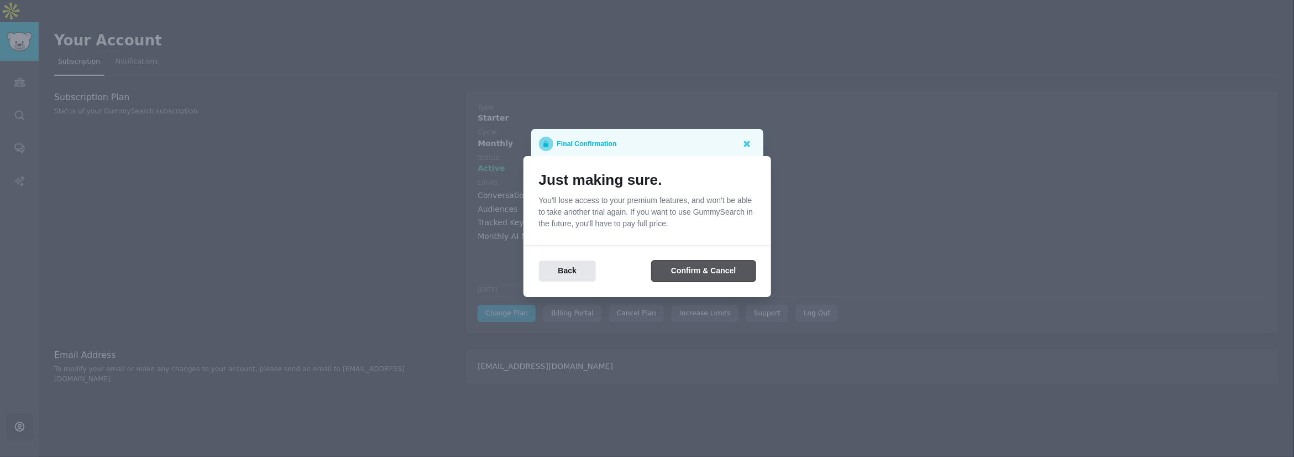
click at [647, 279] on button "Confirm & Cancel" at bounding box center [703, 271] width 103 height 22
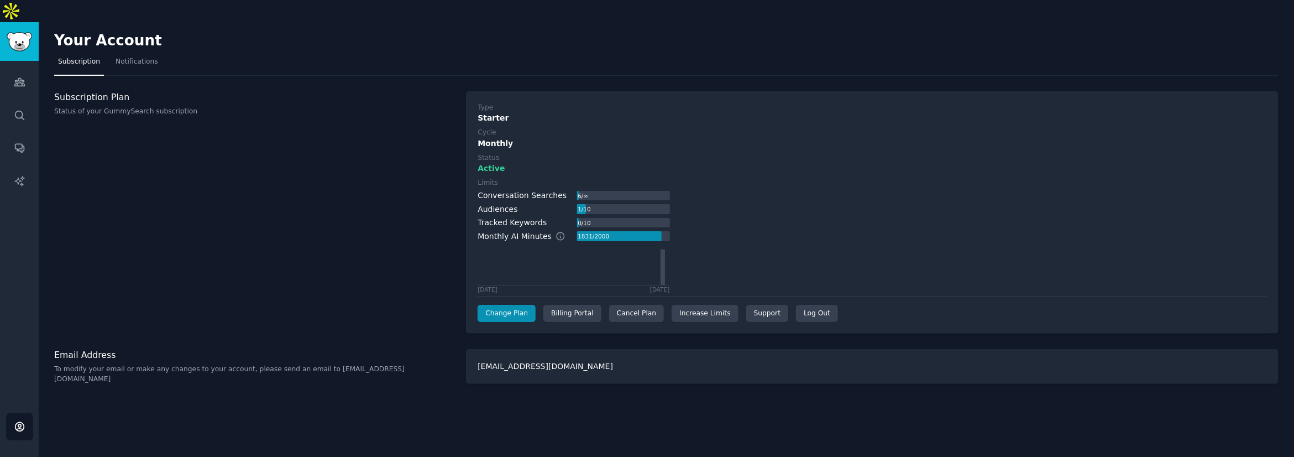
click at [614, 349] on div "[EMAIL_ADDRESS][DOMAIN_NAME]" at bounding box center [872, 366] width 812 height 35
click at [20, 78] on icon "Sidebar" at bounding box center [19, 82] width 10 height 8
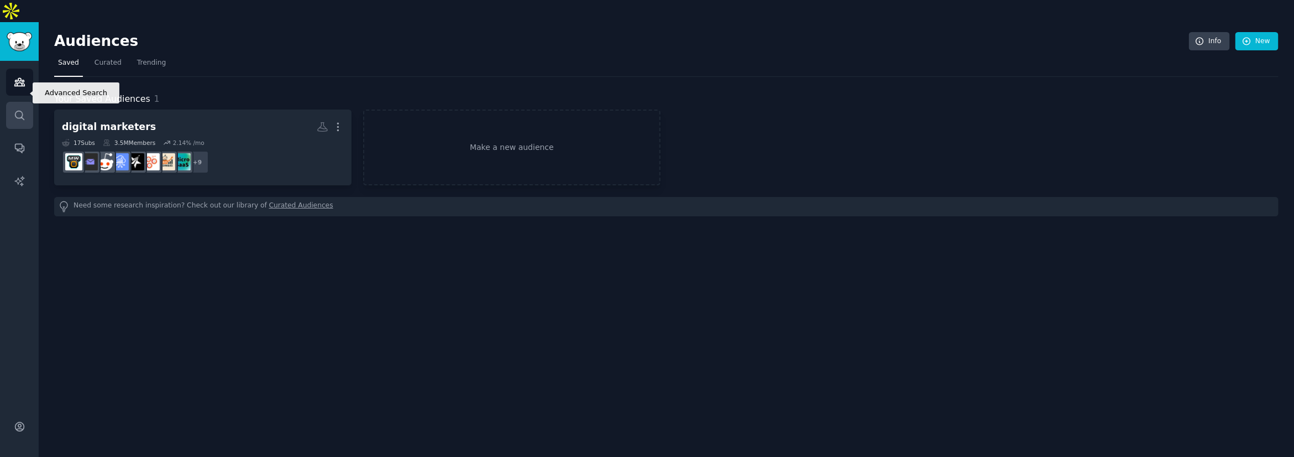
click at [11, 102] on link "Search" at bounding box center [19, 115] width 27 height 27
